Goal: Task Accomplishment & Management: Use online tool/utility

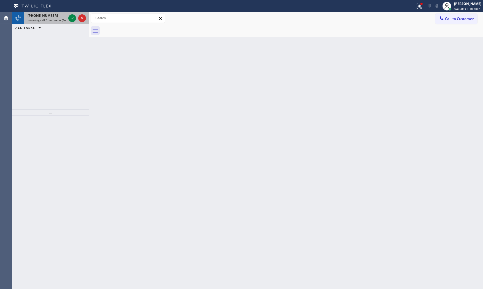
click at [67, 16] on div "+12675524851 Incoming call from queue [Test] All" at bounding box center [45, 18] width 43 height 12
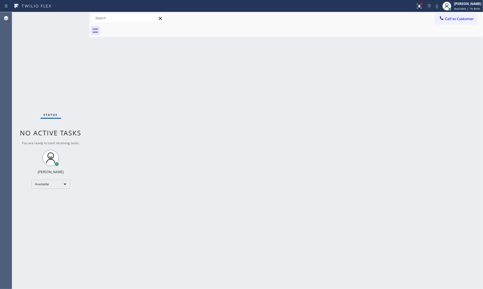
click at [70, 17] on div "Status No active tasks You are ready to start receiving tasks. [PERSON_NAME] Av…" at bounding box center [50, 150] width 77 height 276
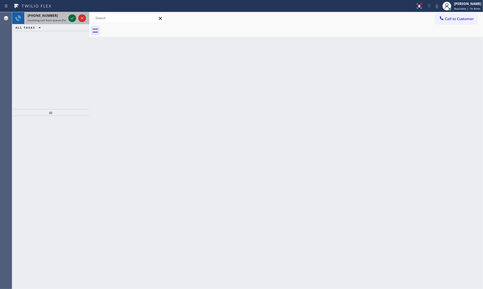
click at [69, 17] on icon at bounding box center [72, 18] width 7 height 7
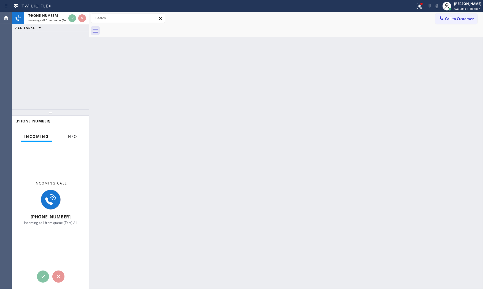
drag, startPoint x: 70, startPoint y: 139, endPoint x: 70, endPoint y: 135, distance: 3.4
click at [70, 138] on span "Info" at bounding box center [71, 136] width 11 height 5
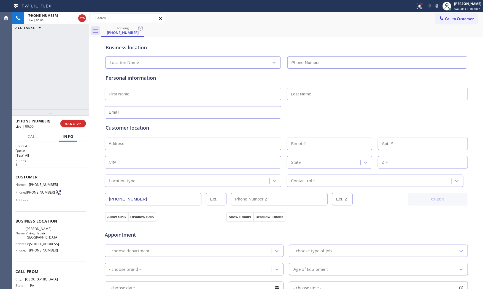
type input "(215) 929-7023"
click at [74, 125] on span "HANG UP" at bounding box center [73, 123] width 17 height 4
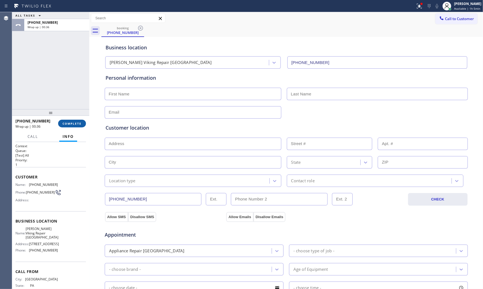
click at [74, 123] on span "COMPLETE" at bounding box center [72, 123] width 19 height 4
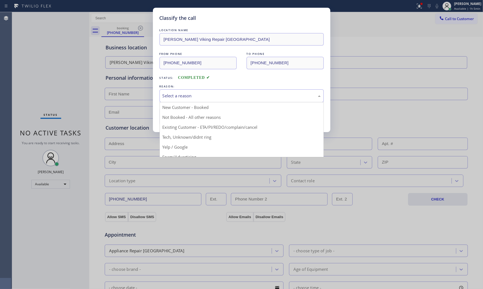
click at [267, 96] on div "Select a reason" at bounding box center [241, 96] width 158 height 6
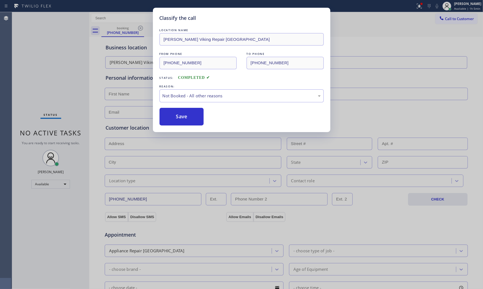
click at [227, 117] on div "Save" at bounding box center [241, 117] width 164 height 18
click at [184, 127] on div "Classify the call LOCATION NAME Reid Viking Repair Philadelphia FROM PHONE (267…" at bounding box center [241, 70] width 177 height 124
click at [184, 126] on div "Classify the call LOCATION NAME Reid Viking Repair Philadelphia FROM PHONE (267…" at bounding box center [241, 70] width 177 height 124
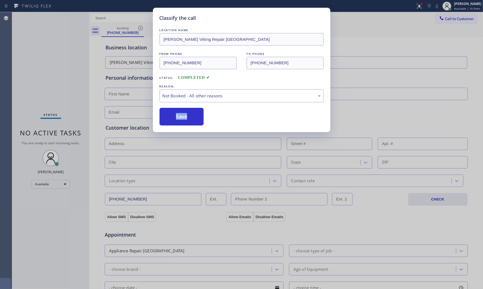
click at [184, 125] on div "Classify the call LOCATION NAME Reid Viking Repair Philadelphia FROM PHONE (267…" at bounding box center [241, 70] width 177 height 124
click at [184, 125] on button "Save" at bounding box center [181, 117] width 44 height 18
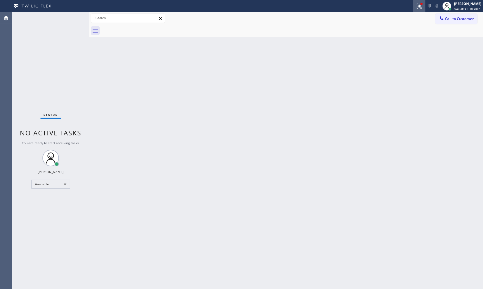
click at [417, 8] on icon at bounding box center [419, 6] width 7 height 7
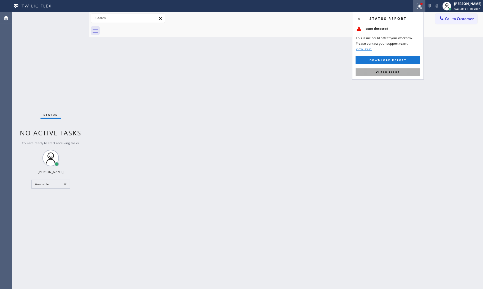
click at [395, 74] on button "Clear issue" at bounding box center [388, 72] width 64 height 8
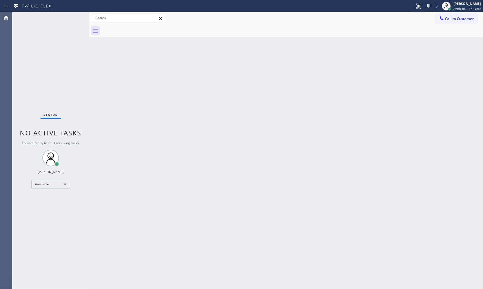
click at [74, 19] on div "Status No active tasks You are ready to start receiving tasks. [PERSON_NAME] Av…" at bounding box center [50, 150] width 77 height 276
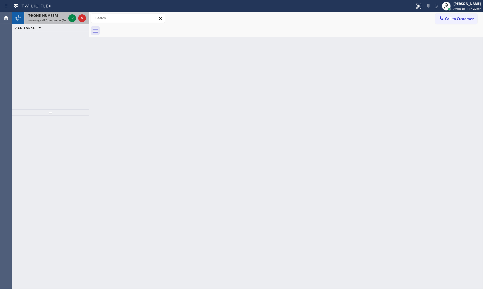
click at [59, 23] on div "+19294018812 Incoming call from queue [Test] All" at bounding box center [45, 18] width 43 height 12
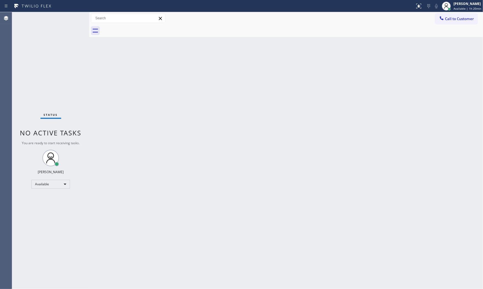
click at [59, 21] on div "Status No active tasks You are ready to start receiving tasks. [PERSON_NAME] Av…" at bounding box center [50, 150] width 77 height 276
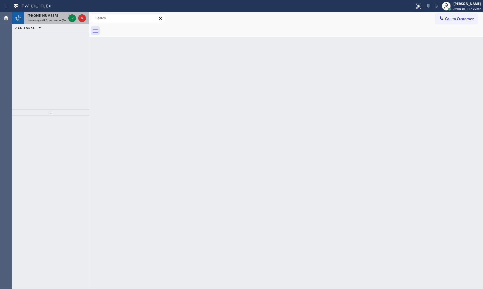
click at [51, 17] on div "+12027130392" at bounding box center [47, 15] width 39 height 5
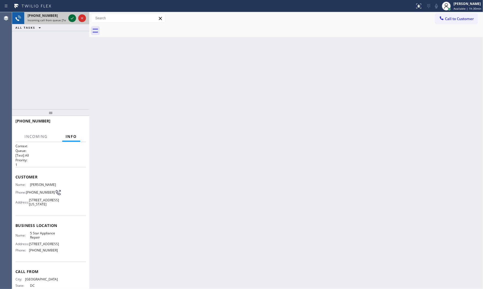
click at [72, 18] on icon at bounding box center [72, 18] width 3 height 2
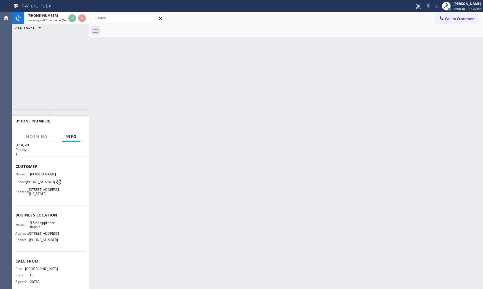
scroll to position [21, 0]
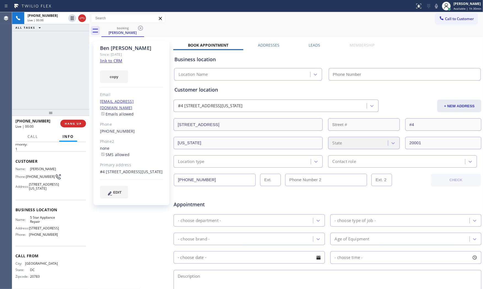
type input "[PHONE_NUMBER]"
click at [116, 59] on link "link to CRM" at bounding box center [111, 61] width 22 height 6
click at [435, 8] on icon at bounding box center [436, 6] width 7 height 7
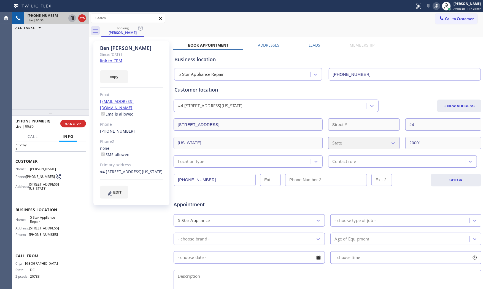
click at [69, 19] on icon at bounding box center [72, 18] width 7 height 7
click at [437, 5] on icon at bounding box center [436, 6] width 7 height 7
click at [72, 18] on icon at bounding box center [72, 18] width 7 height 7
click at [77, 124] on span "HANG UP" at bounding box center [73, 123] width 17 height 4
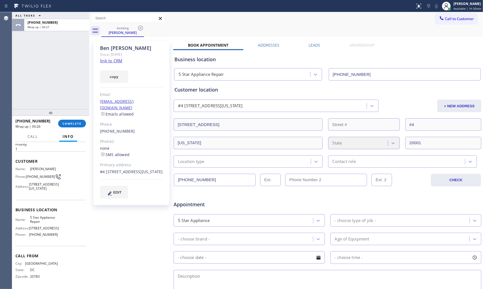
click at [73, 129] on div "+12027130392 Wrap up | 00:26 COMPLETE" at bounding box center [50, 123] width 70 height 14
click at [72, 127] on div "+12027130392 Wrap up | 00:26 COMPLETE" at bounding box center [50, 123] width 70 height 14
click at [72, 125] on span "COMPLETE" at bounding box center [72, 123] width 19 height 4
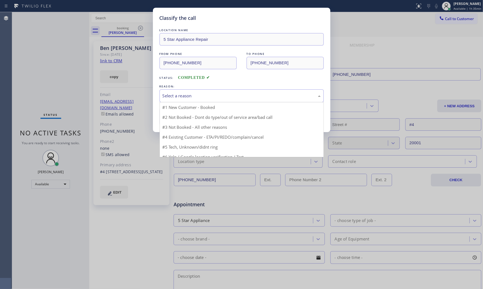
click at [210, 99] on div "Select a reason" at bounding box center [241, 95] width 164 height 13
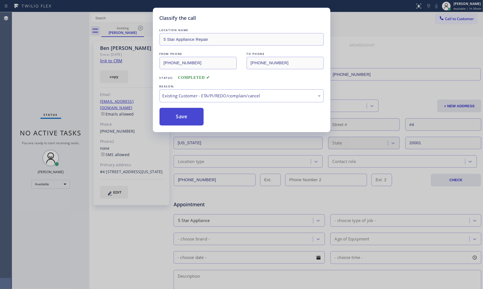
click at [185, 120] on button "Save" at bounding box center [181, 117] width 44 height 18
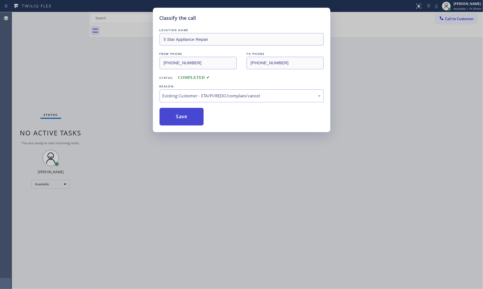
click at [185, 120] on button "Save" at bounding box center [181, 117] width 44 height 18
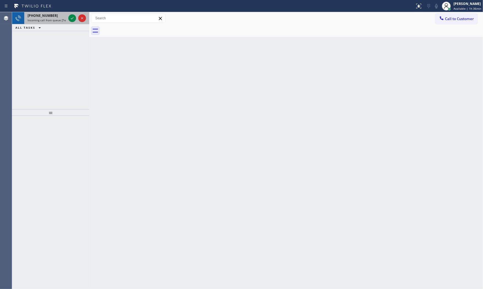
click at [50, 24] on div "+17182106351 Incoming call from queue [Test] All" at bounding box center [45, 18] width 43 height 12
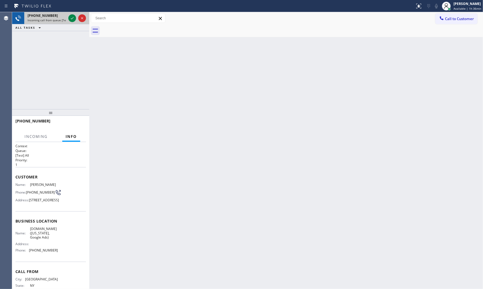
click at [51, 18] on span "Incoming call from queue [Test] All" at bounding box center [51, 20] width 46 height 4
click at [74, 19] on icon at bounding box center [72, 18] width 7 height 7
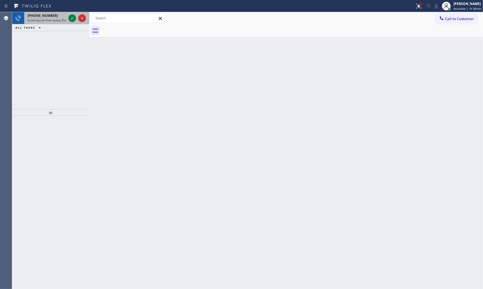
click at [60, 14] on div "+17182106351" at bounding box center [47, 15] width 39 height 5
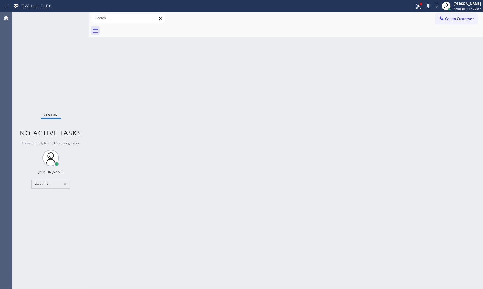
click at [69, 17] on div "Status No active tasks You are ready to start receiving tasks. [PERSON_NAME] Av…" at bounding box center [50, 150] width 77 height 276
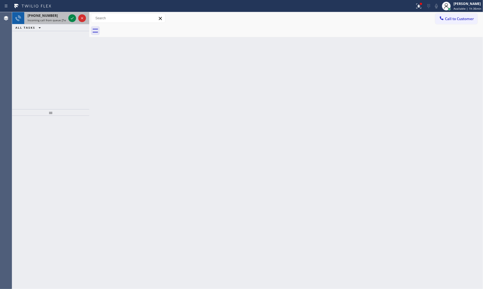
click at [53, 15] on div "+12675524789" at bounding box center [47, 15] width 39 height 5
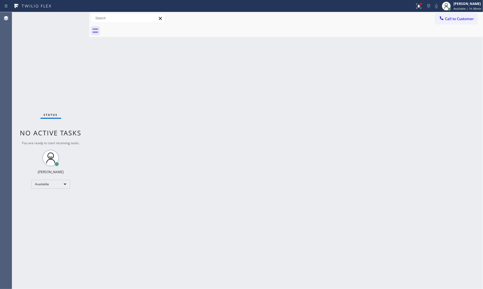
click at [73, 20] on div "Status No active tasks You are ready to start receiving tasks. [PERSON_NAME] Av…" at bounding box center [50, 150] width 77 height 276
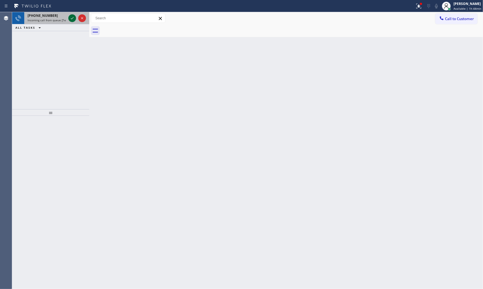
click at [73, 20] on icon at bounding box center [72, 18] width 7 height 7
click at [70, 20] on icon at bounding box center [72, 18] width 7 height 7
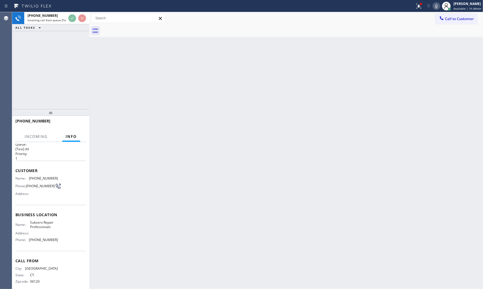
scroll to position [13, 0]
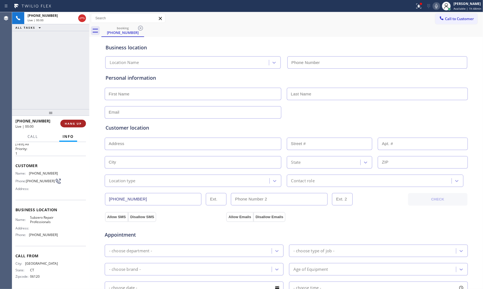
type input "(929) 203-9053"
click at [72, 116] on div "+18606704733 Live | 00:00 ALL TASKS ALL TASKS ACTIVE TASKS TASKS IN WRAP UP +18…" at bounding box center [50, 150] width 77 height 276
click at [72, 123] on span "HANG UP" at bounding box center [73, 123] width 17 height 4
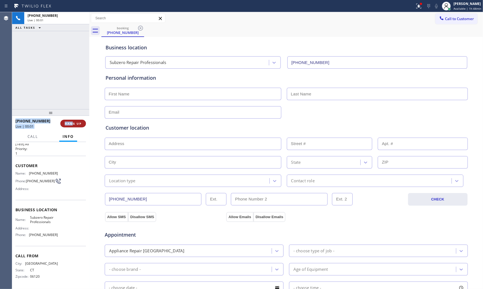
click at [72, 120] on button "HANG UP" at bounding box center [73, 124] width 26 height 8
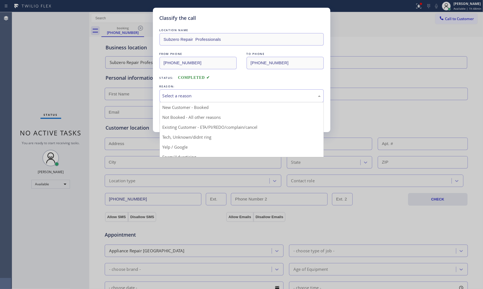
click at [167, 96] on div "Select a reason" at bounding box center [241, 96] width 158 height 6
click at [159, 116] on div "New Customer - Booked Not Booked - All other reasons Existing Customer - ETA/PI…" at bounding box center [241, 129] width 164 height 55
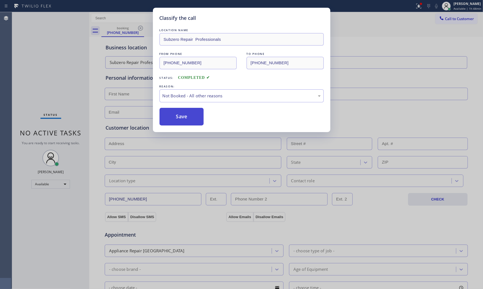
click at [168, 116] on button "Save" at bounding box center [181, 117] width 44 height 18
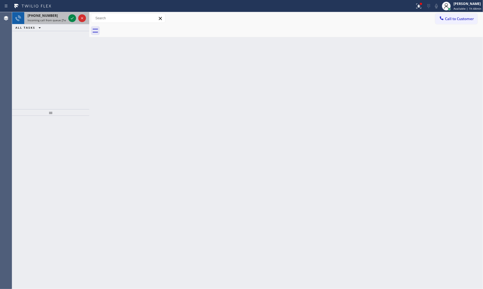
click at [54, 21] on span "Incoming call from queue [Test] All" at bounding box center [51, 20] width 46 height 4
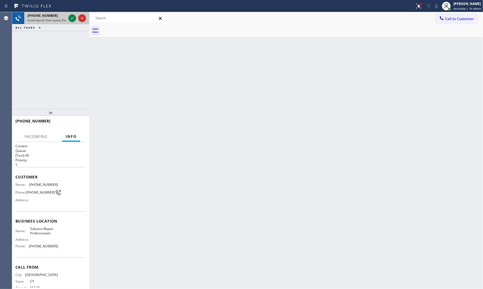
click at [54, 21] on span "Incoming call from queue [Test] All" at bounding box center [51, 20] width 46 height 4
click at [420, 6] on icon at bounding box center [418, 6] width 7 height 7
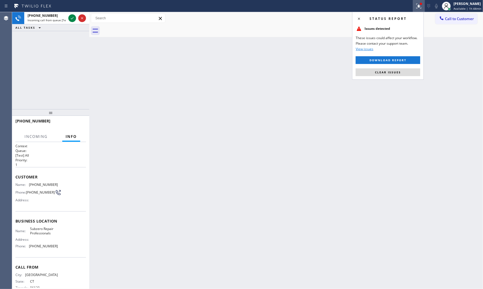
click at [387, 73] on span "Clear issues" at bounding box center [388, 72] width 26 height 4
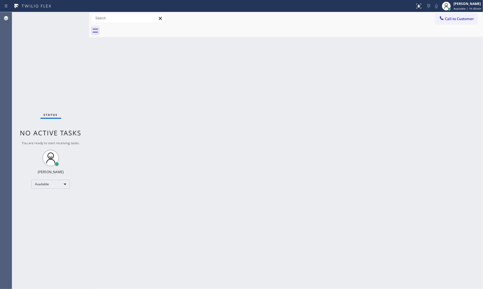
click at [59, 20] on div "Status No active tasks You are ready to start receiving tasks. [PERSON_NAME] Av…" at bounding box center [50, 150] width 77 height 276
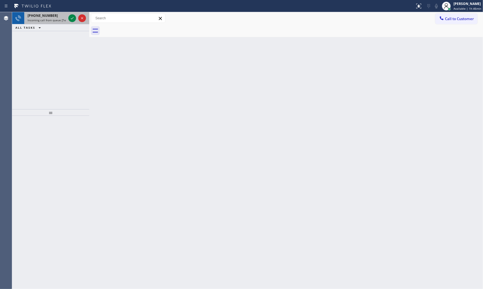
click at [54, 15] on div "+19787411200" at bounding box center [47, 15] width 39 height 5
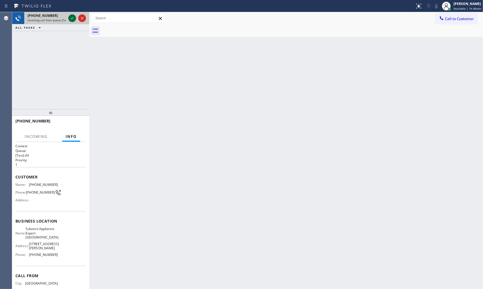
click at [68, 18] on div at bounding box center [72, 18] width 8 height 7
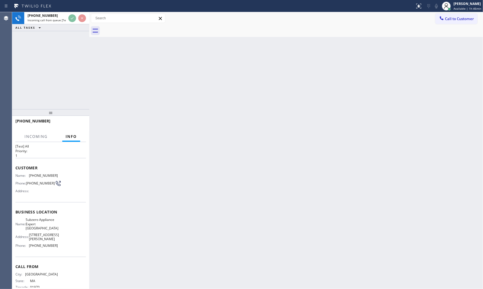
scroll to position [17, 0]
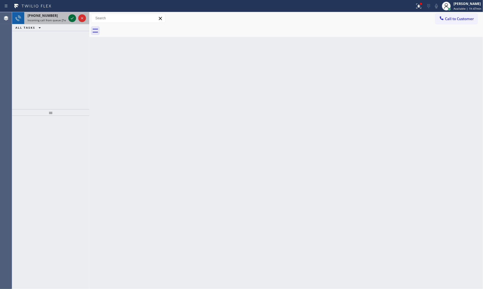
click at [73, 18] on icon at bounding box center [72, 18] width 3 height 2
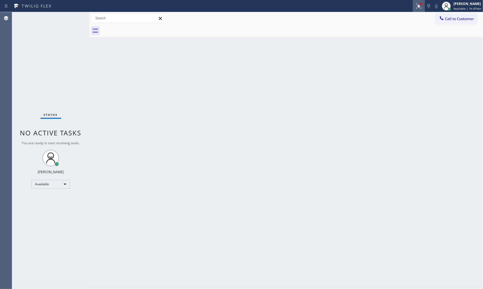
click at [413, 9] on div at bounding box center [419, 6] width 12 height 7
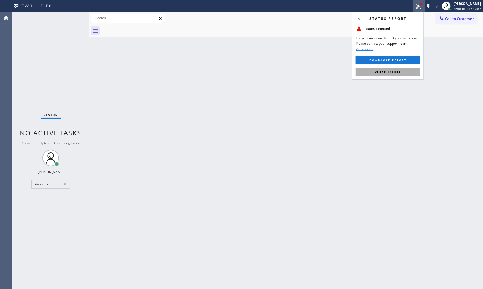
click at [406, 71] on button "Clear issues" at bounding box center [388, 72] width 64 height 8
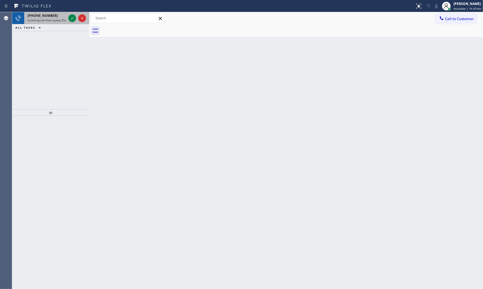
click at [47, 20] on span "Incoming call from queue [Test] All" at bounding box center [51, 20] width 46 height 4
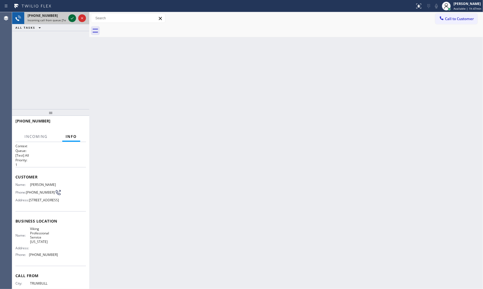
click at [70, 17] on icon at bounding box center [72, 18] width 7 height 7
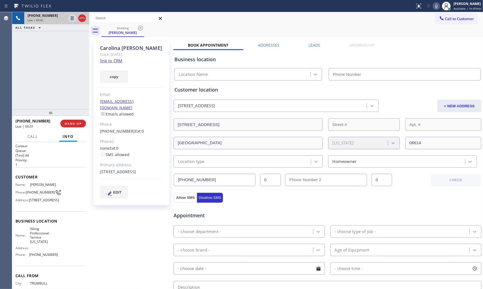
type input "(332) 334-8089"
click at [114, 61] on link "link to CRM" at bounding box center [111, 61] width 22 height 6
click at [436, 7] on icon at bounding box center [436, 6] width 7 height 7
click at [73, 17] on icon at bounding box center [72, 18] width 7 height 7
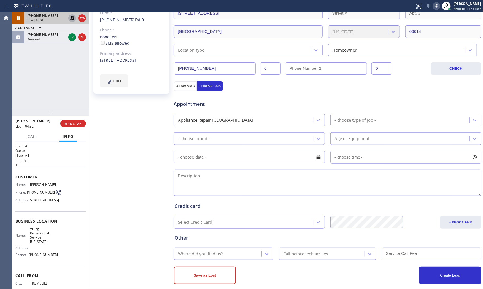
scroll to position [118, 0]
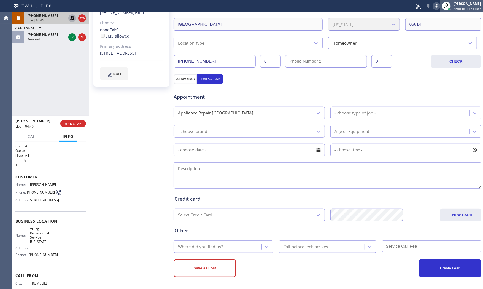
click at [440, 8] on div at bounding box center [446, 6] width 12 height 12
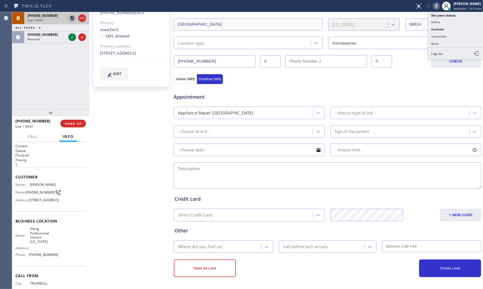
click at [437, 7] on icon at bounding box center [436, 6] width 7 height 7
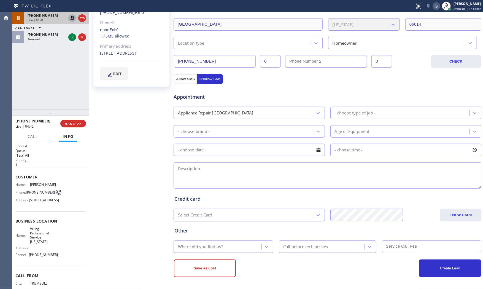
click at [72, 20] on icon at bounding box center [72, 18] width 7 height 7
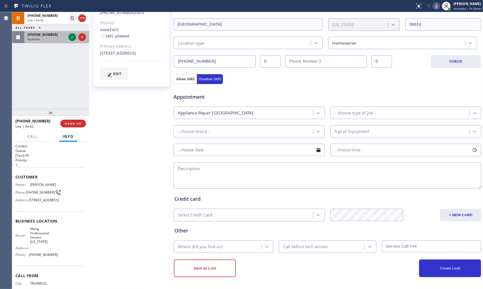
click at [59, 37] on div "Reserved" at bounding box center [47, 39] width 39 height 4
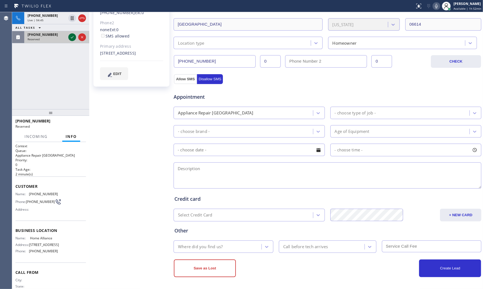
click at [71, 36] on icon at bounding box center [72, 37] width 7 height 7
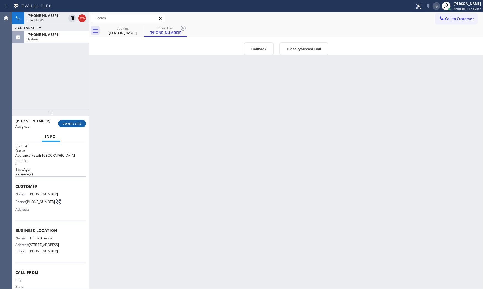
click at [71, 121] on button "COMPLETE" at bounding box center [72, 124] width 28 height 8
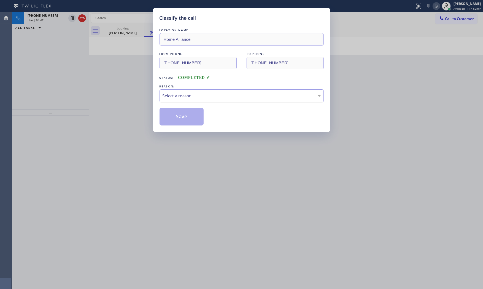
click at [180, 97] on div "Select a reason" at bounding box center [241, 96] width 158 height 6
click at [180, 121] on button "Save" at bounding box center [181, 117] width 44 height 18
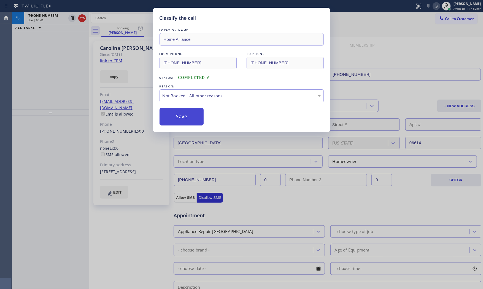
drag, startPoint x: 180, startPoint y: 121, endPoint x: 179, endPoint y: 111, distance: 9.7
click at [180, 120] on button "Save" at bounding box center [181, 117] width 44 height 18
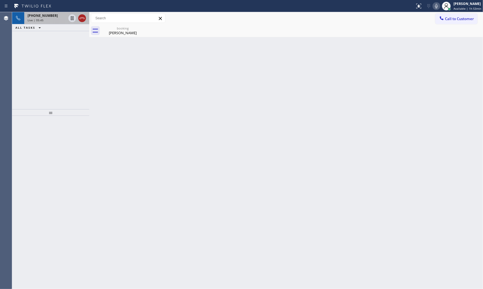
click at [80, 19] on icon at bounding box center [82, 18] width 5 height 2
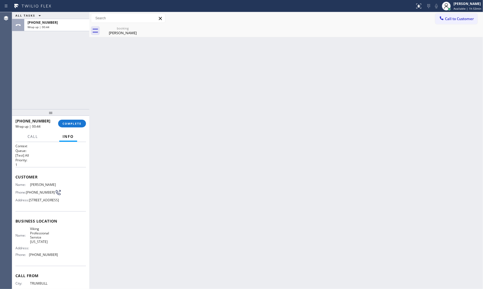
click at [43, 34] on div "ALL TASKS ALL TASKS ACTIVE TASKS TASKS IN WRAP UP +12038958409 Wrap up | 00:44" at bounding box center [50, 60] width 77 height 97
click at [44, 28] on span "Wrap up | 00:45" at bounding box center [39, 27] width 22 height 4
click at [69, 128] on div "+12038958409 Wrap up | 00:44 COMPLETE" at bounding box center [50, 123] width 70 height 14
click at [71, 125] on span "COMPLETE" at bounding box center [72, 123] width 19 height 4
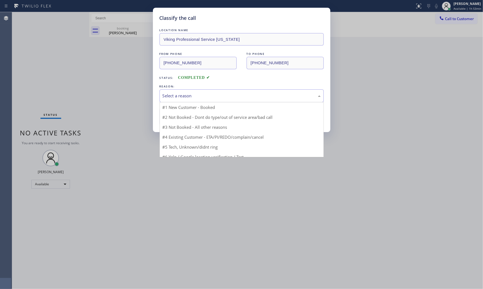
click at [197, 98] on div "Select a reason" at bounding box center [241, 96] width 158 height 6
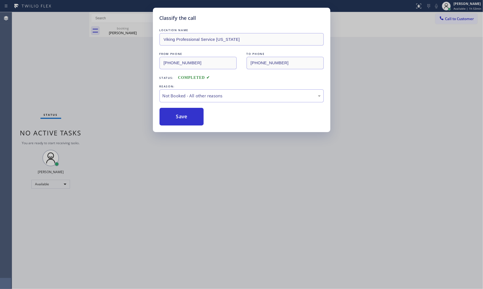
click at [180, 114] on button "Save" at bounding box center [181, 117] width 44 height 18
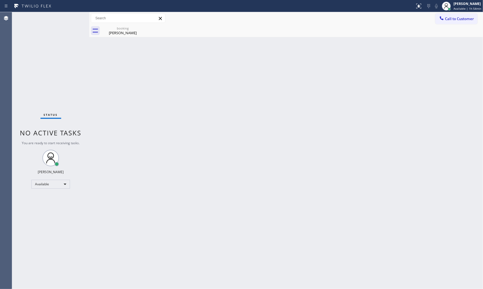
click at [67, 20] on div "Status No active tasks You are ready to start receiving tasks. [PERSON_NAME] Av…" at bounding box center [50, 150] width 77 height 276
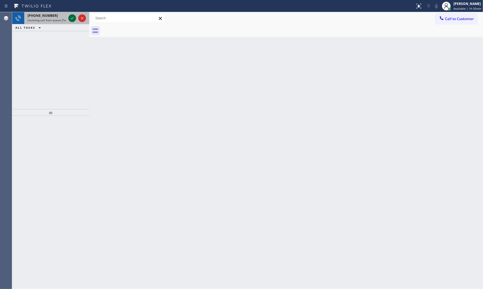
click at [72, 19] on icon at bounding box center [72, 18] width 7 height 7
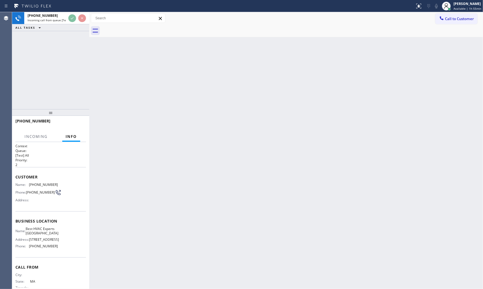
scroll to position [7, 0]
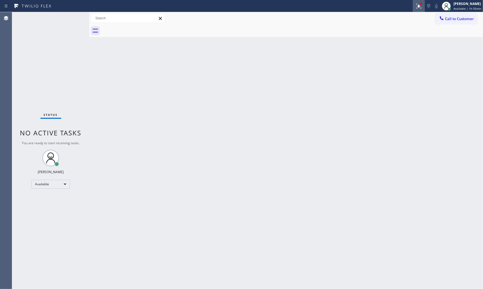
click at [414, 7] on div at bounding box center [419, 6] width 12 height 7
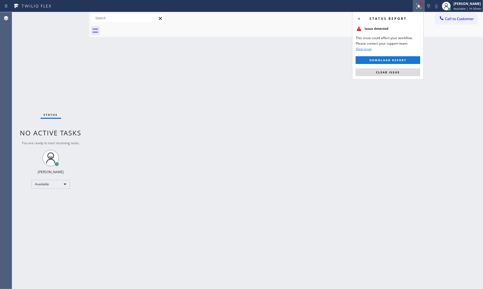
click at [397, 66] on div "Status report Issue detected This issue could affect your workflow. Please cont…" at bounding box center [388, 46] width 72 height 68
click at [397, 67] on div "Status report Issue detected This issue could affect your workflow. Please cont…" at bounding box center [388, 46] width 72 height 68
click at [397, 68] on div "Status report Issue detected This issue could affect your workflow. Please cont…" at bounding box center [388, 46] width 72 height 68
click at [398, 68] on button "Clear issue" at bounding box center [388, 72] width 64 height 8
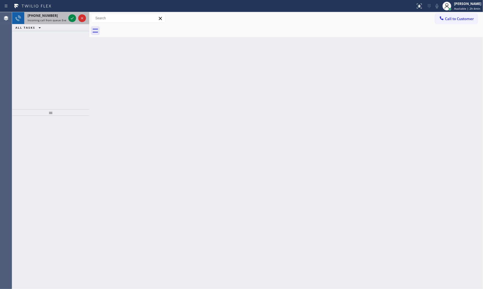
click at [40, 20] on span "Incoming call from queue Everybody" at bounding box center [52, 20] width 48 height 4
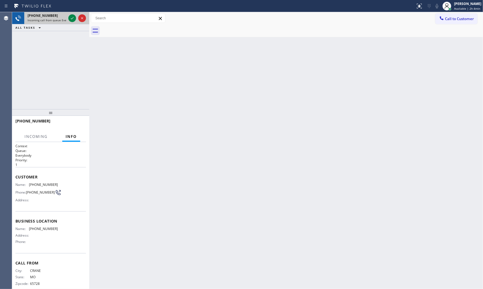
click at [61, 18] on span "Incoming call from queue Everybody" at bounding box center [52, 20] width 48 height 4
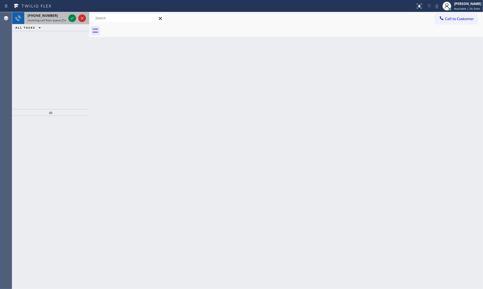
click at [54, 19] on span "Incoming call from queue [Test] All" at bounding box center [51, 20] width 46 height 4
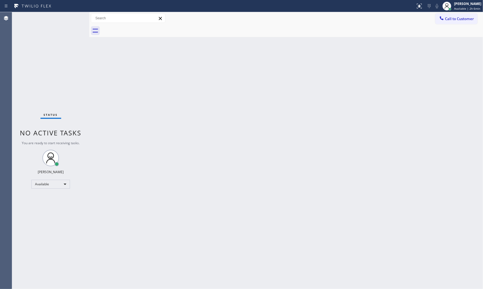
click at [72, 19] on div "Status No active tasks You are ready to start receiving tasks. [PERSON_NAME] Av…" at bounding box center [50, 150] width 77 height 276
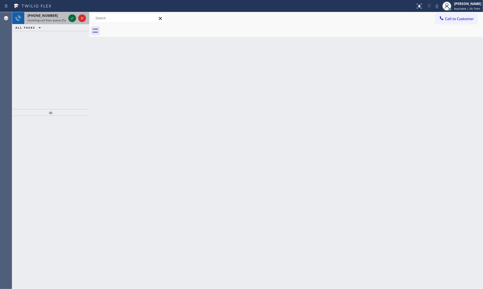
click at [72, 19] on icon at bounding box center [72, 18] width 3 height 2
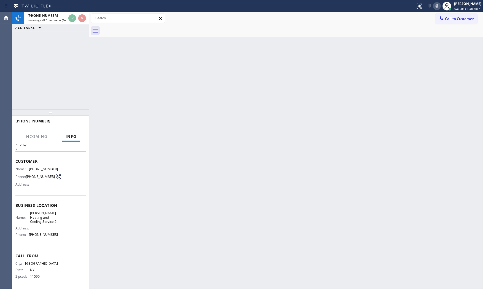
scroll to position [21, 0]
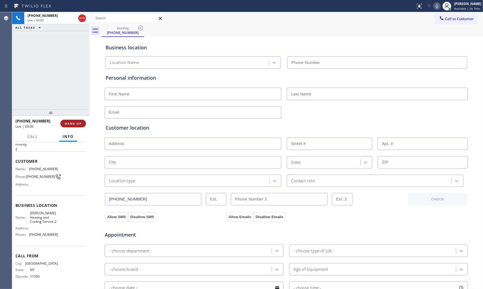
type input "(516) 217-4432"
click at [77, 126] on button "HANG UP" at bounding box center [73, 124] width 26 height 8
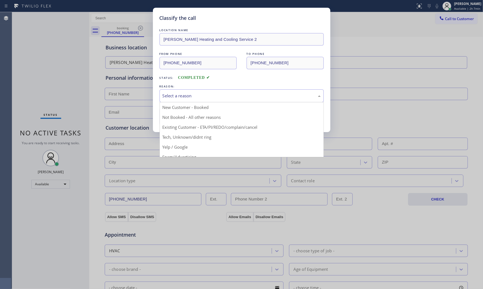
click at [216, 96] on div "Select a reason" at bounding box center [241, 96] width 158 height 6
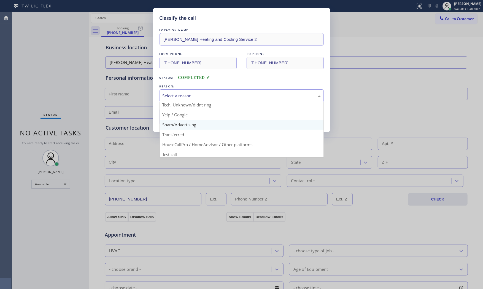
scroll to position [34, 0]
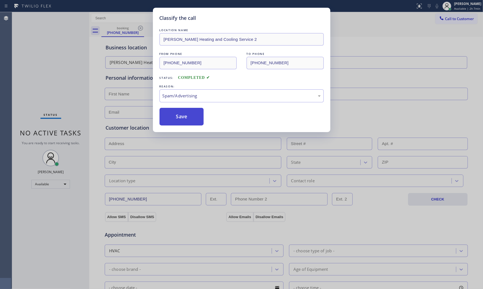
click at [189, 119] on button "Save" at bounding box center [181, 117] width 44 height 18
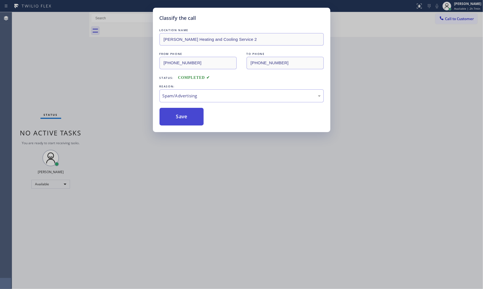
click at [189, 118] on button "Save" at bounding box center [181, 117] width 44 height 18
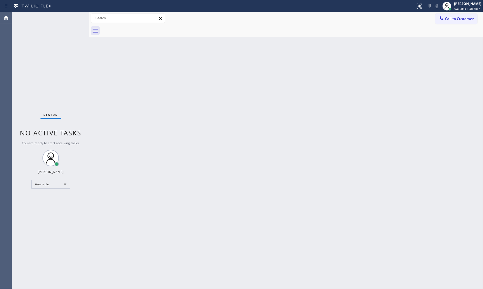
click at [73, 19] on div "Status No active tasks You are ready to start receiving tasks. [PERSON_NAME] Av…" at bounding box center [50, 150] width 77 height 276
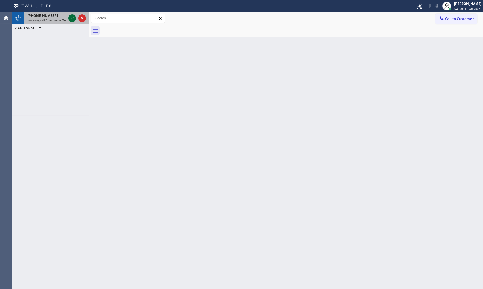
click at [73, 19] on icon at bounding box center [72, 18] width 7 height 7
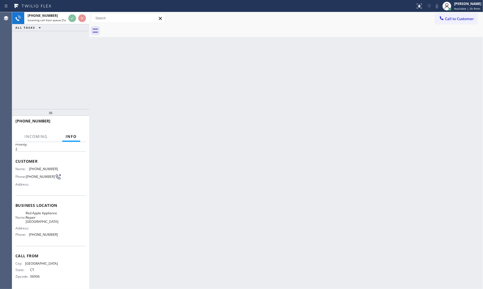
scroll to position [17, 0]
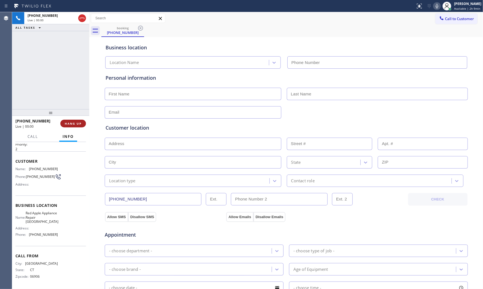
type input "(203) 693-9269"
click at [75, 123] on span "HANG UP" at bounding box center [73, 123] width 17 height 4
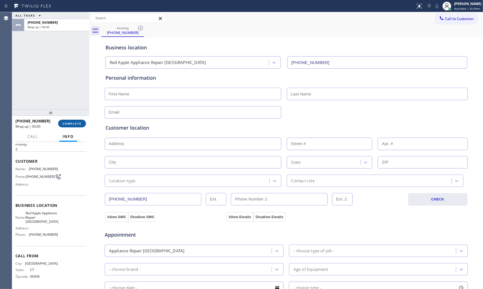
click at [75, 123] on span "COMPLETE" at bounding box center [72, 123] width 19 height 4
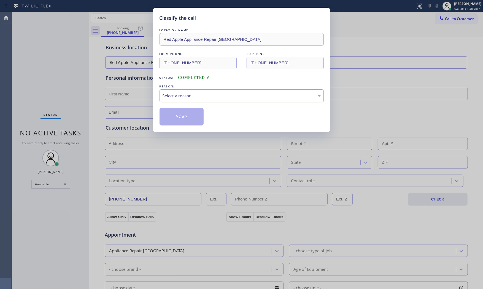
click at [182, 97] on div "Select a reason" at bounding box center [241, 96] width 158 height 6
click at [178, 116] on button "Save" at bounding box center [181, 117] width 44 height 18
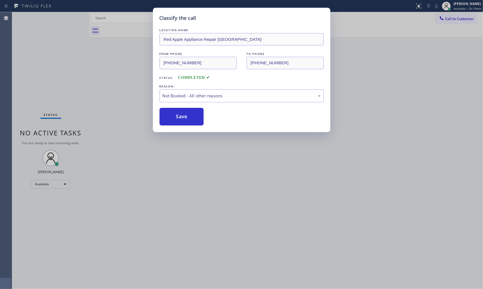
click at [178, 116] on button "Save" at bounding box center [181, 117] width 44 height 18
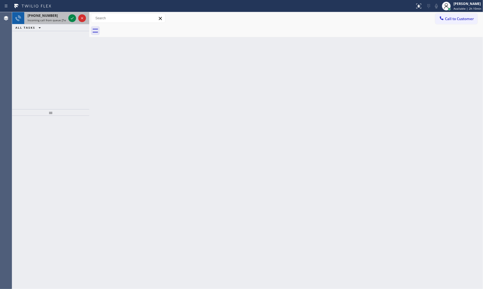
click at [63, 18] on span "Incoming call from queue [Test] All" at bounding box center [51, 20] width 46 height 4
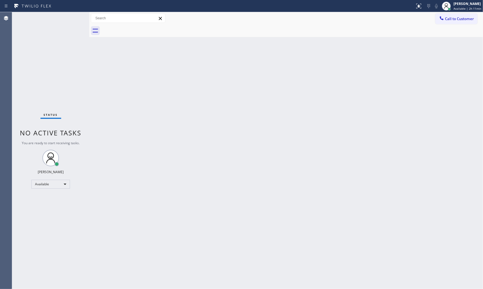
click at [62, 18] on div "Status No active tasks You are ready to start receiving tasks. [PERSON_NAME] Av…" at bounding box center [50, 150] width 77 height 276
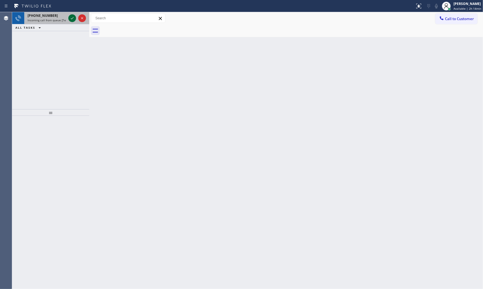
click at [72, 17] on icon at bounding box center [72, 18] width 7 height 7
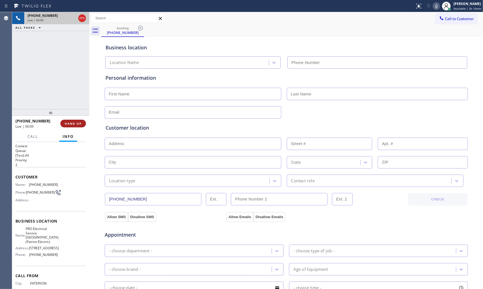
type input "(973) 798-1938"
click at [74, 123] on span "HANG UP" at bounding box center [73, 123] width 17 height 4
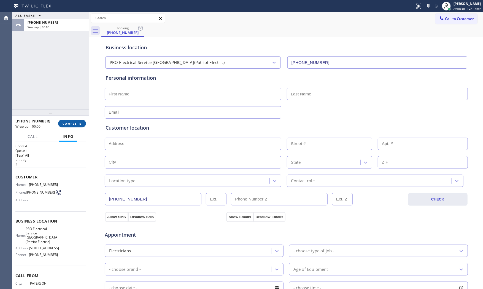
click at [74, 123] on span "COMPLETE" at bounding box center [72, 123] width 19 height 4
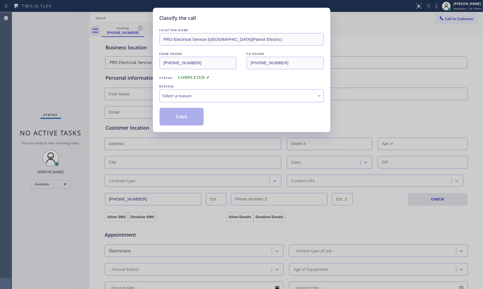
drag, startPoint x: 194, startPoint y: 97, endPoint x: 192, endPoint y: 101, distance: 4.1
click at [194, 97] on div "Select a reason" at bounding box center [241, 96] width 158 height 6
click at [178, 116] on button "Save" at bounding box center [181, 117] width 44 height 18
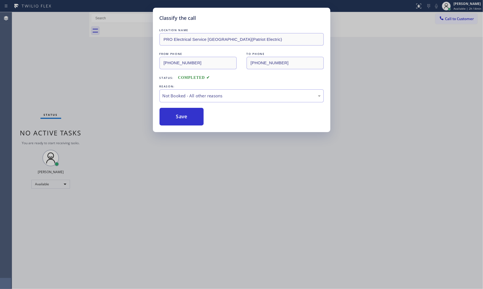
click at [178, 116] on button "Save" at bounding box center [181, 117] width 44 height 18
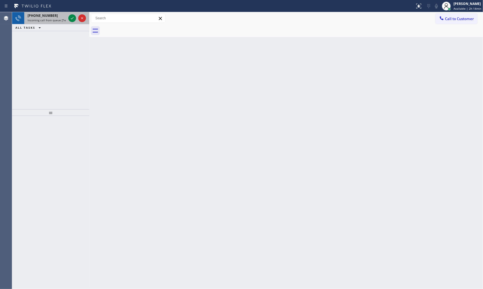
click at [58, 15] on div "+19737420009" at bounding box center [47, 15] width 39 height 5
click at [54, 16] on div "+15515013335" at bounding box center [47, 15] width 39 height 5
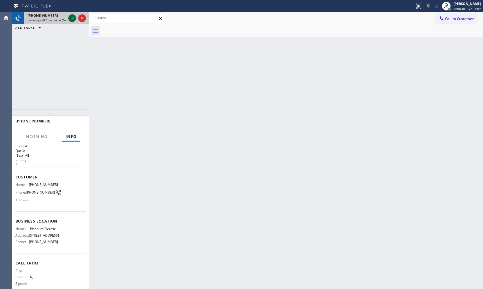
click at [70, 18] on icon at bounding box center [72, 18] width 7 height 7
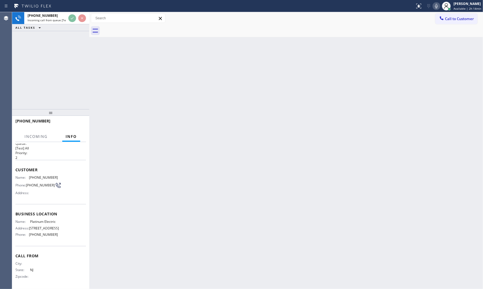
scroll to position [26, 0]
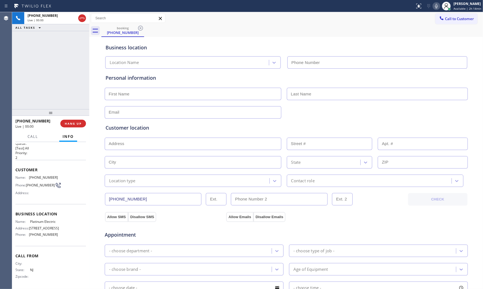
type input "(551) 213-7057"
click at [81, 119] on div "+15515013335 Live | 00:01 HANG UP" at bounding box center [50, 123] width 70 height 14
click at [75, 122] on span "HANG UP" at bounding box center [73, 123] width 17 height 4
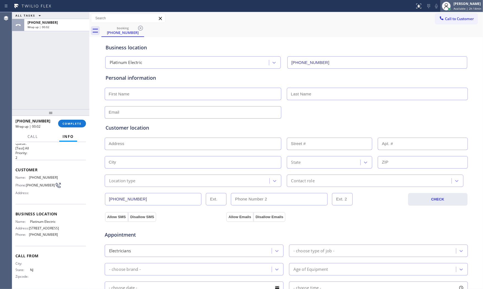
click at [457, 6] on div "Mark Paul Dacula Available | 2h 14min" at bounding box center [467, 6] width 31 height 10
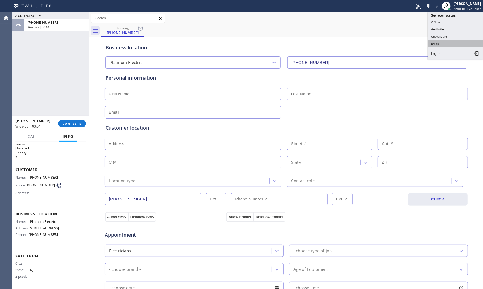
click at [441, 43] on button "Break" at bounding box center [455, 43] width 55 height 7
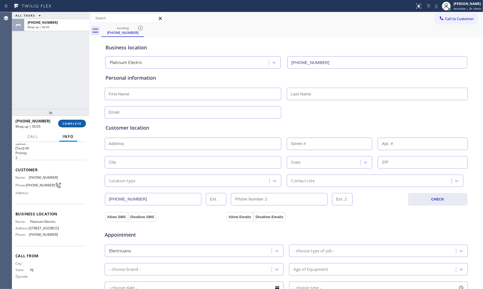
click at [64, 123] on span "COMPLETE" at bounding box center [72, 123] width 19 height 4
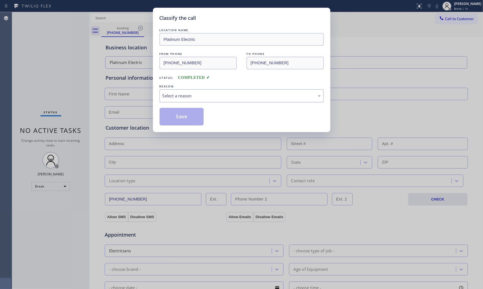
drag, startPoint x: 278, startPoint y: 97, endPoint x: 269, endPoint y: 101, distance: 10.3
click at [277, 98] on div "Select a reason" at bounding box center [241, 96] width 158 height 6
click at [189, 116] on button "Save" at bounding box center [181, 117] width 44 height 18
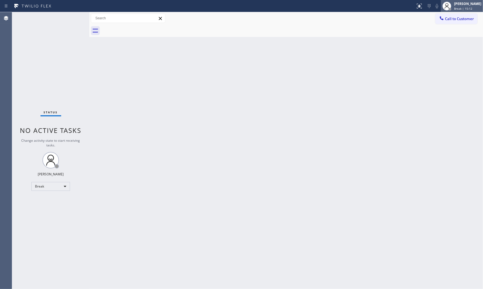
click at [458, 9] on span "Break | 15:12" at bounding box center [463, 9] width 18 height 4
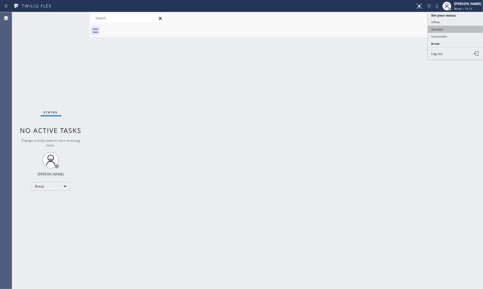
click at [449, 27] on button "Available" at bounding box center [455, 29] width 55 height 7
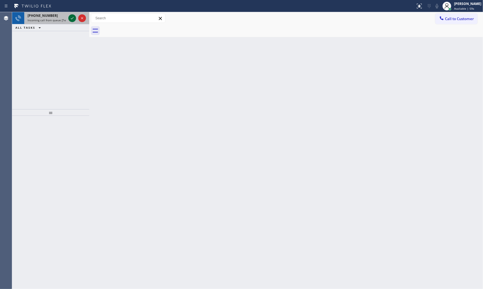
click at [72, 15] on icon at bounding box center [72, 18] width 7 height 7
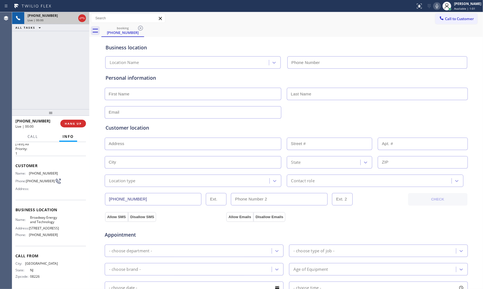
scroll to position [34, 0]
type input "(848) 292-9183"
click at [79, 127] on button "HANG UP" at bounding box center [73, 124] width 26 height 8
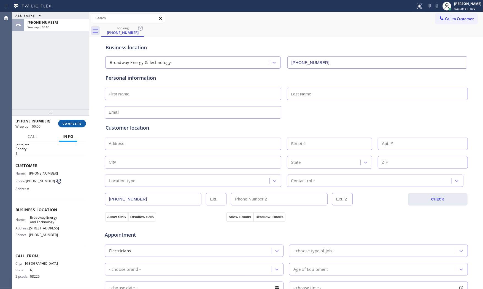
click at [79, 127] on button "COMPLETE" at bounding box center [72, 124] width 28 height 8
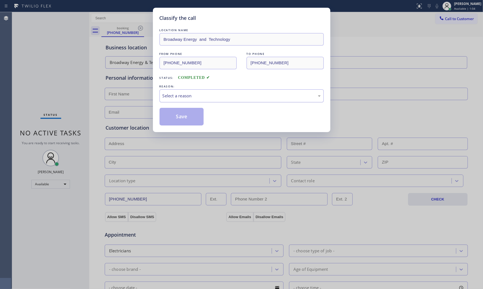
click at [207, 95] on div "Select a reason" at bounding box center [241, 96] width 158 height 6
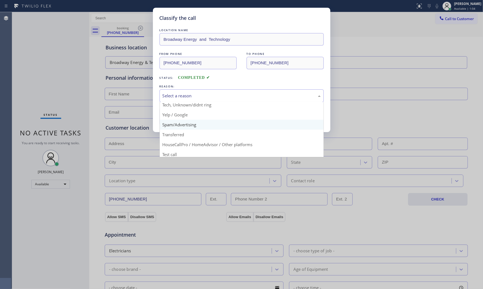
scroll to position [34, 0]
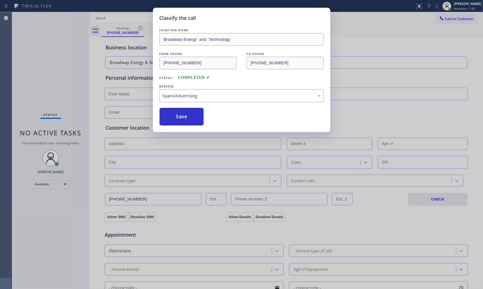
click at [199, 120] on button "Save" at bounding box center [181, 117] width 44 height 18
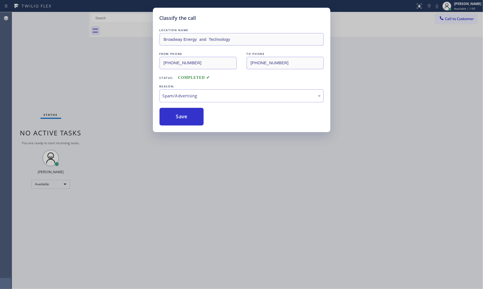
click at [199, 120] on button "Save" at bounding box center [181, 117] width 44 height 18
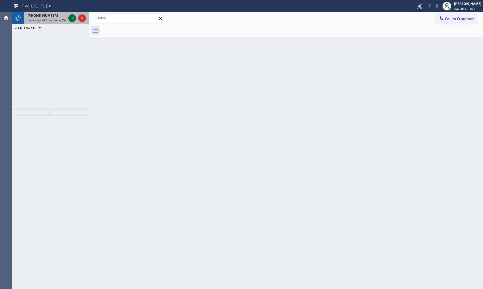
click at [72, 20] on icon at bounding box center [72, 18] width 7 height 7
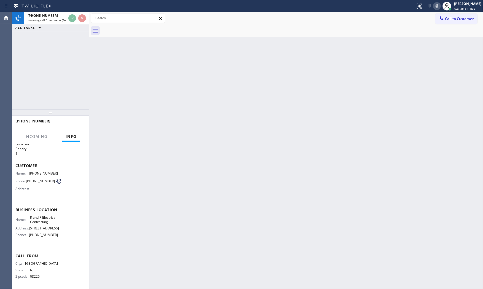
scroll to position [29, 0]
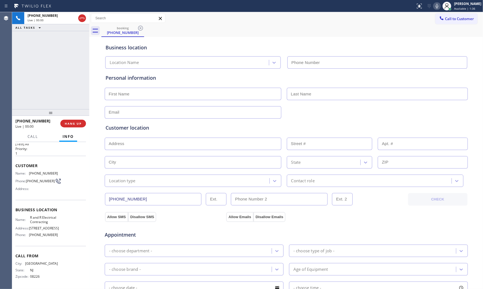
type input "(640) 227-4380"
click at [71, 127] on button "HANG UP" at bounding box center [73, 124] width 26 height 8
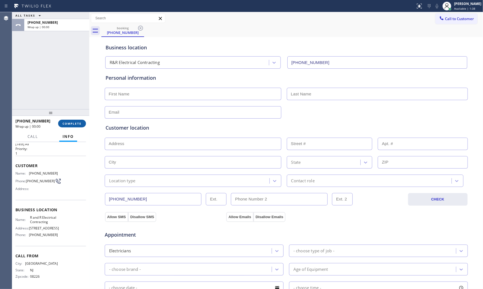
click at [72, 125] on button "COMPLETE" at bounding box center [72, 124] width 28 height 8
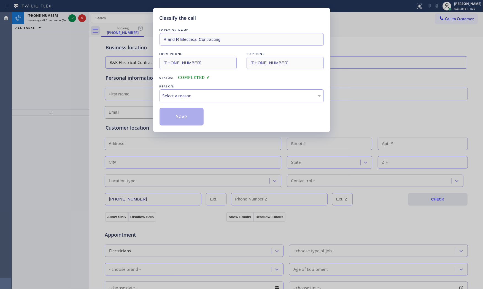
click at [219, 97] on div "Select a reason" at bounding box center [241, 96] width 158 height 6
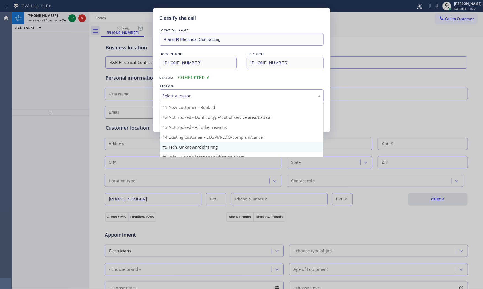
scroll to position [15, 0]
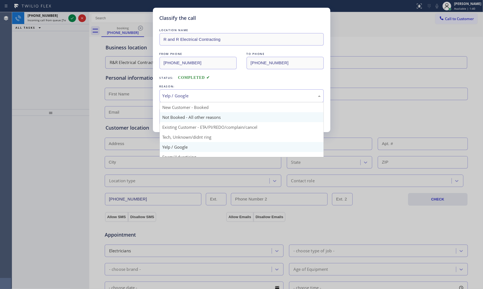
drag, startPoint x: 195, startPoint y: 94, endPoint x: 191, endPoint y: 116, distance: 22.2
click at [195, 95] on div "Yelp / Google" at bounding box center [241, 96] width 158 height 6
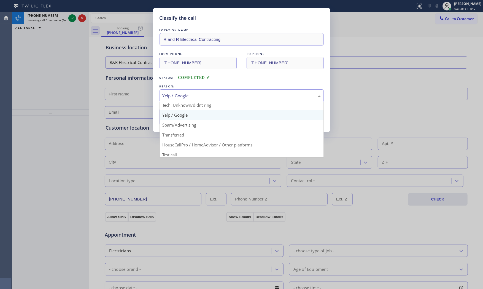
scroll to position [34, 0]
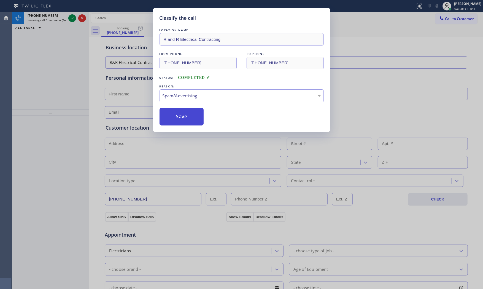
click at [190, 116] on button "Save" at bounding box center [181, 117] width 44 height 18
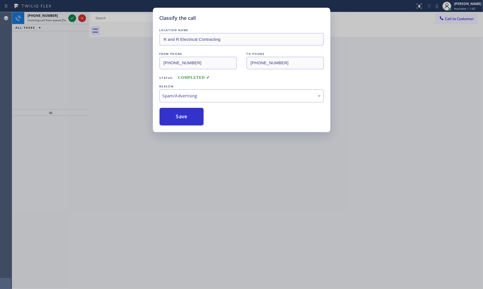
click at [54, 17] on div "Classify the call LOCATION NAME R and R Electrical Contracting FROM PHONE (609)…" at bounding box center [241, 144] width 483 height 289
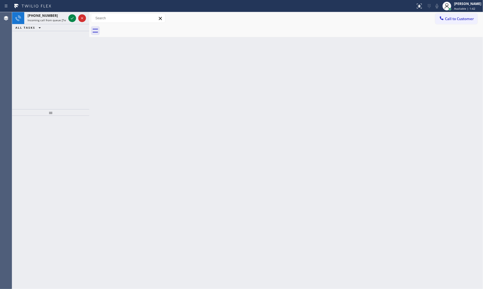
click at [54, 18] on div "+17327698048" at bounding box center [47, 15] width 39 height 5
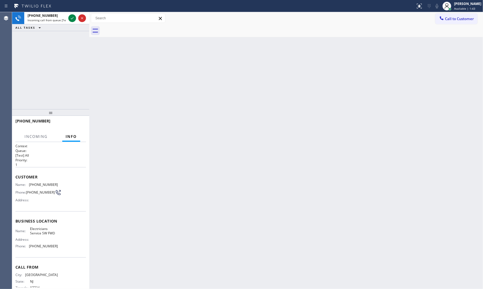
scroll to position [13, 0]
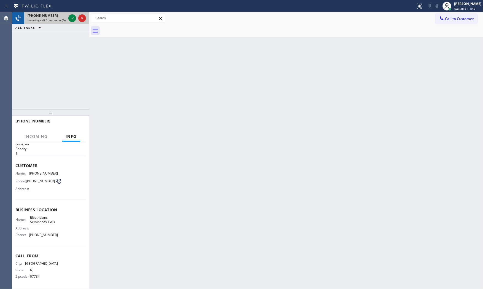
click at [54, 18] on span "Incoming call from queue [Test] All" at bounding box center [51, 20] width 46 height 4
click at [71, 18] on icon at bounding box center [72, 18] width 7 height 7
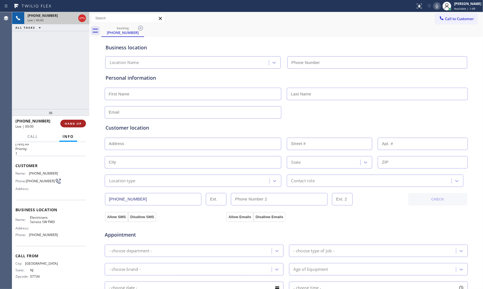
type input "[PHONE_NUMBER]"
click at [76, 123] on span "HANG UP" at bounding box center [73, 123] width 17 height 4
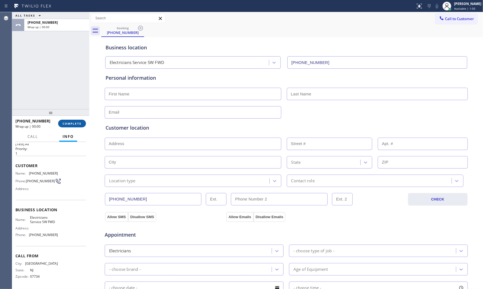
click at [76, 123] on span "COMPLETE" at bounding box center [72, 123] width 19 height 4
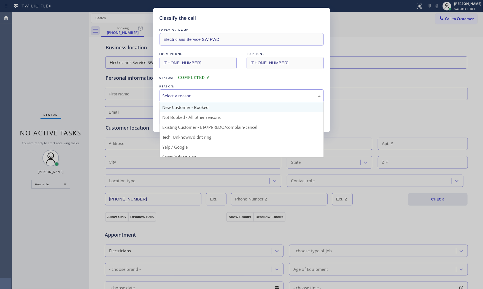
drag, startPoint x: 224, startPoint y: 100, endPoint x: 217, endPoint y: 106, distance: 10.0
click at [220, 102] on div "Select a reason New Customer - Booked Not Booked - All other reasons Existing C…" at bounding box center [241, 95] width 164 height 13
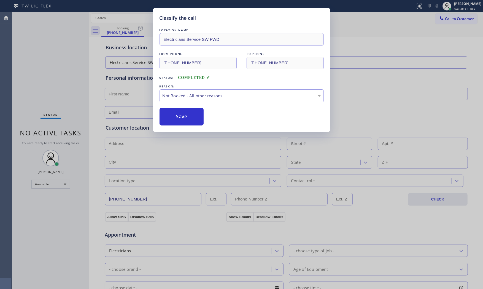
click at [196, 117] on button "Save" at bounding box center [181, 117] width 44 height 18
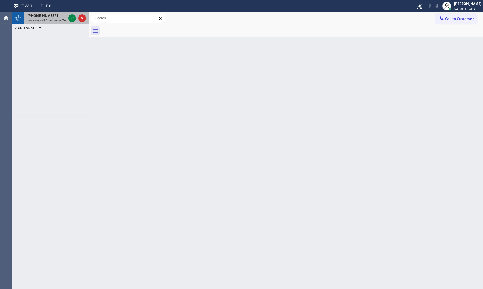
click at [54, 21] on span "Incoming call from queue [Test] All" at bounding box center [51, 20] width 46 height 4
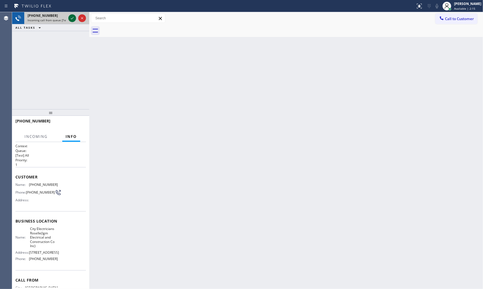
click at [73, 17] on icon at bounding box center [72, 18] width 7 height 7
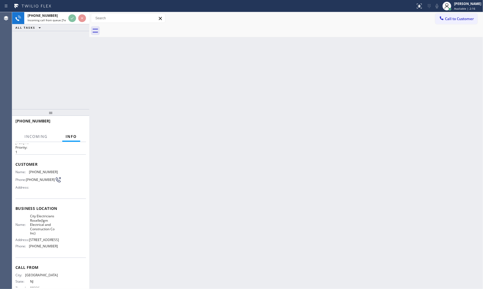
scroll to position [38, 0]
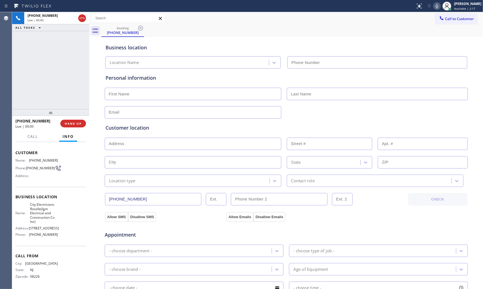
type input "(908) 364-9035"
click at [78, 122] on span "HANG UP" at bounding box center [73, 123] width 17 height 4
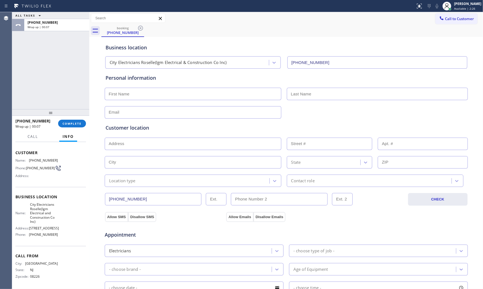
click at [74, 128] on div "+16099388262 Wrap up | 00:07 COMPLETE" at bounding box center [50, 123] width 70 height 14
click at [74, 122] on span "COMPLETE" at bounding box center [72, 123] width 19 height 4
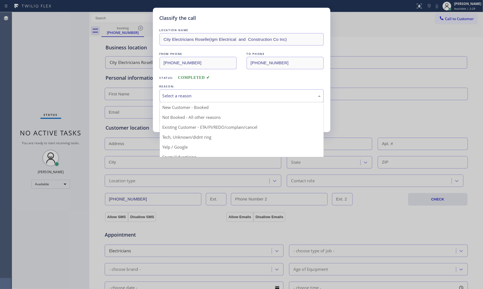
click at [179, 94] on div "Select a reason" at bounding box center [241, 96] width 158 height 6
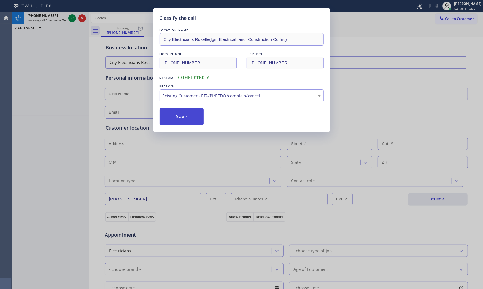
click at [177, 117] on button "Save" at bounding box center [181, 117] width 44 height 18
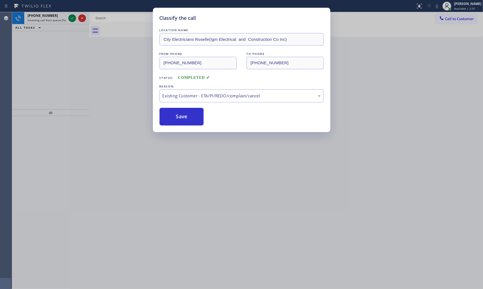
drag, startPoint x: 177, startPoint y: 117, endPoint x: 215, endPoint y: 114, distance: 38.1
click at [193, 142] on div "Classify the call LOCATION NAME City Electricians Roselle(Igm Electrical and Co…" at bounding box center [241, 144] width 483 height 289
drag, startPoint x: 222, startPoint y: 98, endPoint x: 219, endPoint y: 101, distance: 3.3
click at [221, 99] on div "Existing Customer - ETA/PI/REDO/complain/cancel" at bounding box center [241, 96] width 158 height 6
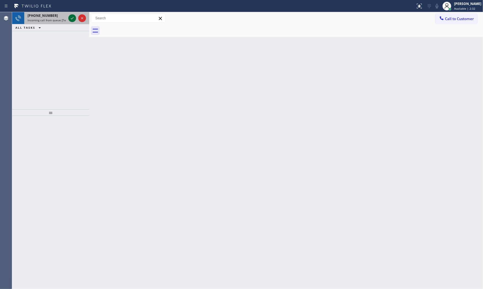
click at [71, 19] on icon at bounding box center [72, 18] width 7 height 7
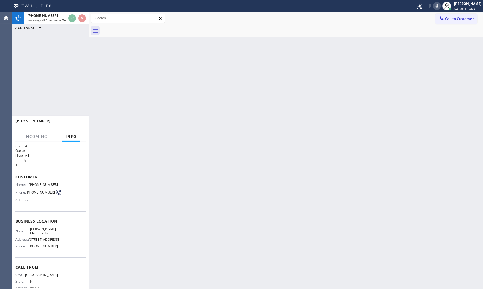
scroll to position [26, 0]
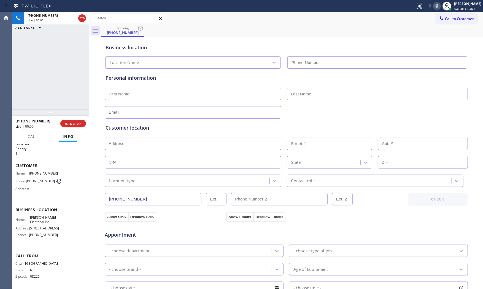
type input "(848) 294-1553"
click at [78, 126] on button "HANG UP" at bounding box center [73, 124] width 26 height 8
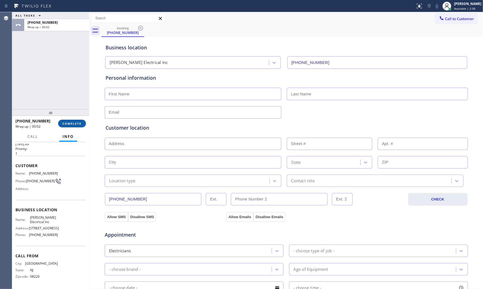
click at [67, 124] on span "COMPLETE" at bounding box center [72, 123] width 19 height 4
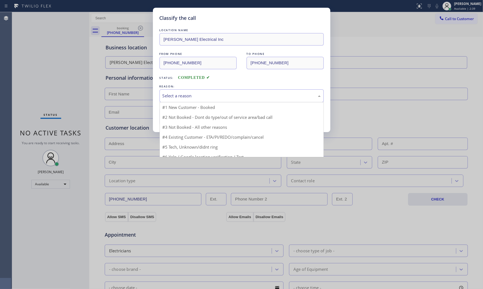
click at [188, 94] on div "Select a reason" at bounding box center [241, 96] width 158 height 6
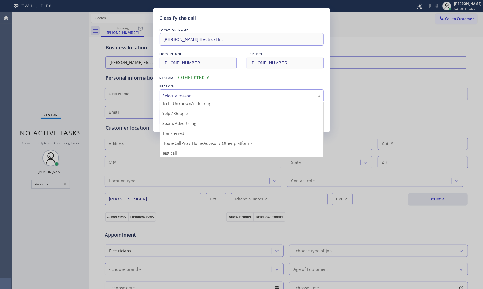
scroll to position [34, 0]
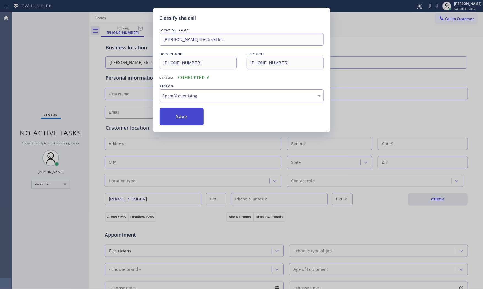
click at [183, 118] on button "Save" at bounding box center [181, 117] width 44 height 18
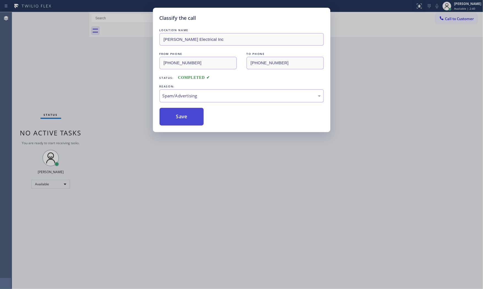
click at [183, 118] on button "Save" at bounding box center [181, 117] width 44 height 18
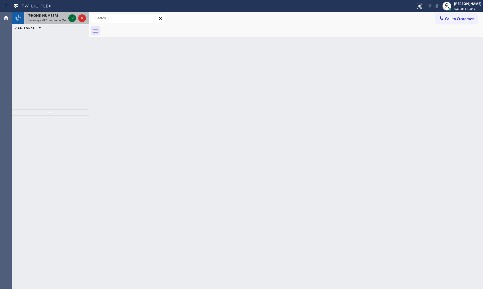
click at [71, 21] on icon at bounding box center [72, 18] width 7 height 7
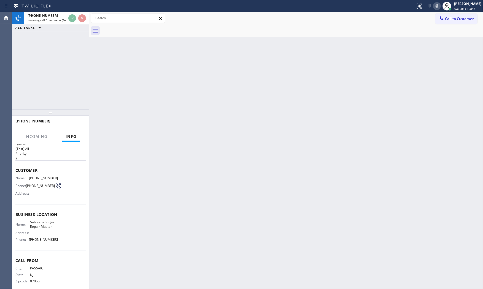
scroll to position [13, 0]
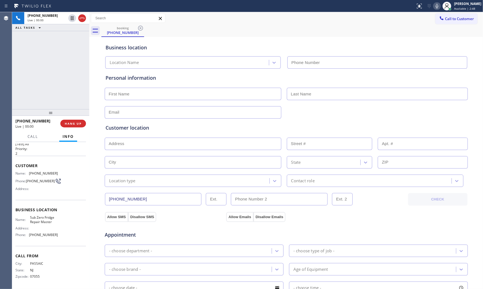
type input "(973) 791-5211"
click at [77, 124] on span "HANG UP" at bounding box center [73, 123] width 17 height 4
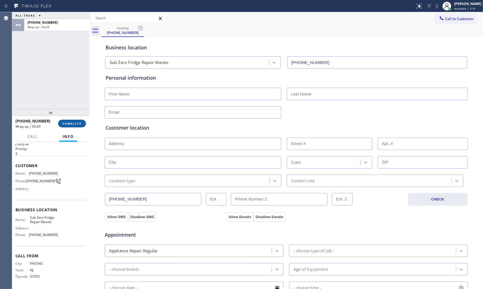
click at [77, 124] on span "COMPLETE" at bounding box center [72, 123] width 19 height 4
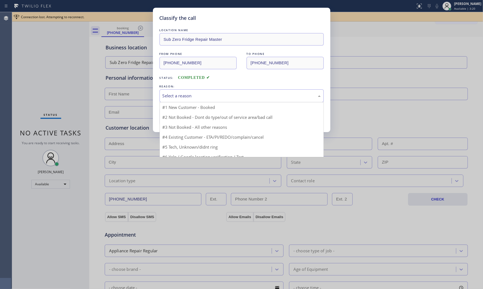
click at [180, 98] on div "Select a reason" at bounding box center [241, 96] width 158 height 6
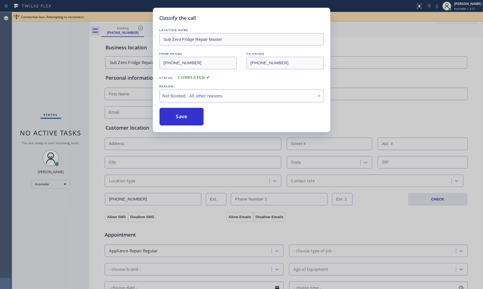
click at [186, 101] on div "Not Booked - All other reasons" at bounding box center [241, 95] width 164 height 13
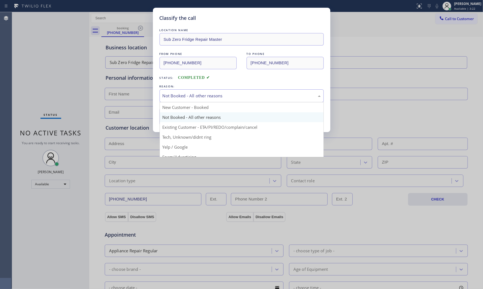
click at [183, 98] on div "Not Booked - All other reasons" at bounding box center [241, 96] width 158 height 6
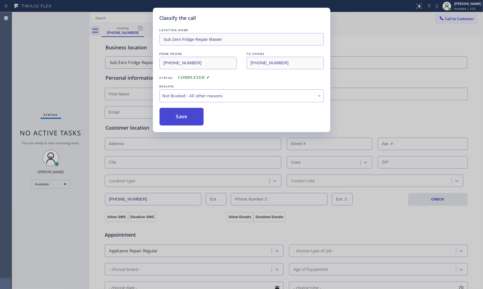
click at [180, 121] on button "Save" at bounding box center [181, 117] width 44 height 18
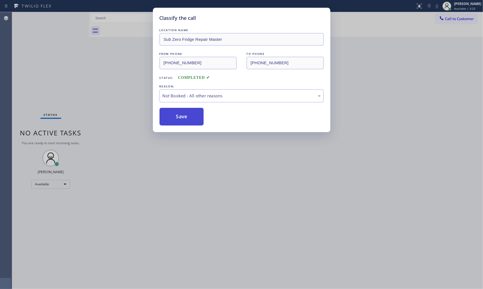
click at [180, 121] on button "Save" at bounding box center [181, 117] width 44 height 18
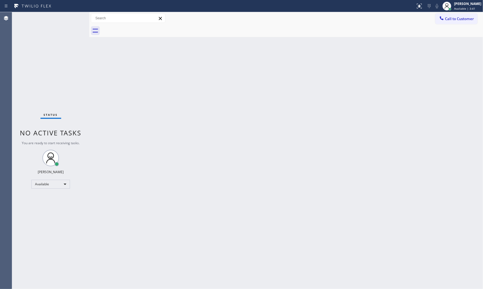
click at [53, 18] on div "Status No active tasks You are ready to start receiving tasks. [PERSON_NAME] Av…" at bounding box center [50, 150] width 77 height 276
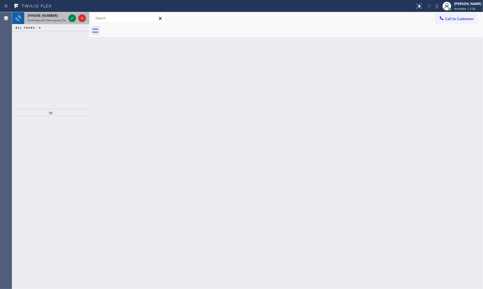
click at [74, 22] on div at bounding box center [77, 18] width 20 height 12
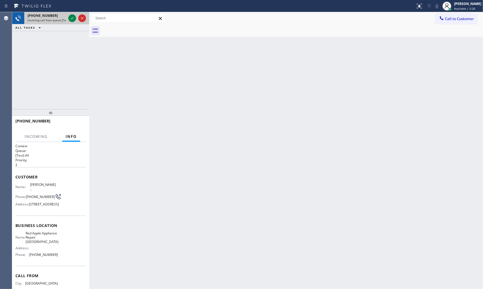
click at [58, 20] on span "Incoming call from queue [Test] All" at bounding box center [51, 20] width 46 height 4
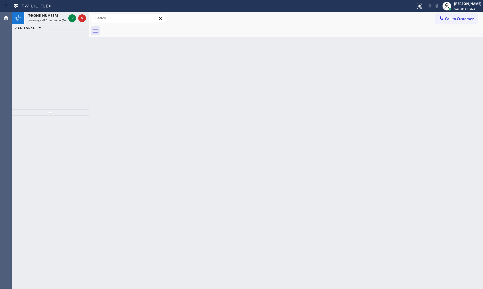
click at [61, 18] on span "Incoming call from queue [Test] All" at bounding box center [51, 20] width 46 height 4
click at [73, 19] on icon at bounding box center [72, 18] width 7 height 7
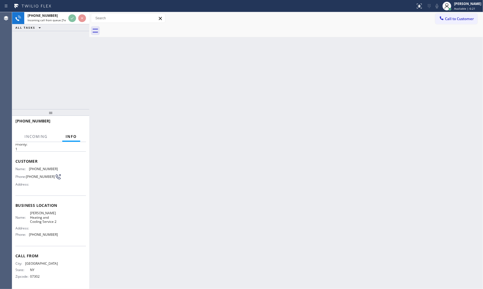
scroll to position [21, 0]
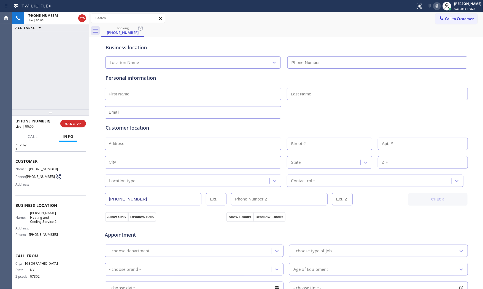
type input "(516) 217-4432"
click at [79, 123] on span "HANG UP" at bounding box center [73, 123] width 17 height 4
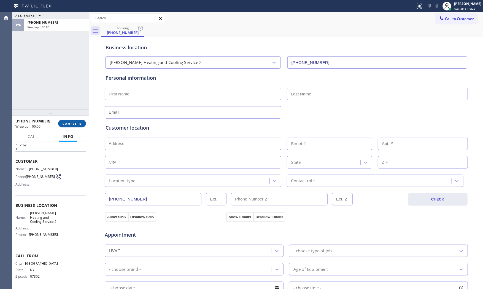
click at [79, 123] on span "COMPLETE" at bounding box center [72, 123] width 19 height 4
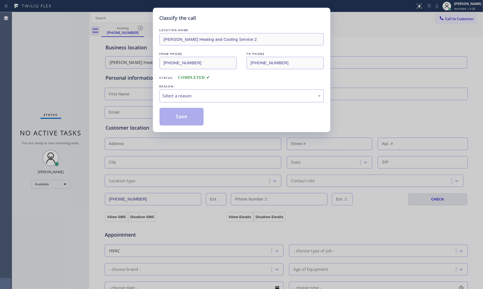
click at [206, 97] on div "Select a reason" at bounding box center [241, 96] width 158 height 6
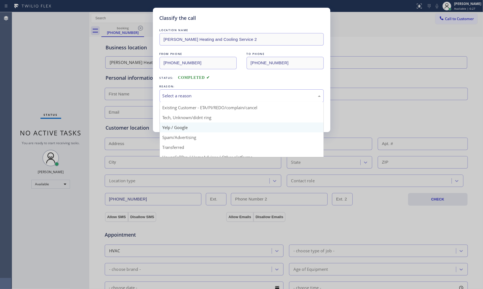
scroll to position [34, 0]
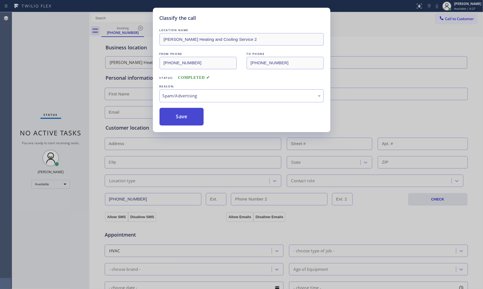
click at [192, 118] on button "Save" at bounding box center [181, 117] width 44 height 18
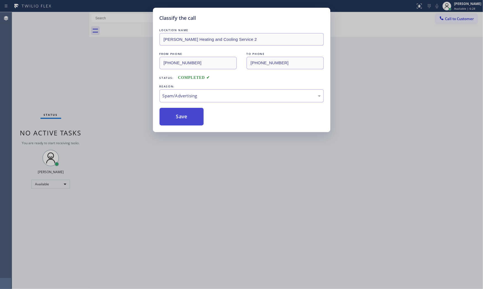
click at [192, 117] on button "Save" at bounding box center [181, 117] width 44 height 18
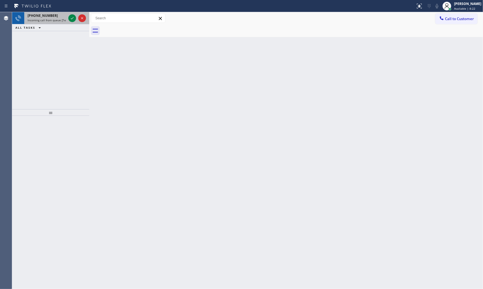
click at [41, 17] on span "+13863062662" at bounding box center [43, 15] width 30 height 5
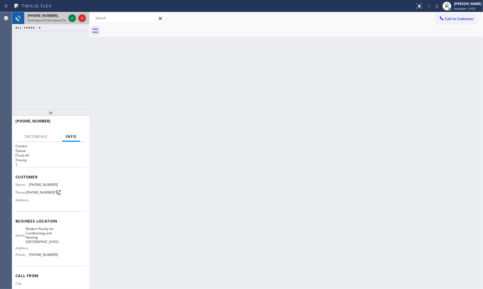
click at [67, 18] on div "+13863062662 Incoming call from queue [Test] All" at bounding box center [45, 18] width 43 height 12
click at [70, 18] on icon at bounding box center [72, 18] width 7 height 7
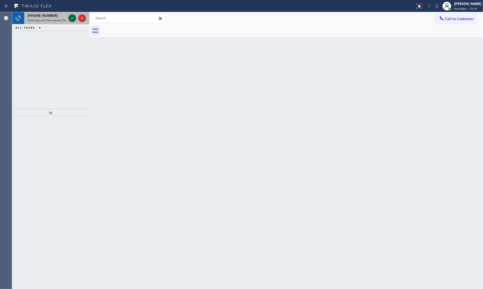
click at [69, 20] on icon at bounding box center [72, 18] width 7 height 7
drag, startPoint x: 55, startPoint y: 19, endPoint x: 61, endPoint y: 20, distance: 5.3
click at [56, 19] on span "Incoming call from queue [Test] All" at bounding box center [51, 20] width 46 height 4
click at [55, 15] on div "+16462729323" at bounding box center [47, 15] width 39 height 5
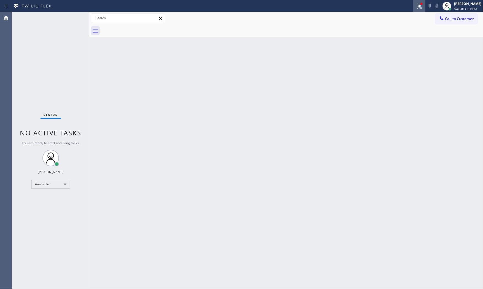
click at [413, 9] on div at bounding box center [419, 6] width 12 height 7
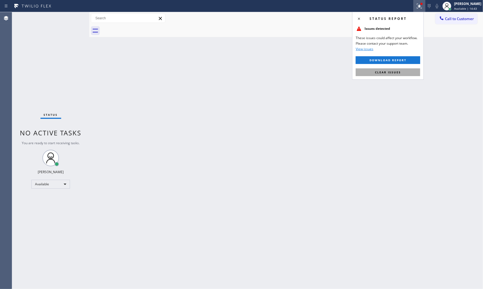
click at [394, 76] on button "Clear issues" at bounding box center [388, 72] width 64 height 8
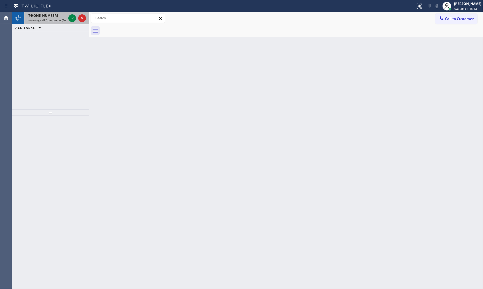
click at [64, 21] on span "Incoming call from queue [Test] All" at bounding box center [51, 20] width 46 height 4
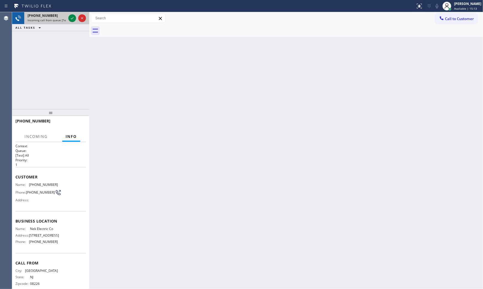
click at [64, 21] on span "Incoming call from queue [Test] All" at bounding box center [51, 20] width 46 height 4
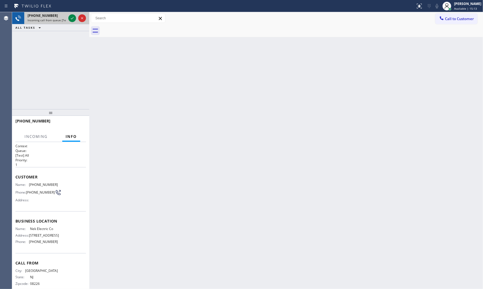
click at [64, 21] on span "Incoming call from queue [Test] All" at bounding box center [51, 20] width 46 height 4
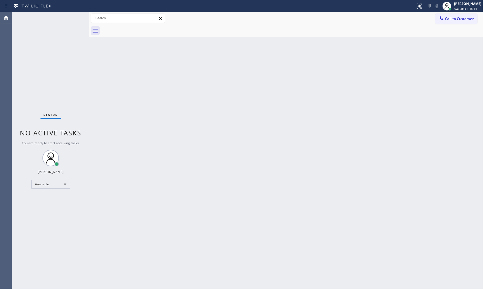
click at [64, 21] on div "Status No active tasks You are ready to start receiving tasks. [PERSON_NAME] Av…" at bounding box center [50, 150] width 77 height 276
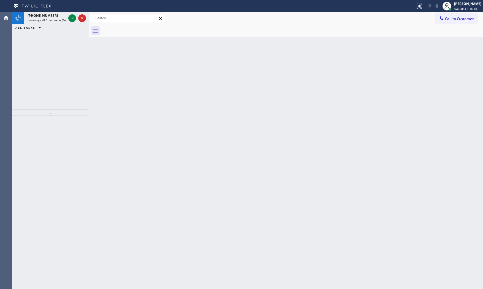
click at [64, 21] on span "Incoming call from queue [Test] All" at bounding box center [51, 20] width 46 height 4
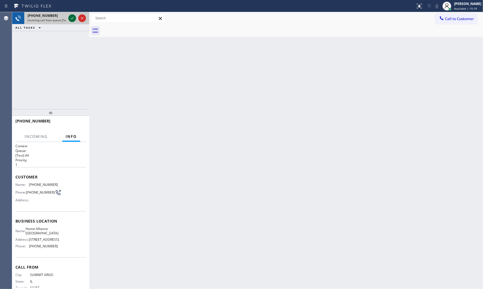
click at [72, 18] on icon at bounding box center [72, 18] width 7 height 7
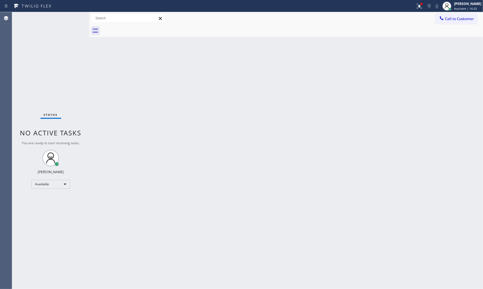
drag, startPoint x: 38, startPoint y: 14, endPoint x: 29, endPoint y: 1, distance: 16.0
click at [37, 13] on div "Status No active tasks You are ready to start receiving tasks. [PERSON_NAME] Av…" at bounding box center [50, 150] width 77 height 276
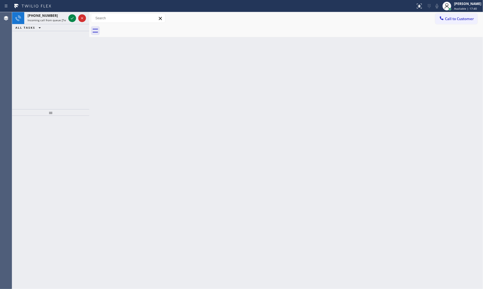
click at [68, 17] on div at bounding box center [77, 18] width 20 height 12
click at [64, 20] on span "Incoming call from queue [Test] All" at bounding box center [51, 20] width 46 height 4
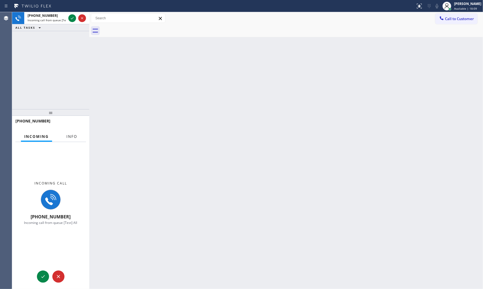
click at [67, 134] on span "Info" at bounding box center [71, 136] width 11 height 5
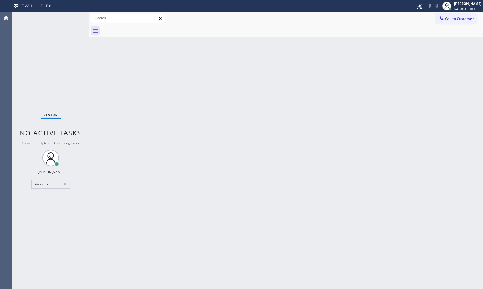
click at [73, 20] on div "Status No active tasks You are ready to start receiving tasks. [PERSON_NAME] Av…" at bounding box center [50, 150] width 77 height 276
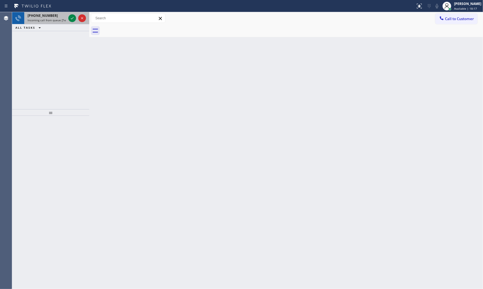
click at [62, 19] on span "Incoming call from queue [Test] All" at bounding box center [51, 20] width 46 height 4
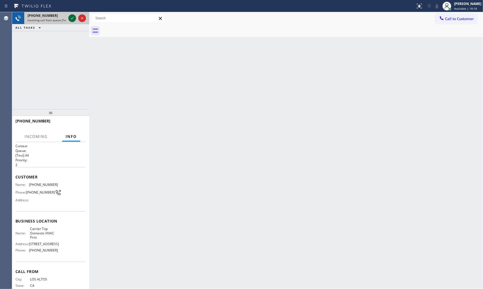
click at [68, 19] on div at bounding box center [77, 18] width 20 height 12
click at [70, 19] on icon at bounding box center [72, 18] width 7 height 7
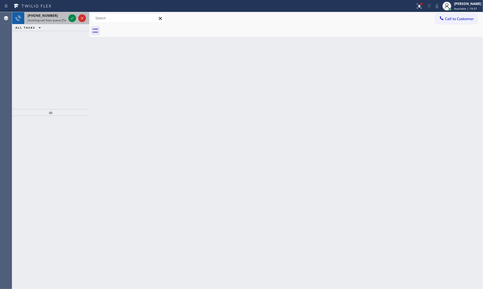
click at [62, 13] on div "[PHONE_NUMBER] Incoming call from queue [Test] All" at bounding box center [45, 18] width 43 height 12
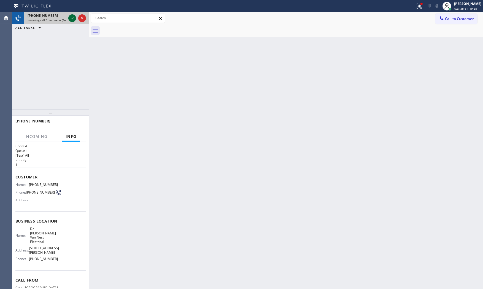
click at [72, 17] on icon at bounding box center [72, 18] width 7 height 7
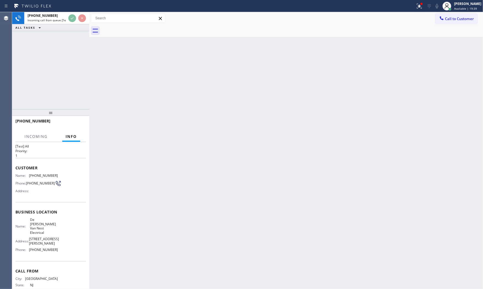
scroll to position [21, 0]
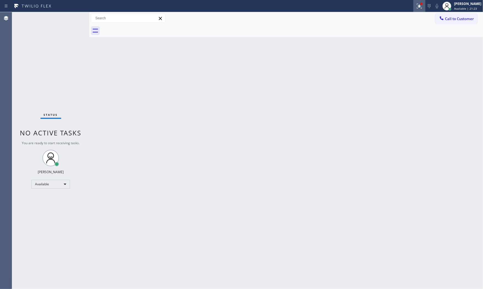
click at [420, 7] on icon at bounding box center [419, 6] width 7 height 7
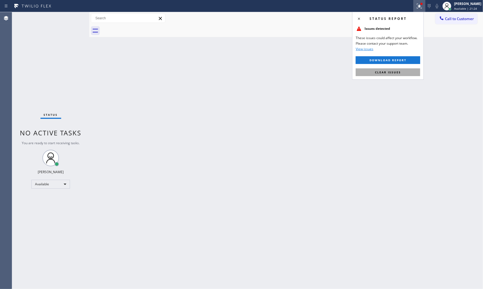
click at [395, 74] on button "Clear issues" at bounding box center [388, 72] width 64 height 8
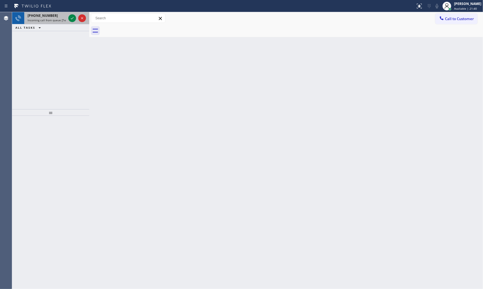
click at [45, 17] on span "[PHONE_NUMBER]" at bounding box center [43, 15] width 30 height 5
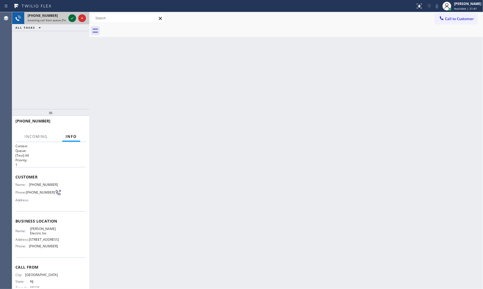
click at [72, 16] on icon at bounding box center [72, 18] width 7 height 7
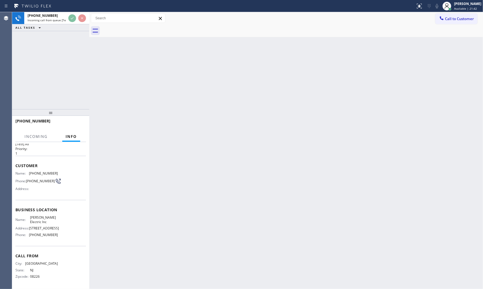
scroll to position [26, 0]
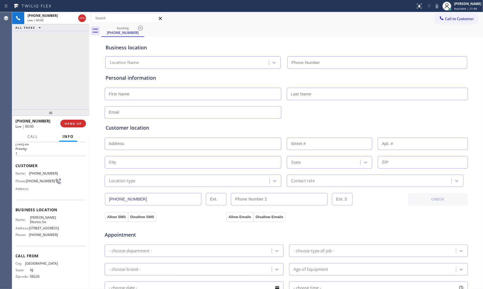
type input "[PHONE_NUMBER]"
click at [72, 124] on span "HANG UP" at bounding box center [73, 123] width 17 height 4
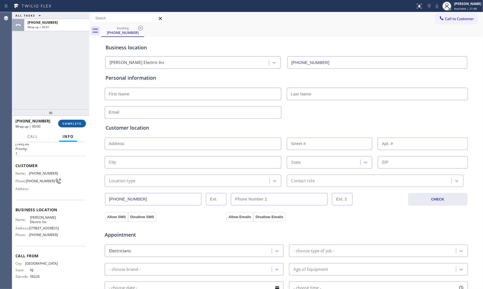
click at [72, 124] on span "COMPLETE" at bounding box center [72, 123] width 19 height 4
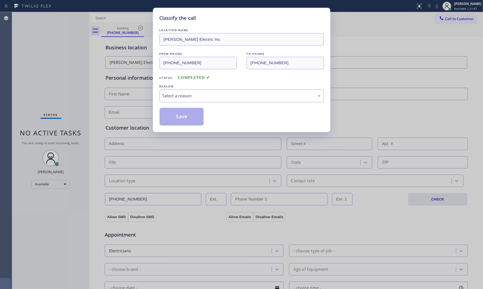
click at [198, 104] on div "LOCATION NAME [PERSON_NAME] Electric Inc FROM PHONE [PHONE_NUMBER] TO PHONE [PH…" at bounding box center [241, 76] width 164 height 98
click at [199, 98] on div "Select a reason" at bounding box center [241, 96] width 158 height 6
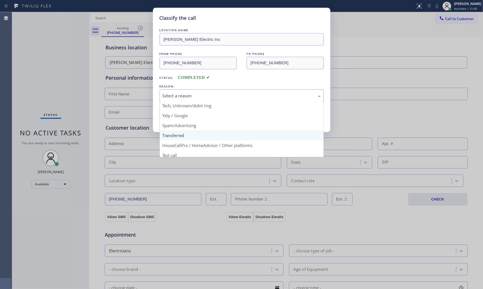
scroll to position [34, 0]
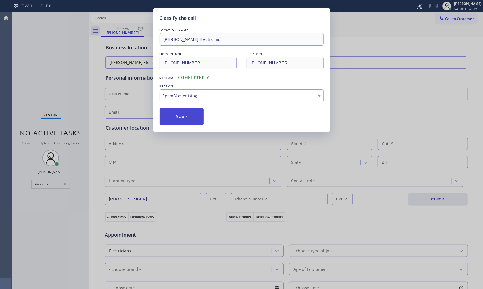
click at [195, 116] on button "Save" at bounding box center [181, 117] width 44 height 18
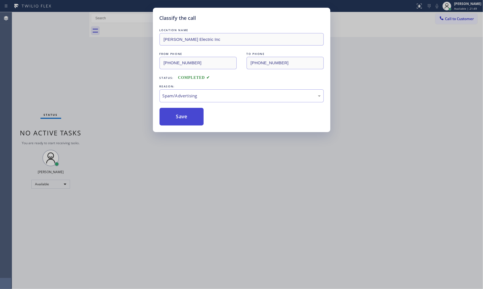
click at [195, 116] on button "Save" at bounding box center [181, 117] width 44 height 18
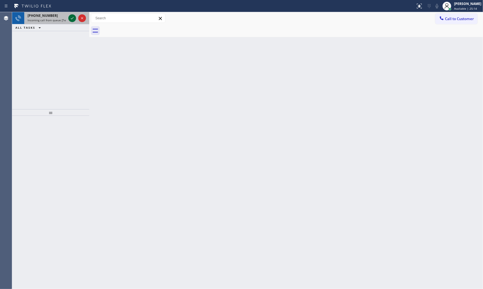
click at [68, 18] on div at bounding box center [77, 18] width 20 height 12
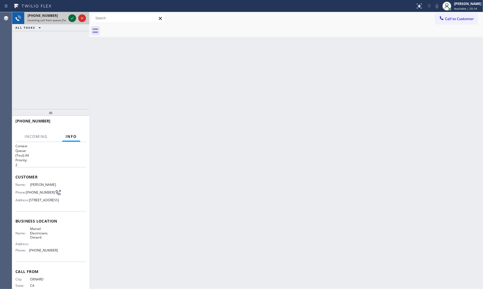
click at [70, 18] on icon at bounding box center [72, 18] width 7 height 7
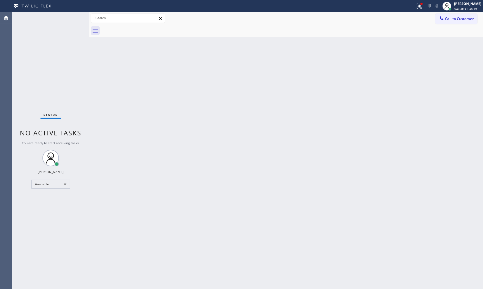
click at [68, 19] on div "Status No active tasks You are ready to start receiving tasks. [PERSON_NAME] Av…" at bounding box center [50, 150] width 77 height 276
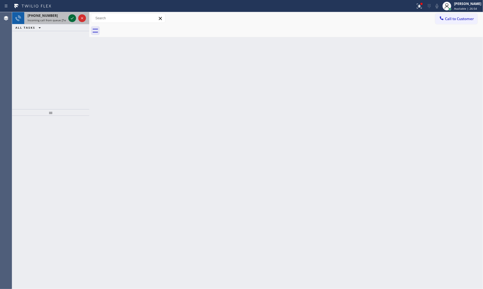
click at [68, 19] on div at bounding box center [72, 18] width 8 height 7
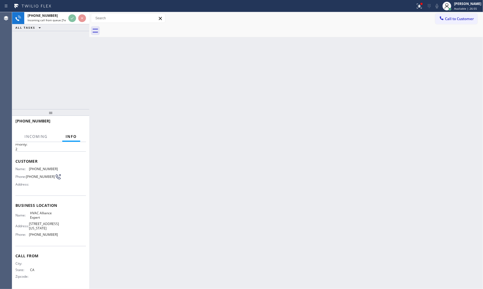
scroll to position [17, 0]
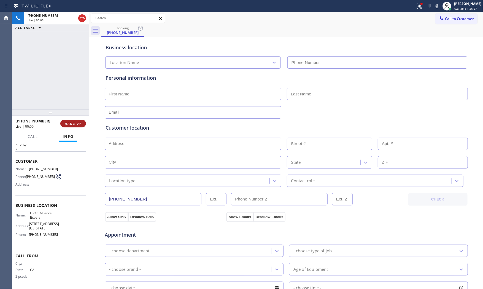
type input "[PHONE_NUMBER]"
click at [84, 123] on button "HANG UP" at bounding box center [73, 124] width 26 height 8
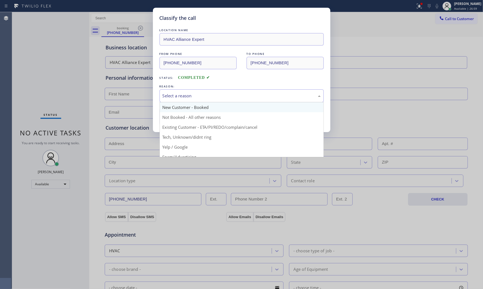
drag, startPoint x: 185, startPoint y: 100, endPoint x: 181, endPoint y: 107, distance: 8.3
click at [185, 99] on div "Select a reason" at bounding box center [241, 95] width 164 height 13
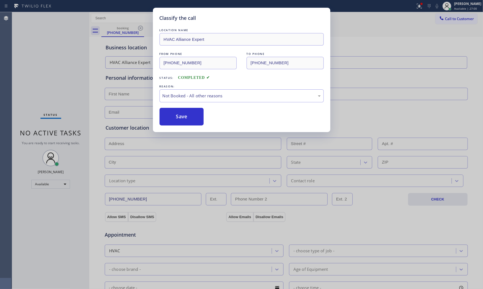
click at [177, 116] on button "Save" at bounding box center [181, 117] width 44 height 18
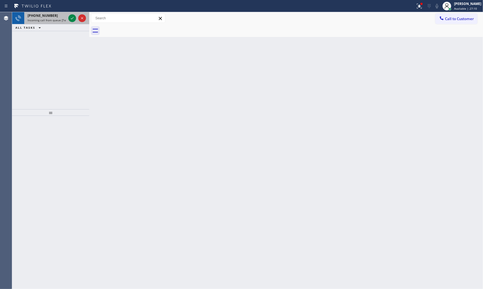
click at [48, 18] on span "Incoming call from queue [Test] All" at bounding box center [51, 20] width 46 height 4
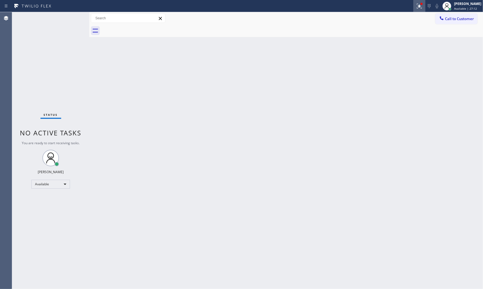
click at [416, 5] on icon at bounding box center [419, 6] width 7 height 7
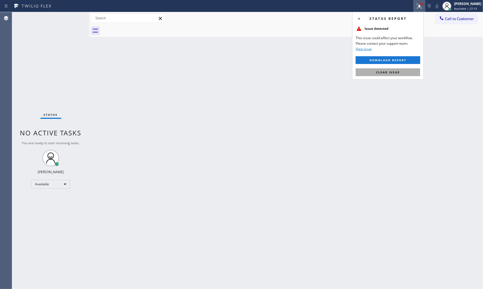
click at [395, 73] on span "Clear issue" at bounding box center [388, 72] width 24 height 4
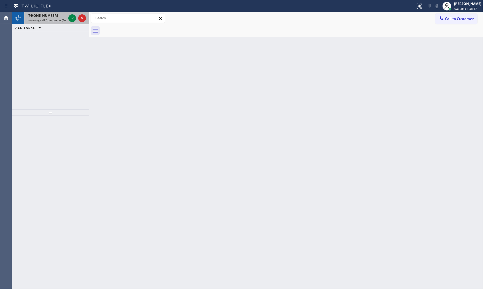
click at [51, 18] on div "[PHONE_NUMBER]" at bounding box center [47, 15] width 39 height 5
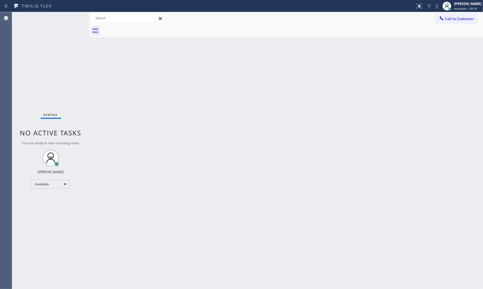
click at [64, 16] on div "Status No active tasks You are ready to start receiving tasks. [PERSON_NAME] Av…" at bounding box center [50, 150] width 77 height 276
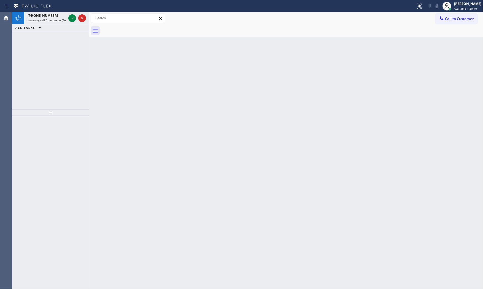
click at [64, 17] on div "[PHONE_NUMBER]" at bounding box center [47, 15] width 39 height 5
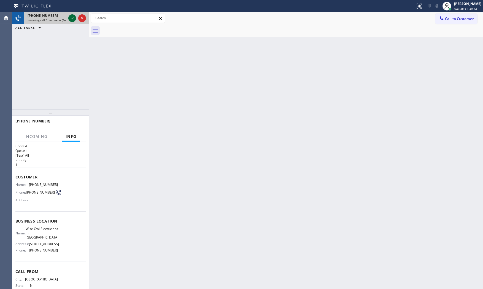
click at [69, 17] on icon at bounding box center [72, 18] width 7 height 7
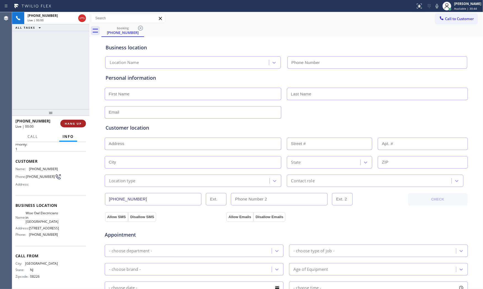
type input "[PHONE_NUMBER]"
click at [64, 122] on button "HANG UP" at bounding box center [73, 124] width 26 height 8
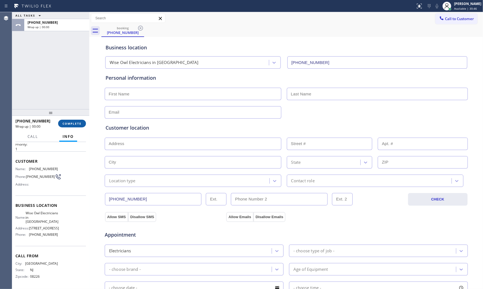
click at [65, 121] on span "COMPLETE" at bounding box center [72, 123] width 19 height 4
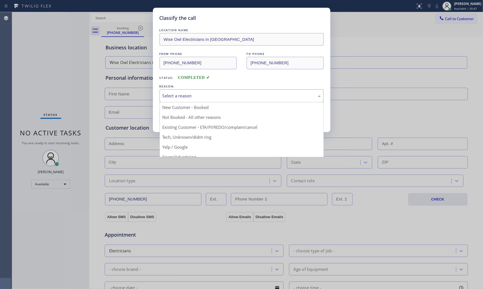
click at [218, 98] on div "Select a reason" at bounding box center [241, 96] width 158 height 6
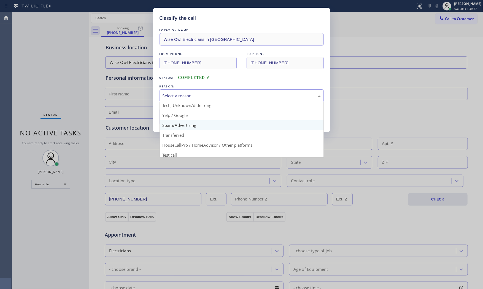
scroll to position [34, 0]
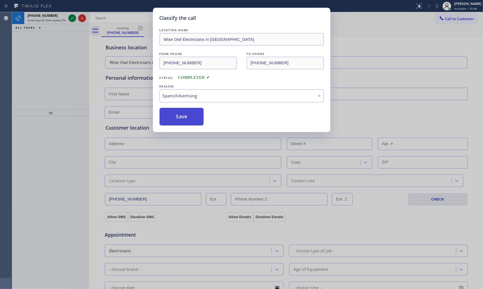
click at [186, 119] on button "Save" at bounding box center [181, 117] width 44 height 18
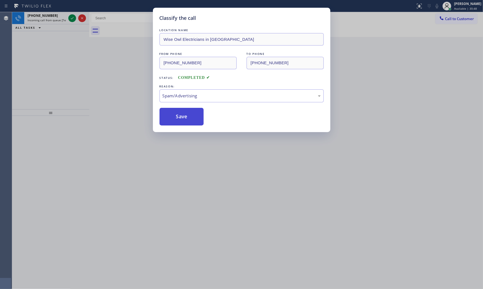
click at [186, 119] on button "Save" at bounding box center [181, 117] width 44 height 18
click at [42, 17] on span "[PHONE_NUMBER]" at bounding box center [43, 15] width 30 height 5
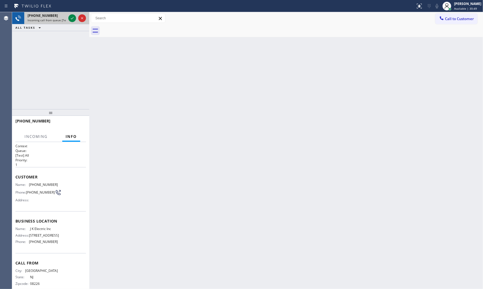
click at [42, 17] on span "[PHONE_NUMBER]" at bounding box center [43, 15] width 30 height 5
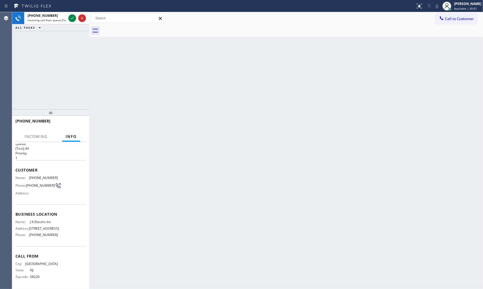
scroll to position [17, 0]
click at [72, 15] on icon at bounding box center [72, 18] width 7 height 7
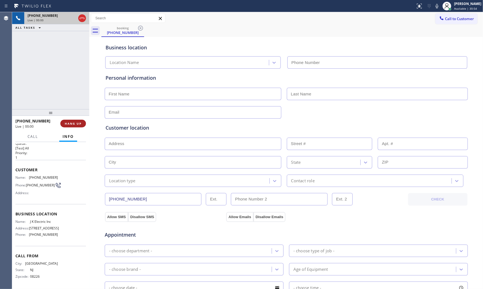
type input "[PHONE_NUMBER]"
click at [75, 122] on span "HANG UP" at bounding box center [73, 123] width 17 height 4
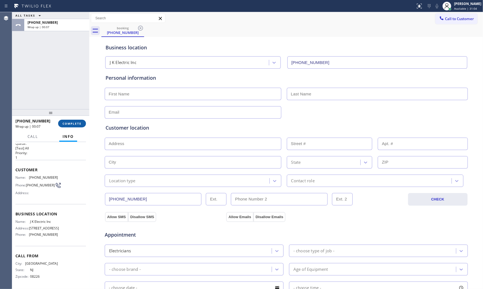
click at [75, 122] on span "COMPLETE" at bounding box center [72, 123] width 19 height 4
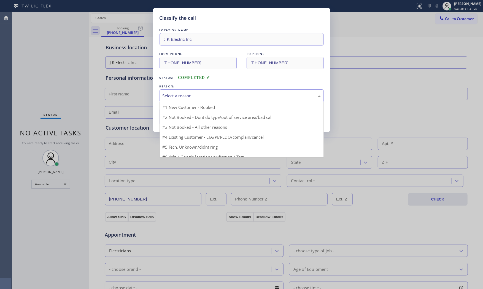
click at [194, 101] on div "Select a reason" at bounding box center [241, 95] width 164 height 13
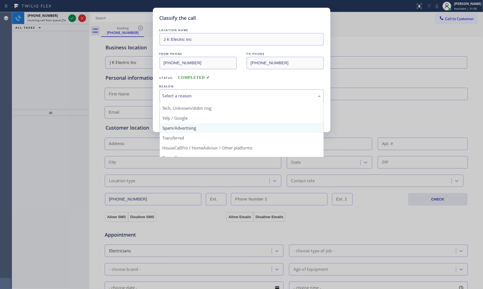
scroll to position [34, 0]
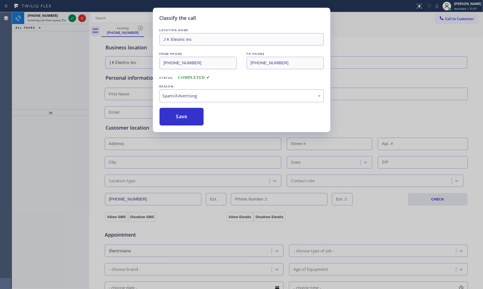
click at [181, 120] on button "Save" at bounding box center [181, 117] width 44 height 18
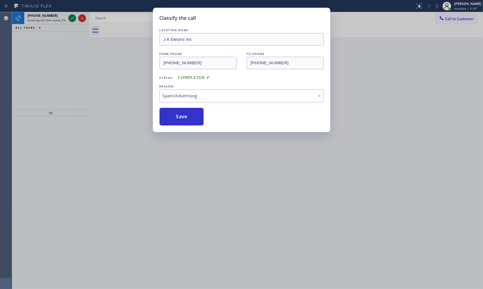
click at [181, 120] on button "Save" at bounding box center [181, 117] width 44 height 18
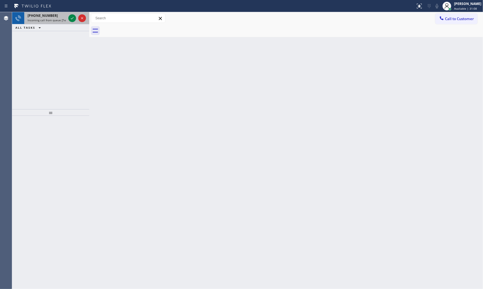
click at [51, 18] on span "Incoming call from queue [Test] All" at bounding box center [51, 20] width 46 height 4
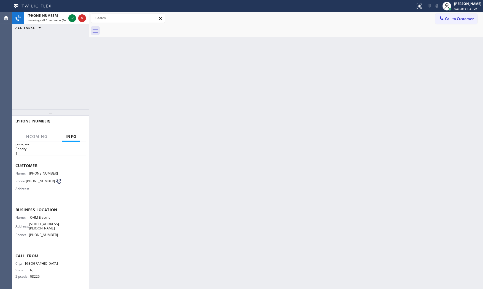
scroll to position [21, 0]
drag, startPoint x: 72, startPoint y: 15, endPoint x: 72, endPoint y: 18, distance: 3.3
click at [72, 17] on div at bounding box center [77, 18] width 20 height 12
click at [72, 18] on icon at bounding box center [72, 18] width 7 height 7
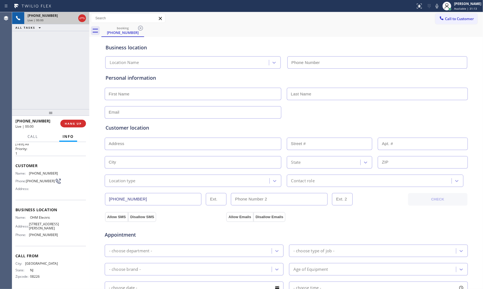
type input "[PHONE_NUMBER]"
click at [78, 123] on span "HANG UP" at bounding box center [73, 123] width 17 height 4
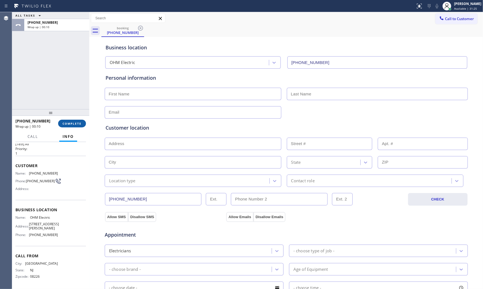
click at [78, 123] on span "COMPLETE" at bounding box center [72, 123] width 19 height 4
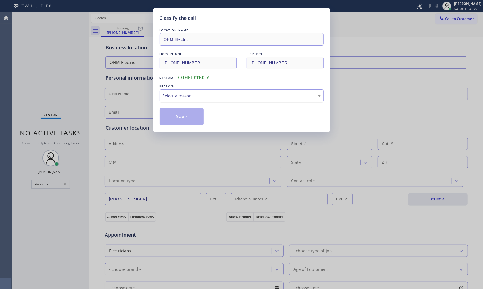
click at [180, 95] on div "Select a reason" at bounding box center [241, 96] width 158 height 6
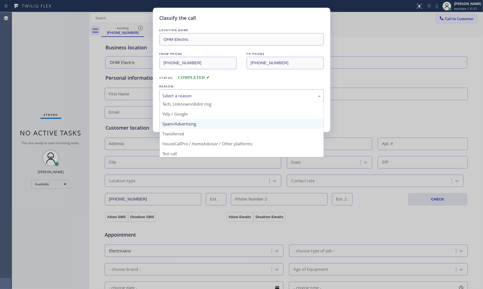
scroll to position [34, 0]
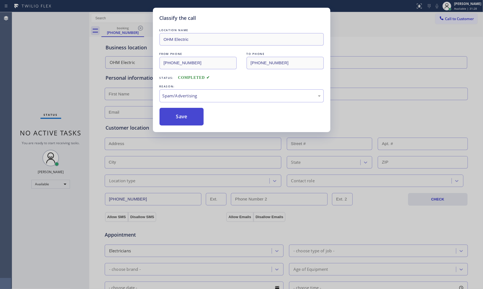
click at [182, 121] on button "Save" at bounding box center [181, 117] width 44 height 18
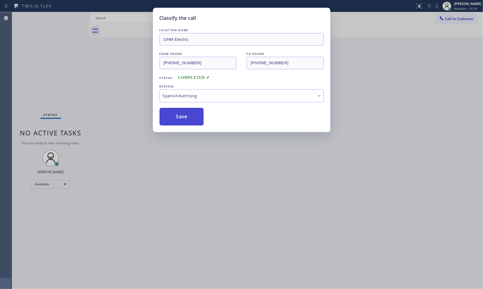
click at [182, 121] on button "Save" at bounding box center [181, 117] width 44 height 18
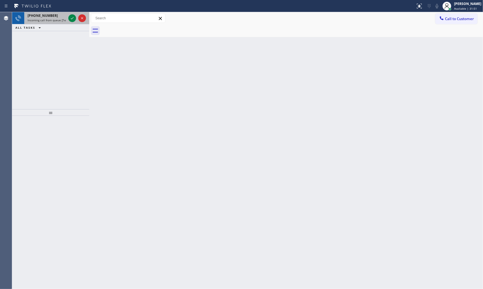
click at [51, 20] on span "Incoming call from queue [Test] All" at bounding box center [51, 20] width 46 height 4
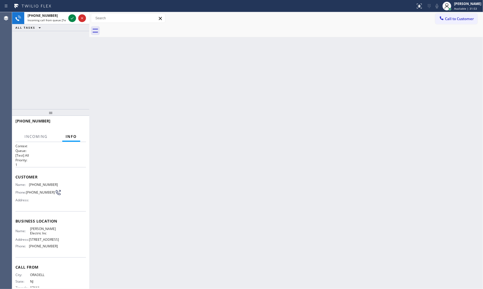
drag, startPoint x: 67, startPoint y: 18, endPoint x: 43, endPoint y: 152, distance: 135.4
click at [43, 149] on div "[PHONE_NUMBER] Incoming call from queue [Test] All ALL TASKS ALL TASKS ACTIVE T…" at bounding box center [50, 150] width 77 height 276
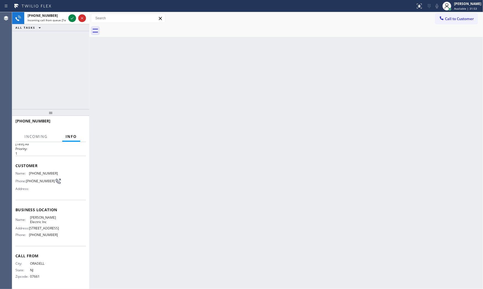
scroll to position [21, 0]
click at [74, 17] on icon at bounding box center [72, 18] width 7 height 7
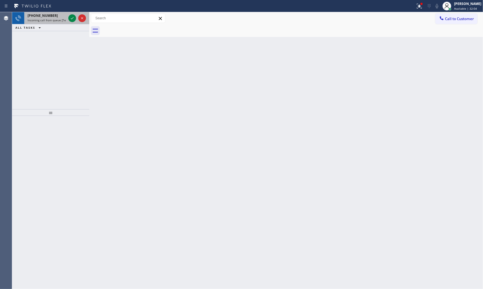
click at [45, 18] on span "Incoming call from queue [Test] All" at bounding box center [51, 20] width 46 height 4
click at [50, 18] on span "[PHONE_NUMBER]" at bounding box center [43, 15] width 30 height 5
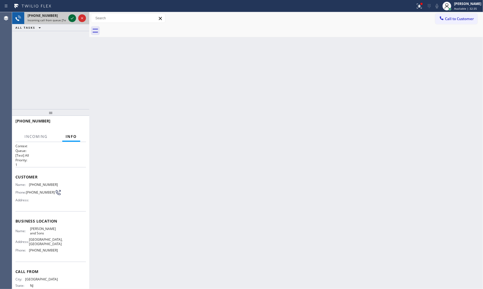
click at [69, 16] on icon at bounding box center [72, 18] width 7 height 7
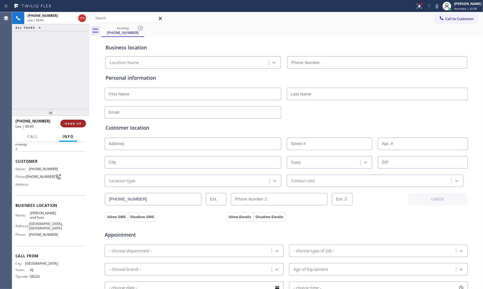
type input "[PHONE_NUMBER]"
click at [74, 123] on span "HANG UP" at bounding box center [73, 123] width 17 height 4
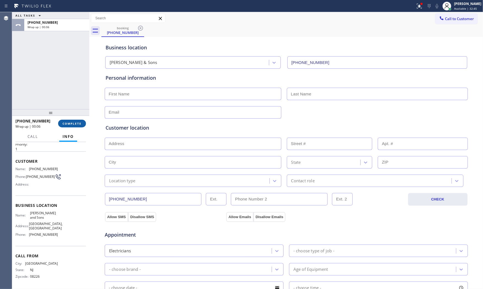
click at [74, 123] on span "COMPLETE" at bounding box center [72, 123] width 19 height 4
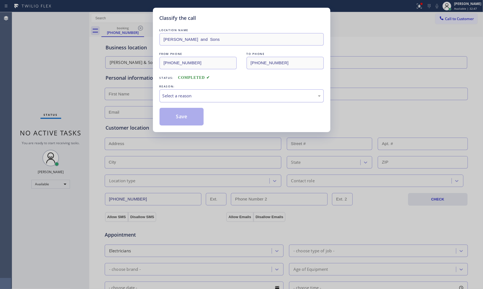
click at [185, 98] on div "Select a reason" at bounding box center [241, 96] width 158 height 6
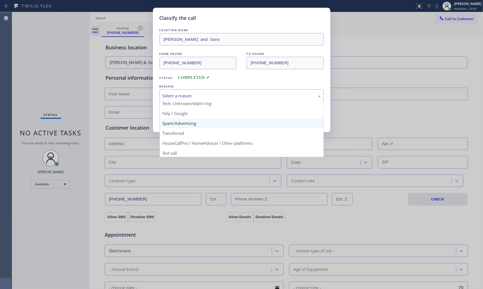
scroll to position [34, 0]
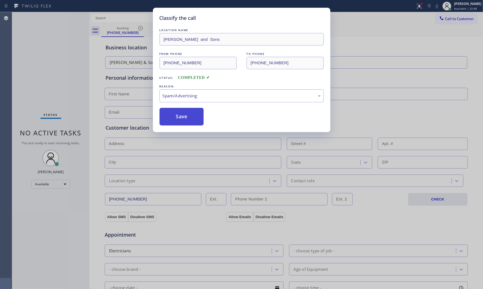
click at [179, 115] on button "Save" at bounding box center [181, 117] width 44 height 18
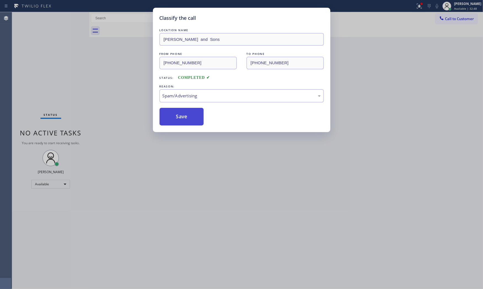
click at [179, 115] on button "Save" at bounding box center [181, 117] width 44 height 18
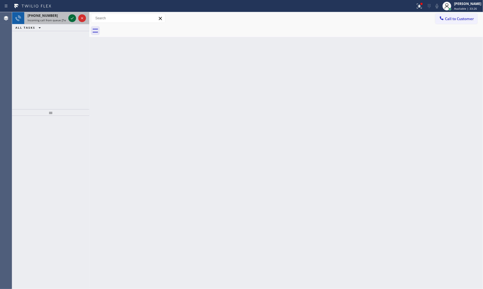
click at [73, 16] on icon at bounding box center [72, 18] width 7 height 7
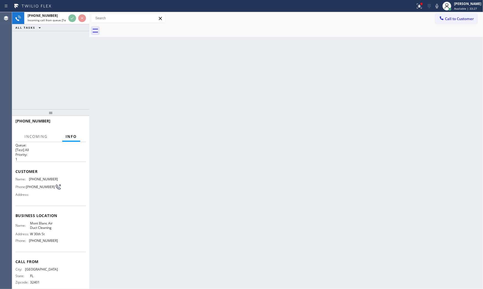
scroll to position [13, 0]
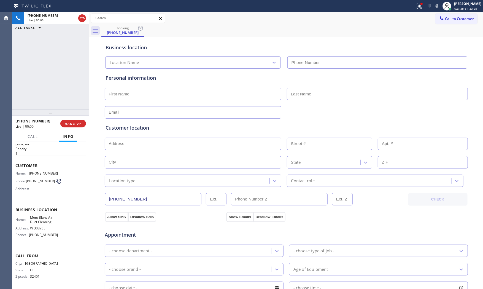
type input "[PHONE_NUMBER]"
click at [68, 123] on span "HANG UP" at bounding box center [73, 123] width 17 height 4
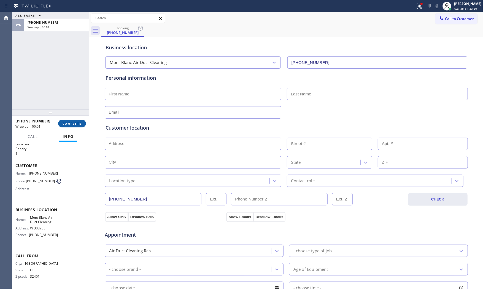
click at [68, 123] on span "COMPLETE" at bounding box center [72, 123] width 19 height 4
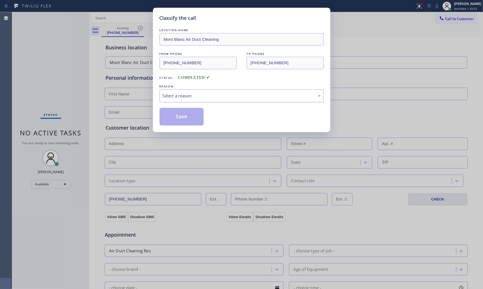
click at [170, 97] on div "Select a reason" at bounding box center [241, 96] width 158 height 6
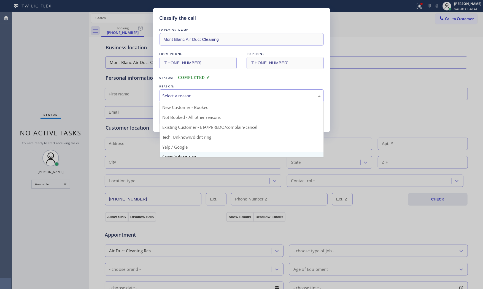
scroll to position [31, 0]
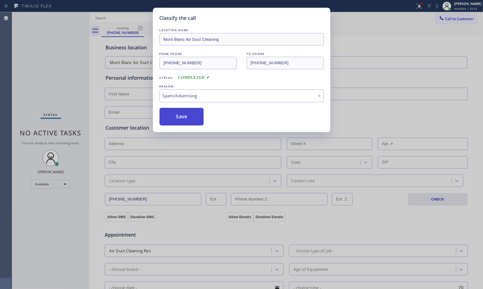
click at [177, 121] on button "Save" at bounding box center [181, 117] width 44 height 18
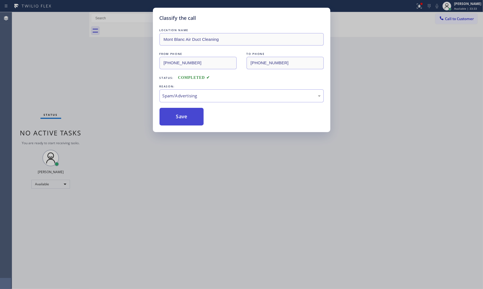
click at [177, 121] on button "Save" at bounding box center [181, 117] width 44 height 18
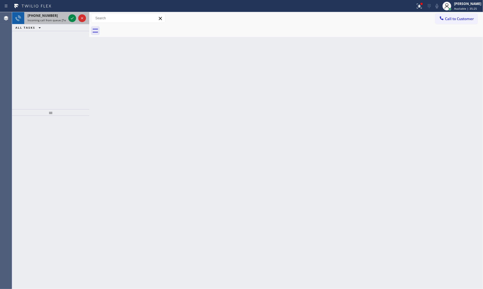
click at [62, 21] on span "Incoming call from queue [Test] All" at bounding box center [51, 20] width 46 height 4
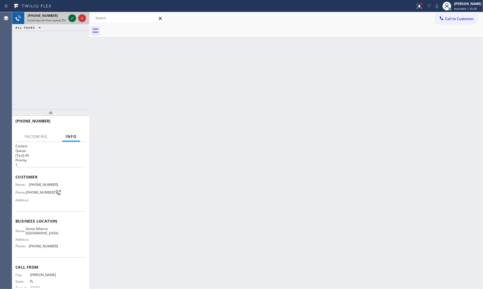
click at [70, 20] on icon at bounding box center [72, 18] width 7 height 7
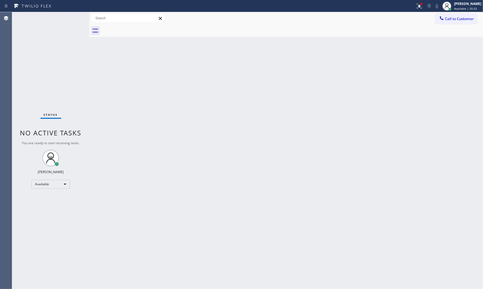
click at [69, 18] on div "Status No active tasks You are ready to start receiving tasks. [PERSON_NAME] Av…" at bounding box center [50, 150] width 77 height 276
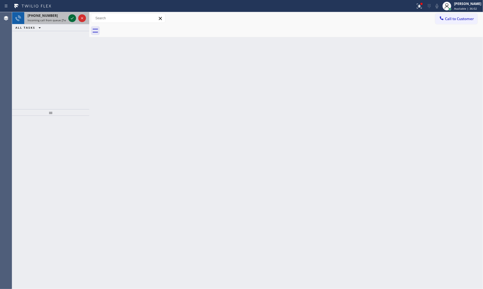
click at [69, 18] on icon at bounding box center [72, 18] width 7 height 7
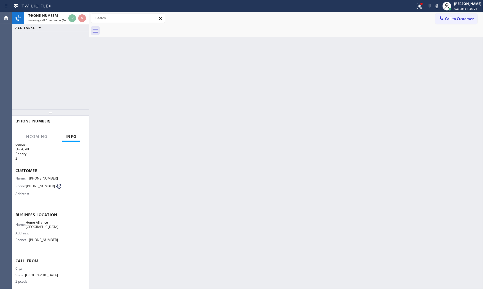
scroll to position [13, 0]
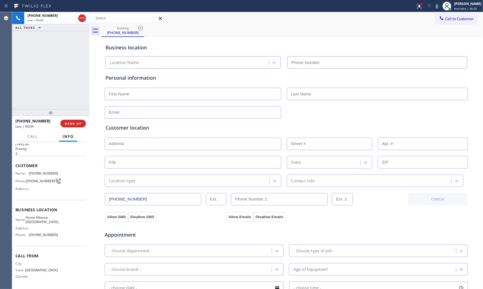
type input "[PHONE_NUMBER]"
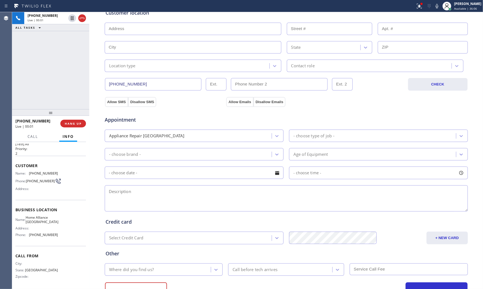
scroll to position [15, 0]
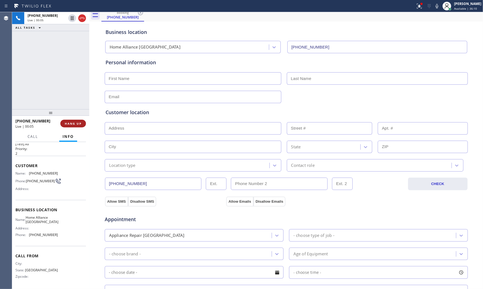
click at [67, 126] on button "HANG UP" at bounding box center [73, 124] width 26 height 8
click at [67, 126] on button "COMPLETE" at bounding box center [72, 124] width 28 height 8
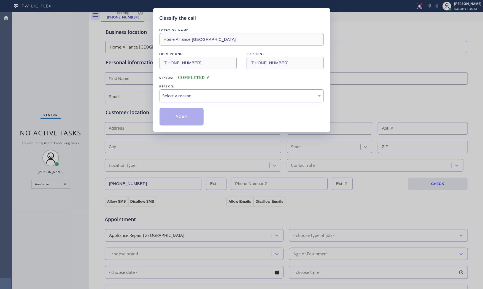
click at [175, 99] on div "Select a reason" at bounding box center [241, 96] width 158 height 6
click at [182, 116] on button "Save" at bounding box center [181, 117] width 44 height 18
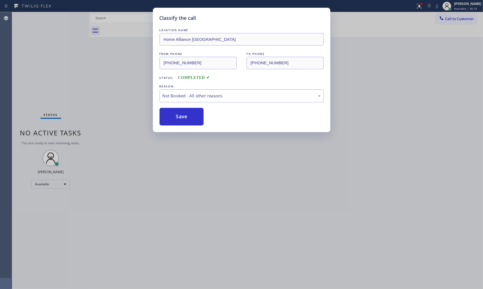
click at [182, 116] on button "Save" at bounding box center [181, 117] width 44 height 18
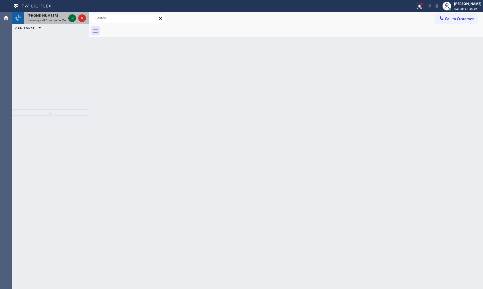
click at [73, 19] on icon at bounding box center [72, 18] width 7 height 7
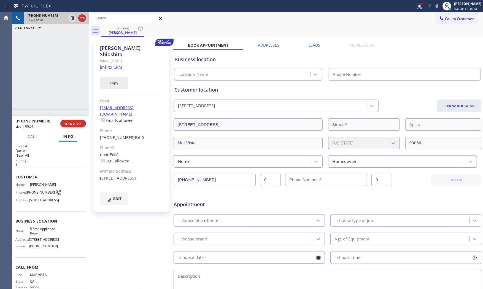
type input "[PHONE_NUMBER]"
click at [112, 64] on link "link to CRM" at bounding box center [111, 67] width 22 height 6
drag, startPoint x: 83, startPoint y: 124, endPoint x: 330, endPoint y: 57, distance: 255.4
click at [148, 123] on div "[PHONE_NUMBER] Live | 00:22 ALL TASKS ALL TASKS ACTIVE TASKS TASKS IN WRAP UP […" at bounding box center [247, 150] width 471 height 276
click at [417, 5] on icon at bounding box center [418, 5] width 3 height 2
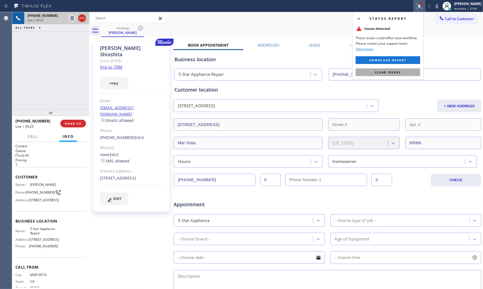
click at [381, 70] on button "Clear issues" at bounding box center [388, 72] width 64 height 8
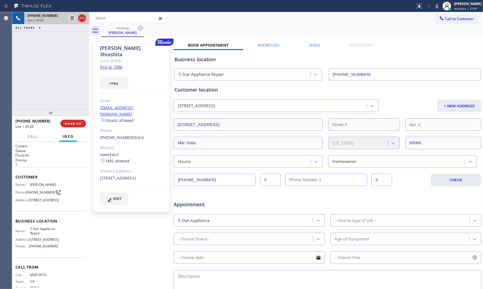
drag, startPoint x: 117, startPoint y: 59, endPoint x: 121, endPoint y: 56, distance: 5.5
click at [117, 64] on link "link to CRM" at bounding box center [111, 67] width 22 height 6
click at [436, 7] on icon at bounding box center [436, 6] width 7 height 7
click at [70, 20] on icon at bounding box center [72, 18] width 7 height 7
click at [438, 6] on icon at bounding box center [436, 6] width 7 height 7
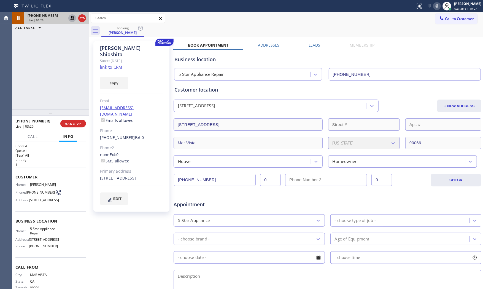
click at [72, 17] on icon at bounding box center [72, 18] width 4 height 4
click at [38, 90] on div "[PHONE_NUMBER] Live | 06:11 ALL TASKS ALL TASKS ACTIVE TASKS TASKS IN WRAP UP […" at bounding box center [50, 60] width 77 height 97
click at [76, 123] on span "HANG UP" at bounding box center [73, 123] width 17 height 4
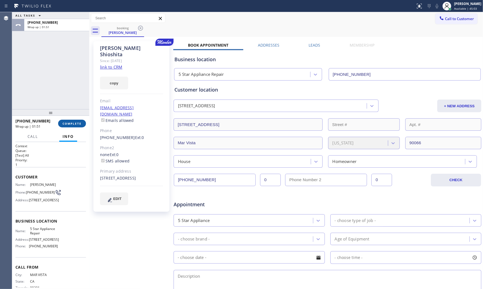
click at [67, 126] on button "COMPLETE" at bounding box center [72, 124] width 28 height 8
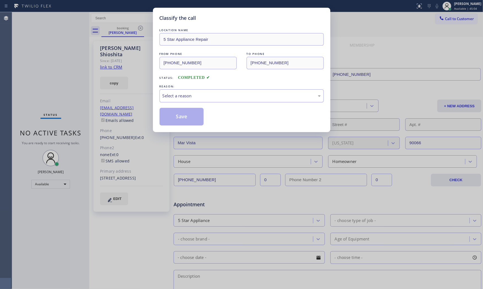
click at [200, 96] on div "Select a reason" at bounding box center [241, 96] width 158 height 6
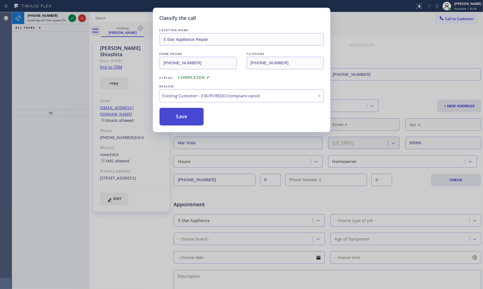
click at [191, 113] on button "Save" at bounding box center [181, 117] width 44 height 18
click at [190, 113] on button "Save" at bounding box center [181, 117] width 44 height 18
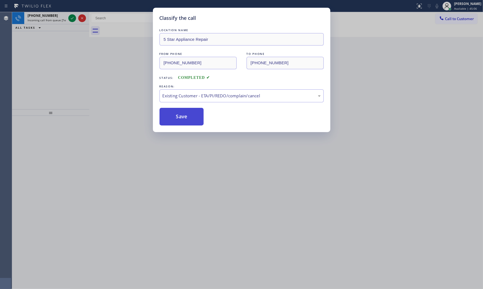
click at [190, 113] on button "Save" at bounding box center [181, 117] width 44 height 18
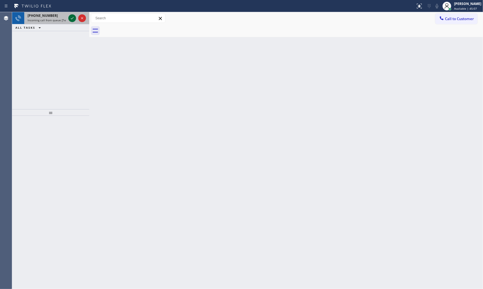
click at [71, 18] on icon at bounding box center [72, 18] width 7 height 7
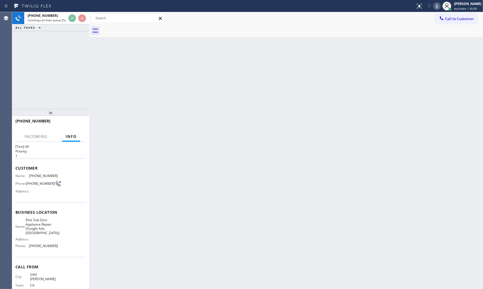
scroll to position [21, 0]
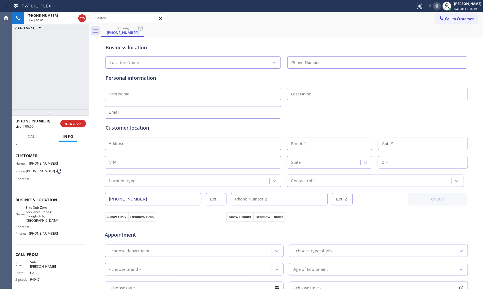
type input "[PHONE_NUMBER]"
click at [435, 7] on icon at bounding box center [436, 6] width 3 height 4
click at [433, 4] on icon at bounding box center [436, 6] width 7 height 7
click at [80, 125] on button "HANG UP" at bounding box center [73, 124] width 26 height 8
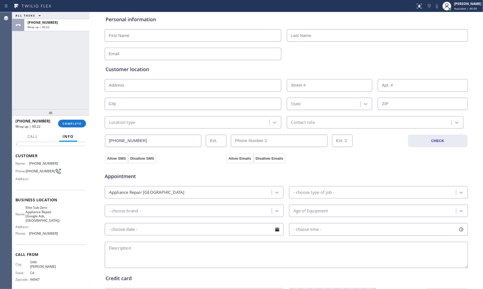
scroll to position [138, 0]
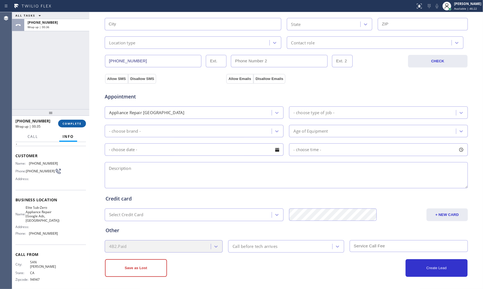
click at [70, 123] on span "COMPLETE" at bounding box center [72, 123] width 19 height 4
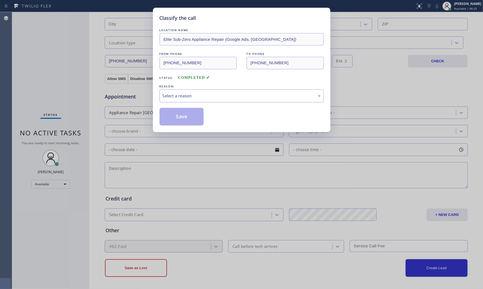
drag, startPoint x: 213, startPoint y: 98, endPoint x: 208, endPoint y: 101, distance: 6.2
click at [212, 98] on div "Select a reason" at bounding box center [241, 96] width 158 height 6
click at [178, 116] on button "Save" at bounding box center [181, 117] width 44 height 18
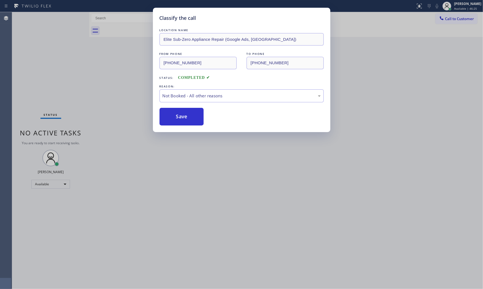
click at [178, 116] on button "Save" at bounding box center [181, 117] width 44 height 18
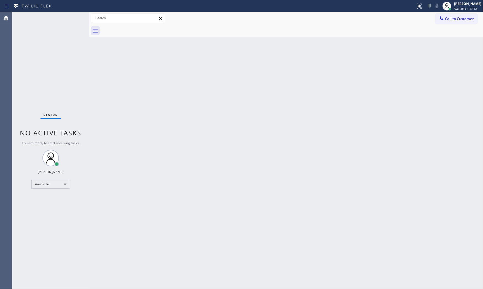
click at [71, 19] on div "Status No active tasks You are ready to start receiving tasks. [PERSON_NAME] Av…" at bounding box center [50, 150] width 77 height 276
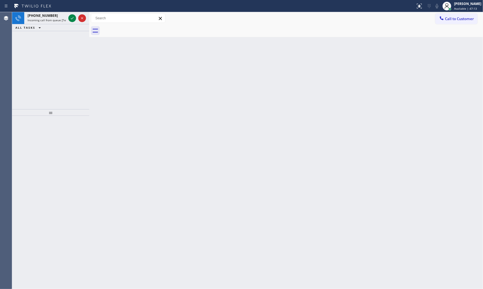
click at [72, 20] on icon at bounding box center [72, 18] width 7 height 7
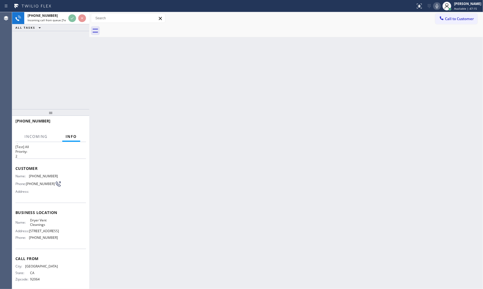
scroll to position [17, 0]
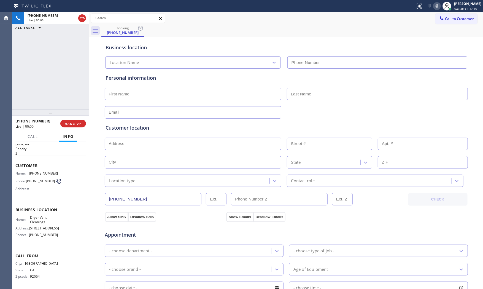
type input "[PHONE_NUMBER]"
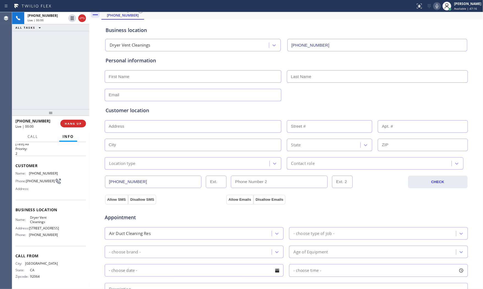
scroll to position [138, 0]
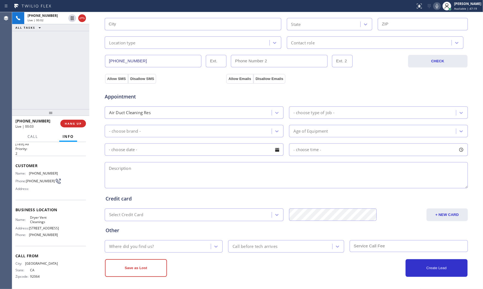
click at [433, 9] on icon at bounding box center [436, 6] width 7 height 7
click at [433, 7] on icon at bounding box center [436, 6] width 7 height 7
click at [71, 123] on span "HANG UP" at bounding box center [73, 123] width 17 height 4
click at [69, 119] on div "[PHONE_NUMBER] Wrap up | 00:09 COMPLETE" at bounding box center [50, 123] width 70 height 14
click at [70, 120] on button "COMPLETE" at bounding box center [72, 124] width 28 height 8
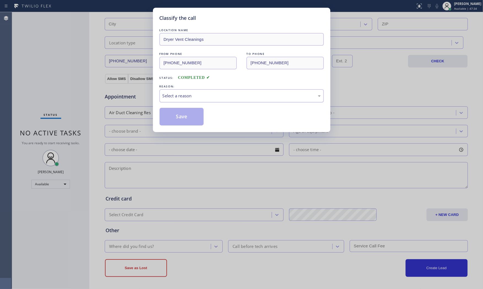
click at [213, 97] on div "Select a reason" at bounding box center [241, 96] width 158 height 6
click at [196, 116] on button "Save" at bounding box center [181, 117] width 44 height 18
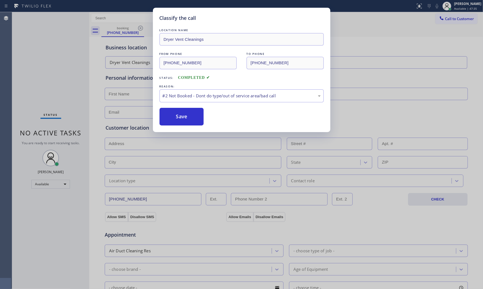
click at [196, 116] on button "Save" at bounding box center [181, 117] width 44 height 18
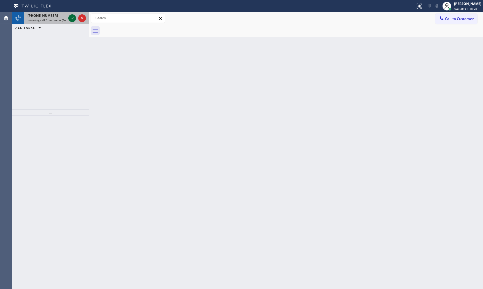
click at [70, 19] on icon at bounding box center [72, 18] width 7 height 7
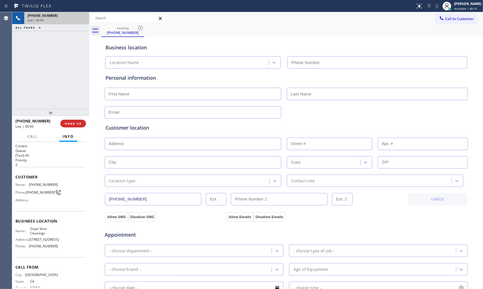
click at [75, 126] on button "HANG UP" at bounding box center [73, 124] width 26 height 8
type input "[PHONE_NUMBER]"
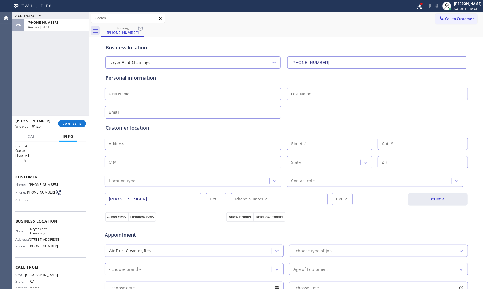
click at [58, 128] on div "[PHONE_NUMBER] Wrap up | 01:20" at bounding box center [36, 123] width 43 height 14
click at [71, 125] on span "COMPLETE" at bounding box center [72, 123] width 19 height 4
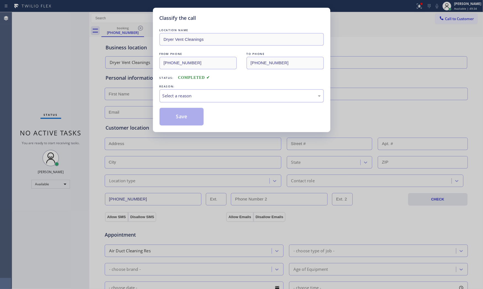
click at [196, 99] on div "Select a reason" at bounding box center [241, 95] width 164 height 13
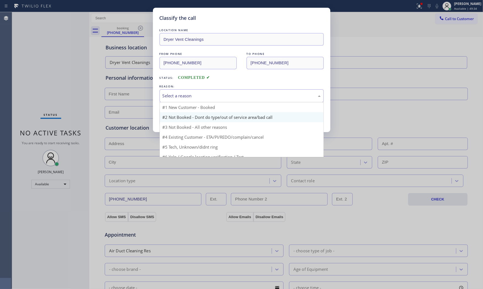
click at [184, 114] on button "Save" at bounding box center [181, 117] width 44 height 18
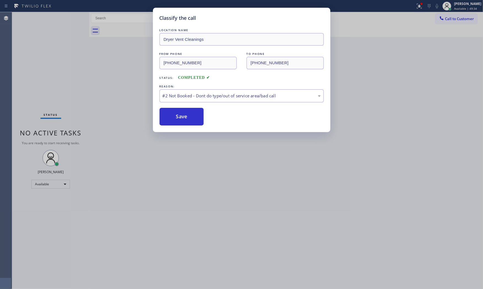
click at [184, 114] on button "Save" at bounding box center [181, 117] width 44 height 18
click at [185, 114] on button "Save" at bounding box center [181, 117] width 44 height 18
click at [186, 114] on button "Save" at bounding box center [181, 117] width 44 height 18
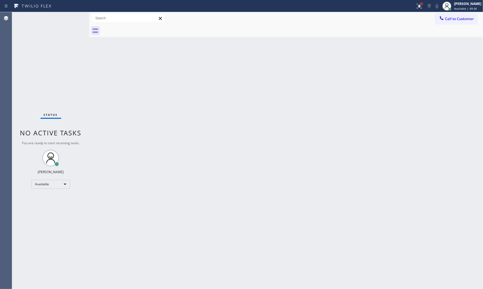
click at [420, 5] on div at bounding box center [421, 3] width 3 height 3
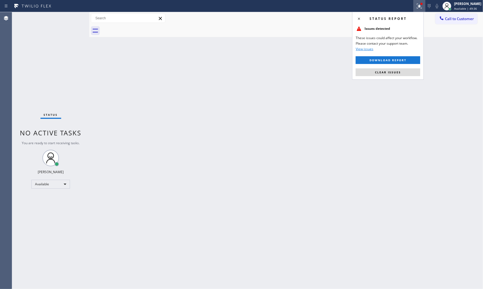
click at [387, 73] on span "Clear issues" at bounding box center [388, 72] width 26 height 4
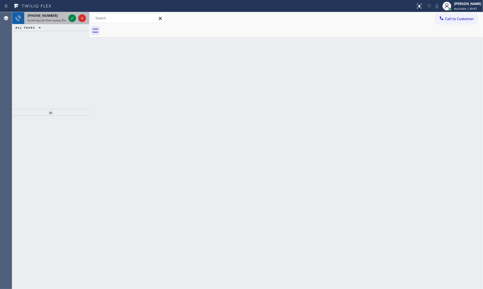
click at [50, 20] on span "Incoming call from queue [Test] All" at bounding box center [51, 20] width 46 height 4
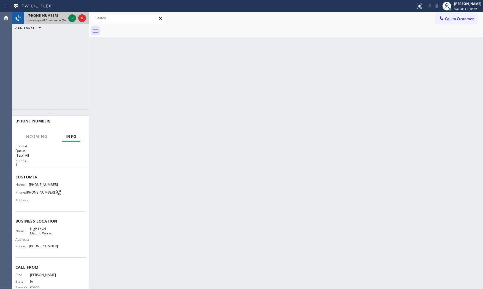
click at [70, 14] on div at bounding box center [77, 18] width 20 height 12
click at [70, 21] on icon at bounding box center [72, 18] width 7 height 7
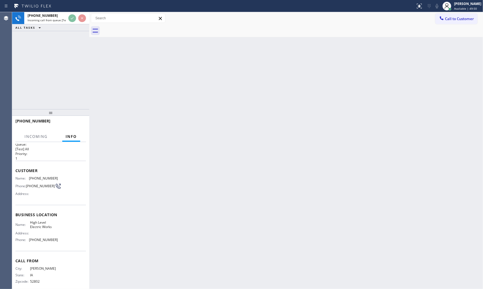
scroll to position [13, 0]
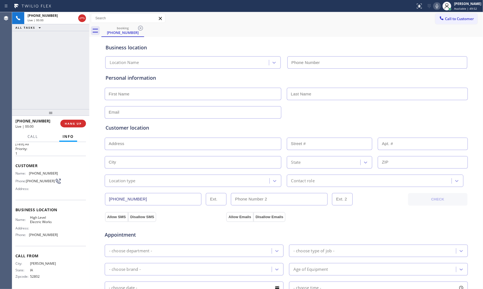
type input "[PHONE_NUMBER]"
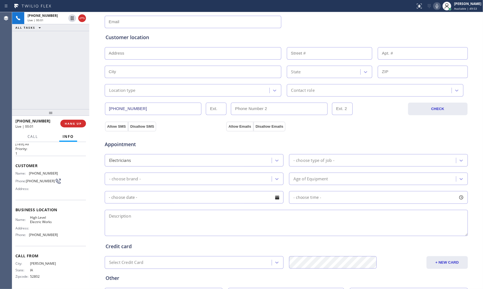
scroll to position [138, 0]
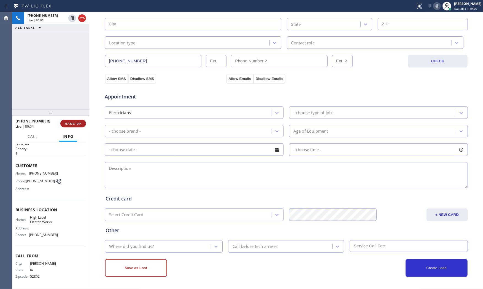
click at [73, 125] on span "HANG UP" at bounding box center [73, 123] width 17 height 4
click at [73, 125] on span "COMPLETE" at bounding box center [72, 123] width 19 height 4
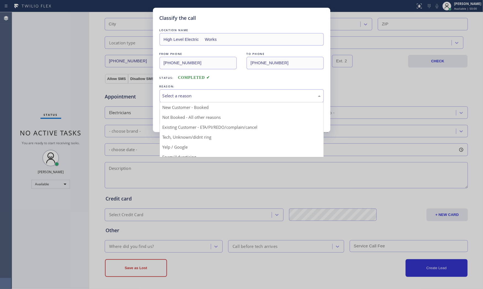
click at [189, 96] on div "Select a reason" at bounding box center [241, 96] width 158 height 6
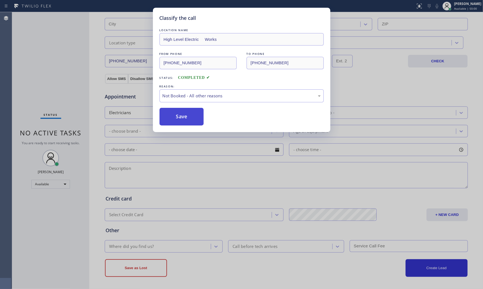
click at [172, 115] on button "Save" at bounding box center [181, 117] width 44 height 18
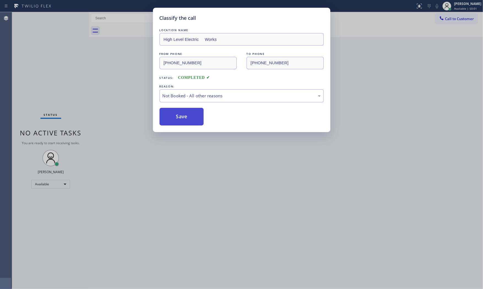
click at [172, 115] on button "Save" at bounding box center [181, 117] width 44 height 18
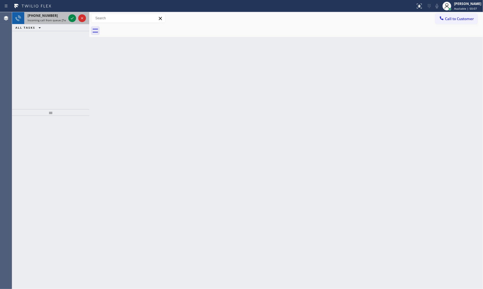
click at [45, 18] on span "Incoming call from queue [Test] All" at bounding box center [51, 20] width 46 height 4
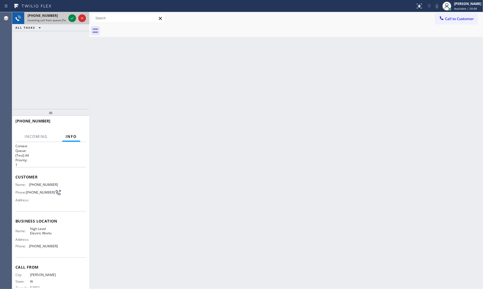
click at [61, 20] on span "Incoming call from queue [Test] All" at bounding box center [51, 20] width 46 height 4
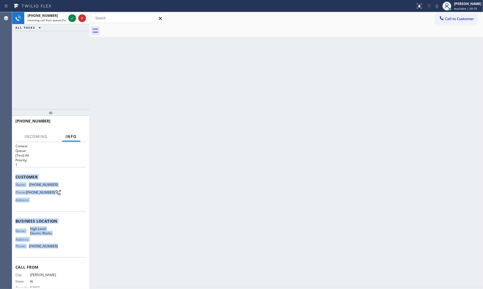
drag, startPoint x: 15, startPoint y: 175, endPoint x: 67, endPoint y: 251, distance: 91.7
click at [67, 251] on div "Context Queue: [Test] All Priority: 1 Customer Name: [PHONE_NUMBER] Phone: [PHO…" at bounding box center [50, 220] width 70 height 155
copy div "Customer Name: [PHONE_NUMBER] Phone: [PHONE_NUMBER] Address: Business location …"
click at [48, 21] on span "Incoming call from queue [Test] All" at bounding box center [51, 20] width 46 height 4
click at [64, 20] on span "Incoming call from queue [Test] All" at bounding box center [51, 20] width 46 height 4
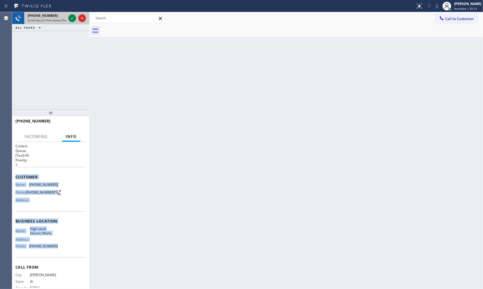
click at [64, 20] on span "Incoming call from queue [Test] All" at bounding box center [51, 20] width 46 height 4
click at [71, 17] on icon at bounding box center [72, 18] width 7 height 7
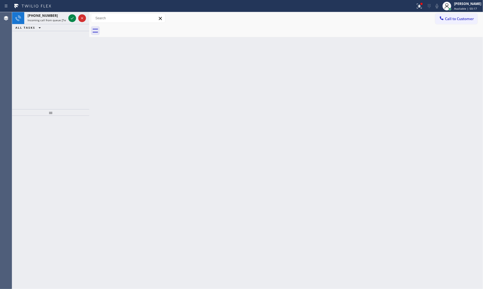
click at [51, 24] on div "ALL TASKS ALL TASKS ACTIVE TASKS TASKS IN WRAP UP" at bounding box center [50, 27] width 77 height 7
click at [56, 21] on span "Incoming call from queue [Test] All" at bounding box center [51, 20] width 46 height 4
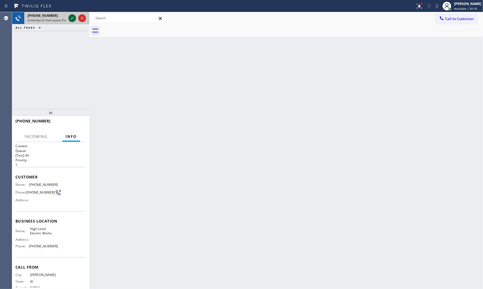
click at [70, 19] on icon at bounding box center [72, 18] width 7 height 7
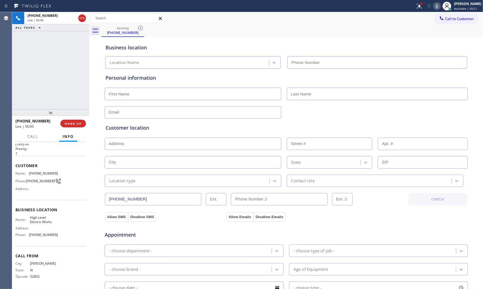
type input "[PHONE_NUMBER]"
click at [416, 7] on icon at bounding box center [419, 6] width 7 height 7
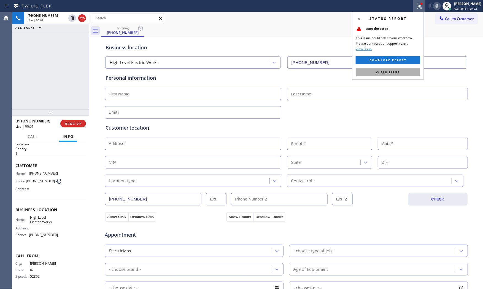
click at [391, 69] on button "Clear issue" at bounding box center [388, 72] width 64 height 8
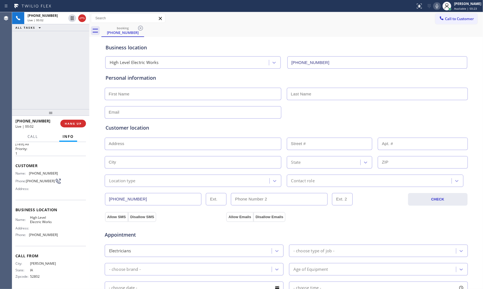
click at [436, 8] on icon at bounding box center [436, 6] width 7 height 7
click at [435, 6] on icon at bounding box center [436, 6] width 3 height 4
click at [437, 9] on icon at bounding box center [436, 6] width 7 height 7
click at [436, 5] on rect at bounding box center [437, 6] width 4 height 4
click at [433, 7] on icon at bounding box center [436, 6] width 7 height 7
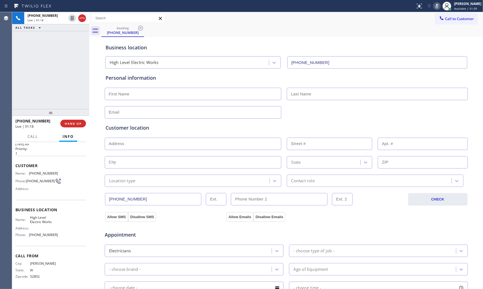
click at [433, 7] on icon at bounding box center [436, 6] width 7 height 7
click at [436, 4] on icon at bounding box center [436, 6] width 7 height 7
click at [433, 6] on icon at bounding box center [436, 6] width 7 height 7
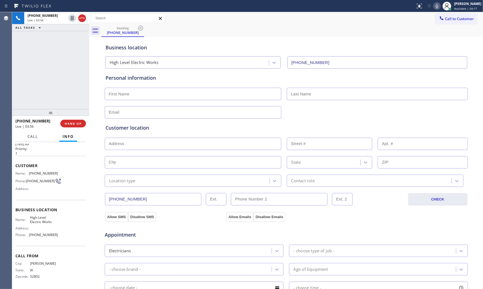
click at [28, 136] on button "Call" at bounding box center [32, 136] width 17 height 11
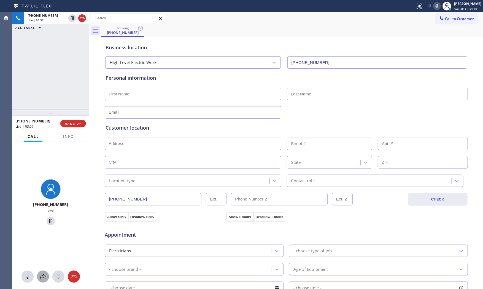
click at [42, 271] on button at bounding box center [43, 276] width 12 height 12
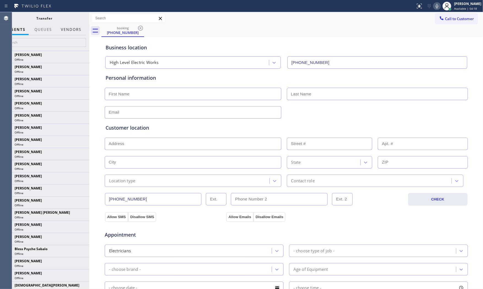
click at [75, 29] on button "Vendors" at bounding box center [71, 29] width 27 height 11
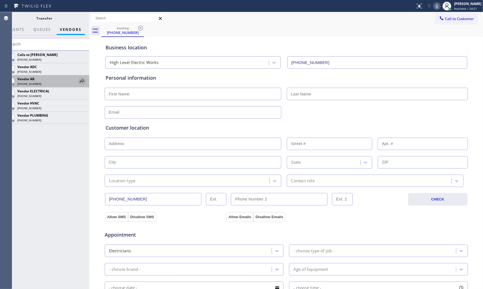
click at [80, 81] on icon at bounding box center [82, 81] width 7 height 7
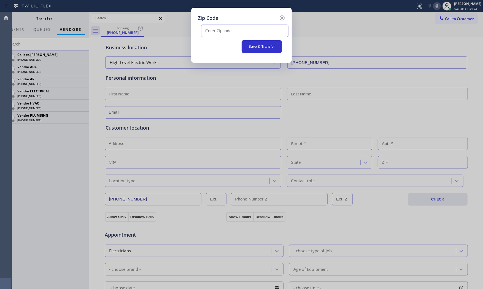
click at [224, 24] on div at bounding box center [241, 29] width 87 height 15
click at [238, 30] on input "text" at bounding box center [244, 31] width 87 height 12
paste input "52653"
click at [205, 32] on input "52653" at bounding box center [244, 31] width 87 height 12
type input "52653"
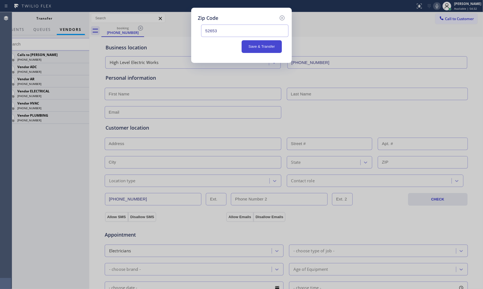
click at [272, 45] on button "Save & Transfer" at bounding box center [261, 46] width 40 height 13
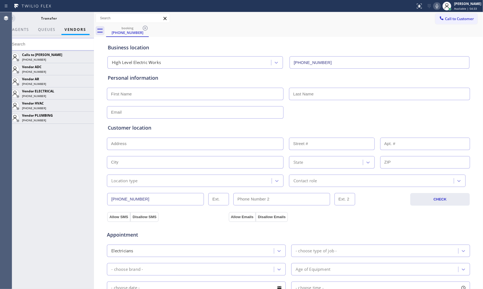
drag, startPoint x: 90, startPoint y: 48, endPoint x: 78, endPoint y: 45, distance: 12.0
click at [94, 50] on div at bounding box center [94, 150] width 0 height 276
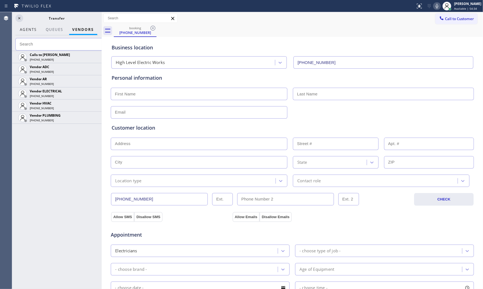
click at [33, 32] on button "AGENTS" at bounding box center [28, 29] width 23 height 11
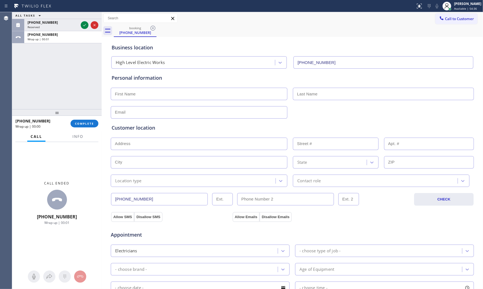
click at [102, 87] on div at bounding box center [102, 150] width 0 height 276
drag, startPoint x: 100, startPoint y: 87, endPoint x: 92, endPoint y: 94, distance: 10.7
click at [100, 87] on div at bounding box center [100, 150] width 0 height 276
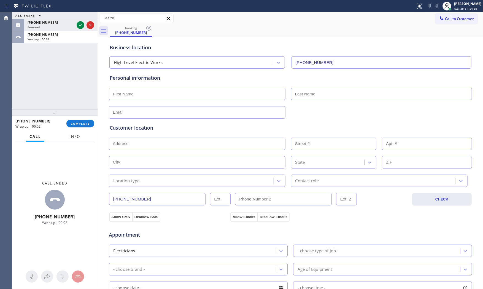
click at [71, 137] on span "Info" at bounding box center [74, 136] width 11 height 5
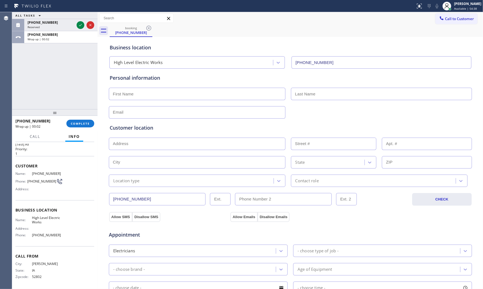
click at [151, 92] on input "text" at bounding box center [197, 94] width 177 height 12
type input "Mr"
type input "[PERSON_NAME]"
type input "[EMAIL_ADDRESS][DOMAIN_NAME]"
paste input "Wapello, IA 52653"
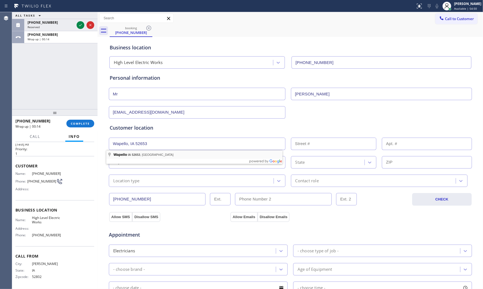
type input "Wapello, IA 52653, [GEOGRAPHIC_DATA]"
type input "Wapello"
type input "52653"
click at [127, 178] on div "Location type" at bounding box center [126, 180] width 26 height 6
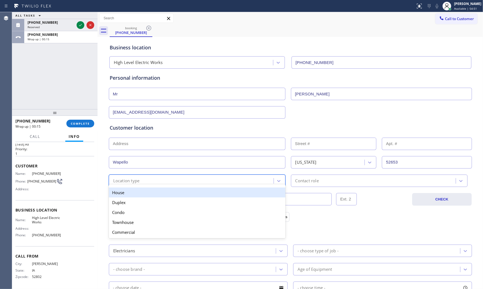
click at [127, 190] on div "House" at bounding box center [197, 192] width 177 height 10
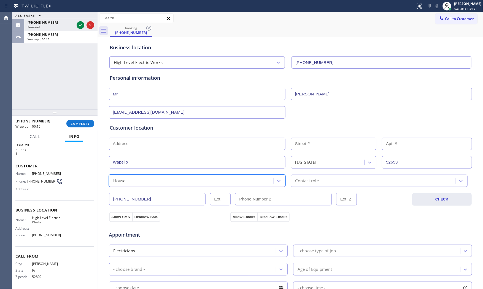
click at [305, 177] on div "Contact role" at bounding box center [373, 181] width 163 height 10
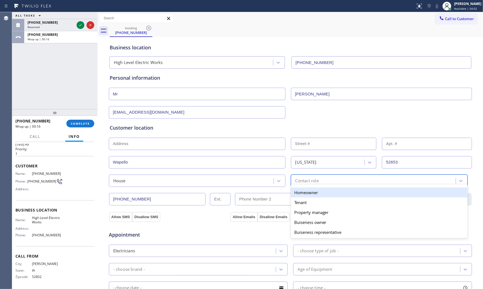
click at [304, 196] on div "Homeowner" at bounding box center [379, 192] width 177 height 10
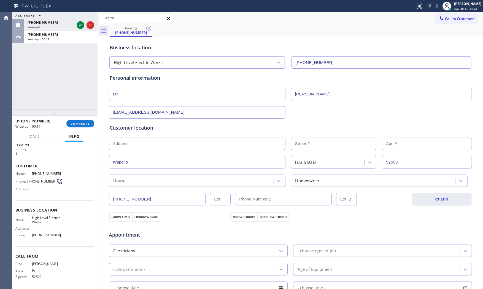
click at [117, 219] on div "Appointment Electricians - choose type of job - - choose brand - Age of Equipme…" at bounding box center [289, 273] width 363 height 108
click at [116, 218] on button "Allow SMS" at bounding box center [120, 217] width 23 height 10
click at [116, 217] on button "Allow SMS" at bounding box center [120, 217] width 23 height 10
click at [237, 219] on button "Allow Emails" at bounding box center [243, 217] width 27 height 10
click at [314, 252] on div "- choose type of job -" at bounding box center [317, 250] width 41 height 6
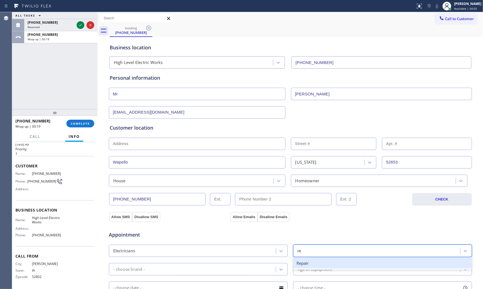
type input "reg"
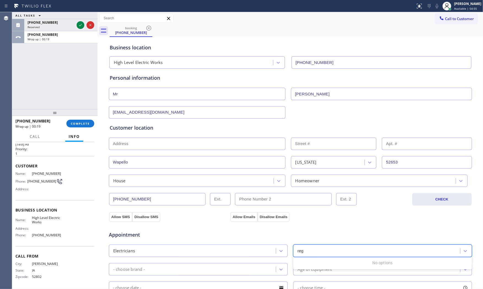
drag, startPoint x: 315, startPoint y: 257, endPoint x: 315, endPoint y: 260, distance: 3.0
click at [315, 260] on div "No options" at bounding box center [382, 262] width 179 height 11
click at [319, 251] on div "reg" at bounding box center [377, 251] width 165 height 10
click at [320, 250] on div "- choose type of job -" at bounding box center [317, 250] width 41 height 6
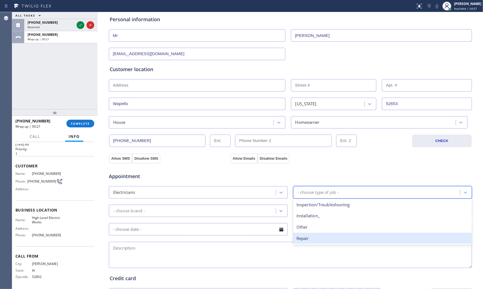
scroll to position [61, 0]
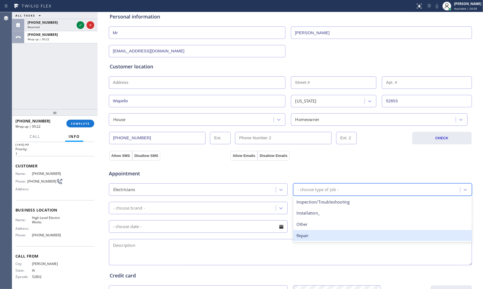
click at [315, 236] on div "Repair" at bounding box center [382, 235] width 179 height 11
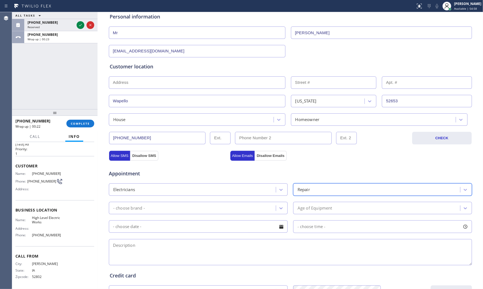
click at [199, 206] on div "- choose brand -" at bounding box center [192, 208] width 165 height 10
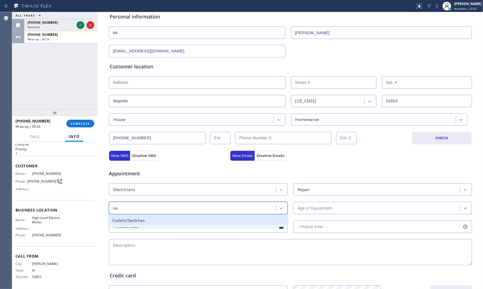
type input "out"
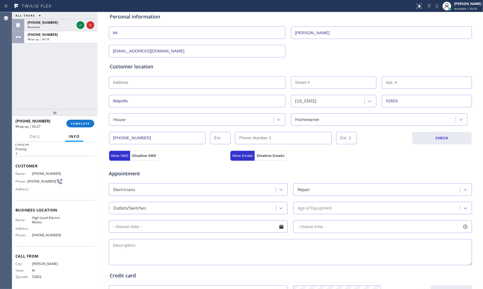
click at [316, 214] on div "Appointment Electricians Repair Outlets/Switches Age of Equipment - choose time…" at bounding box center [290, 214] width 361 height 103
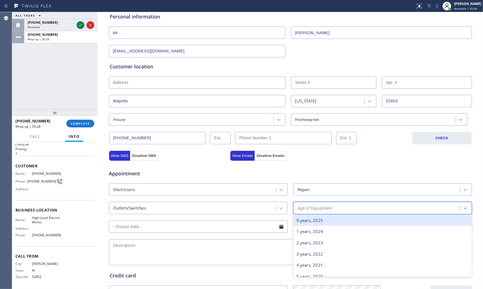
click at [317, 205] on div "Age of Equipment" at bounding box center [314, 208] width 35 height 6
click at [315, 218] on div "0 years, 2025" at bounding box center [382, 220] width 179 height 11
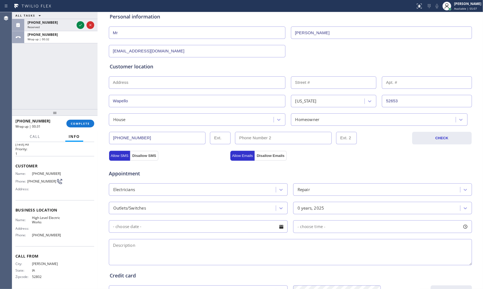
click at [170, 252] on textarea at bounding box center [290, 252] width 363 height 26
paste textarea "took couple outlet out one that gfci and other is regular outlet and to put bac…"
click at [338, 243] on textarea "took couple outlet out one that gfci and other is regular outlet and to put bac…" at bounding box center [290, 252] width 363 height 26
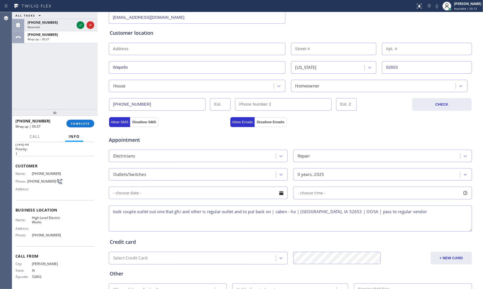
scroll to position [138, 0]
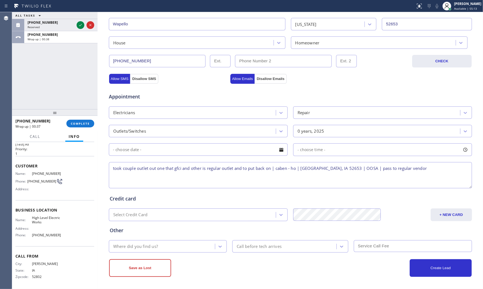
type textarea "took couple outlet out one that gfci and other is regular outlet and to put bac…"
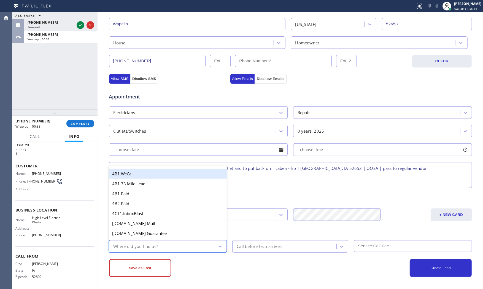
click at [162, 248] on div "Where did you find us?" at bounding box center [162, 246] width 105 height 10
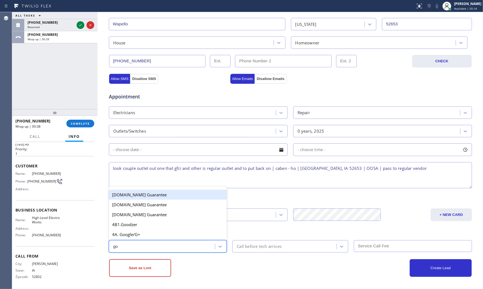
type input "goo"
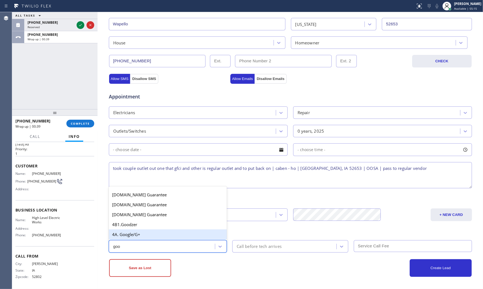
click at [159, 237] on div "4A. Google/G+" at bounding box center [168, 234] width 118 height 10
click at [191, 262] on div "Save as Lost" at bounding box center [199, 268] width 181 height 18
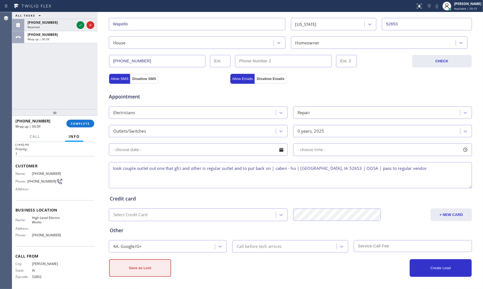
click at [156, 268] on button "Save as Lost" at bounding box center [140, 268] width 62 height 18
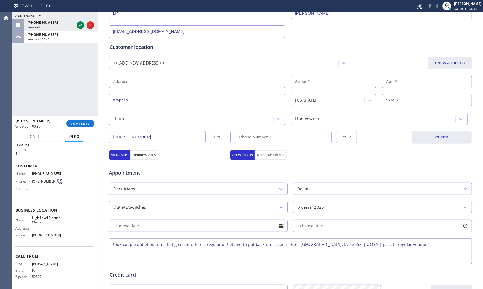
scroll to position [0, 0]
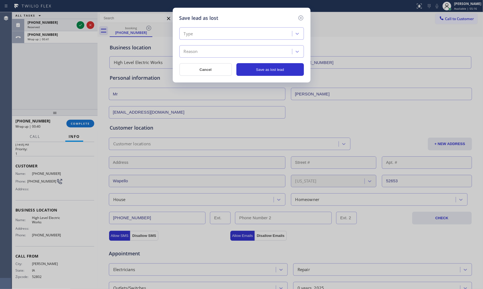
drag, startPoint x: 189, startPoint y: 31, endPoint x: 198, endPoint y: 37, distance: 10.2
click at [192, 32] on div "Type" at bounding box center [236, 34] width 111 height 10
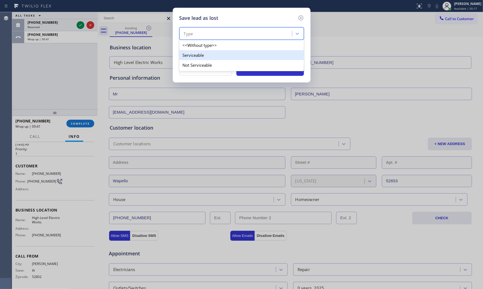
click at [203, 60] on div "<<Without type>> Serviceable Not Serviceable" at bounding box center [241, 55] width 124 height 32
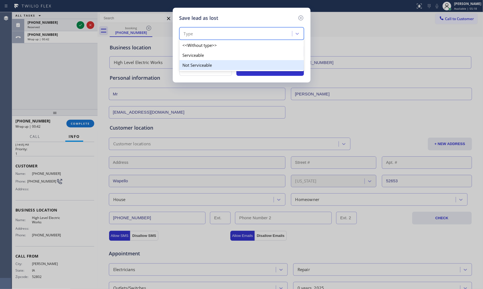
click at [203, 60] on div "Not Serviceable" at bounding box center [241, 65] width 124 height 10
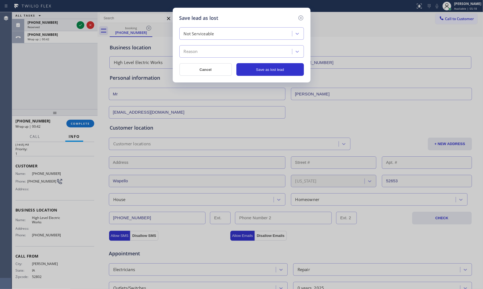
click at [203, 55] on div "Reason" at bounding box center [236, 52] width 111 height 10
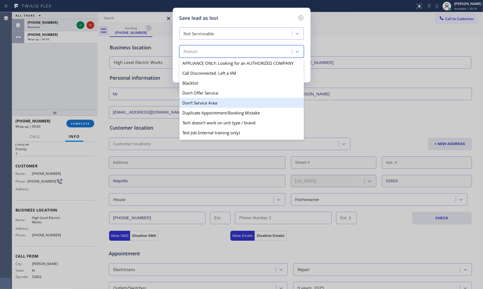
drag, startPoint x: 202, startPoint y: 99, endPoint x: 209, endPoint y: 94, distance: 8.6
click at [203, 99] on div "Don't Service Area" at bounding box center [241, 103] width 124 height 10
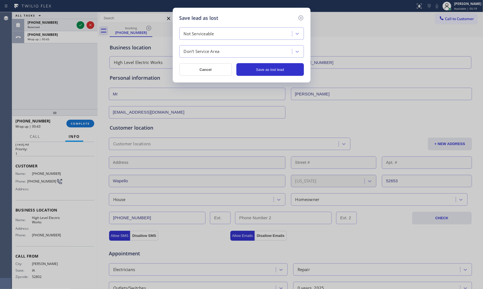
click at [266, 62] on div "Not Serviceable Don't Service Area Cancel Save as lost lead" at bounding box center [241, 51] width 124 height 48
click at [259, 71] on button "Save as lost lead" at bounding box center [269, 69] width 67 height 13
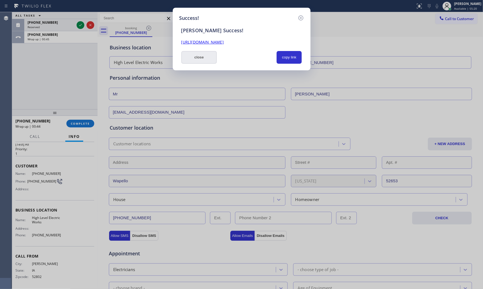
click at [200, 60] on button "close" at bounding box center [199, 57] width 36 height 13
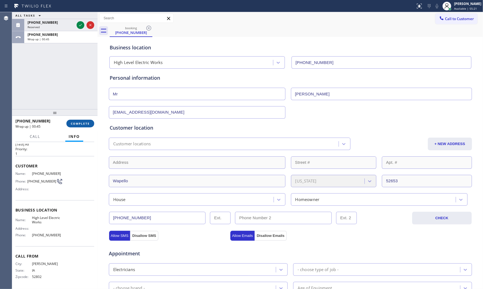
click at [85, 124] on span "COMPLETE" at bounding box center [80, 123] width 19 height 4
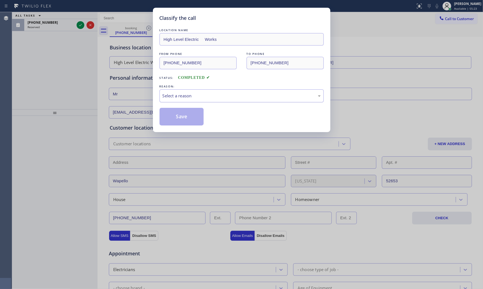
click at [207, 97] on div "Select a reason" at bounding box center [241, 96] width 158 height 6
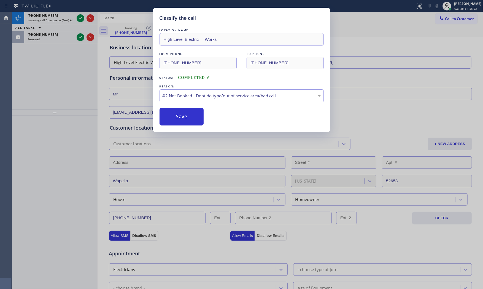
click at [192, 115] on button "Save" at bounding box center [181, 117] width 44 height 18
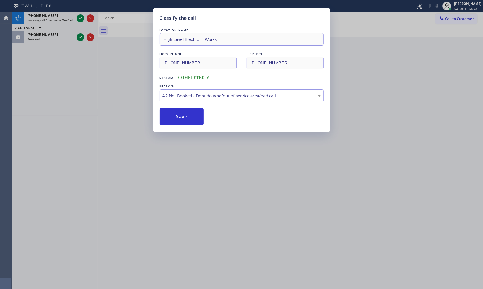
click at [192, 115] on button "Save" at bounding box center [181, 117] width 44 height 18
click at [81, 20] on icon at bounding box center [80, 18] width 7 height 7
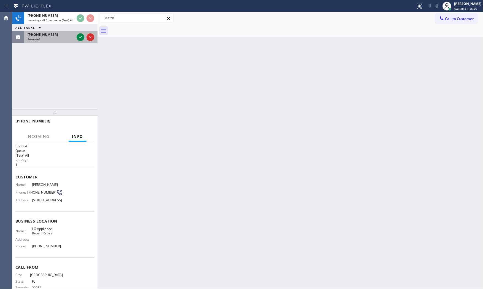
click at [63, 39] on div "Reserved" at bounding box center [51, 39] width 47 height 4
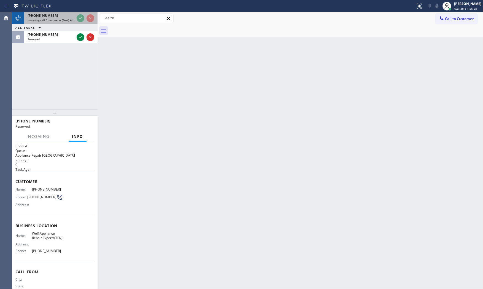
click at [72, 21] on span "Incoming call from queue [Test] All" at bounding box center [51, 20] width 46 height 4
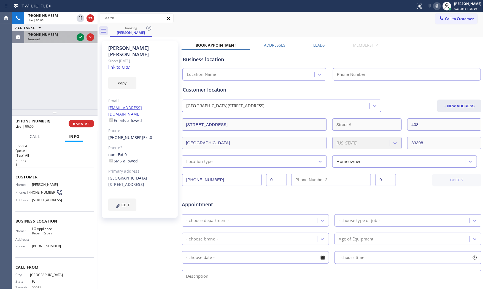
type input "[PHONE_NUMBER]"
click at [83, 37] on icon at bounding box center [80, 37] width 7 height 7
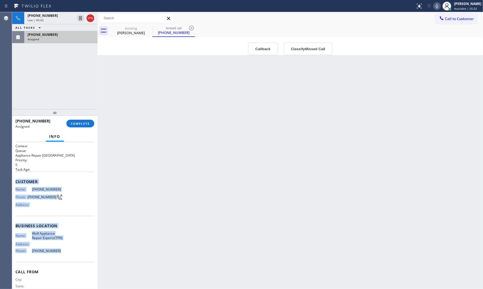
drag, startPoint x: 15, startPoint y: 181, endPoint x: 58, endPoint y: 257, distance: 87.3
click at [58, 257] on div "Context Queue: Appliance Repair High End Priority: 0 Task Age: Customer Name: […" at bounding box center [54, 215] width 85 height 147
copy div "Customer Name: [PHONE_NUMBER] Phone: [PHONE_NUMBER] Address: Business location …"
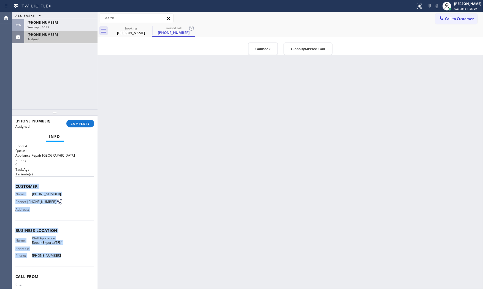
click at [41, 18] on icon at bounding box center [39, 15] width 7 height 7
click at [70, 38] on div "Assigned" at bounding box center [61, 39] width 67 height 4
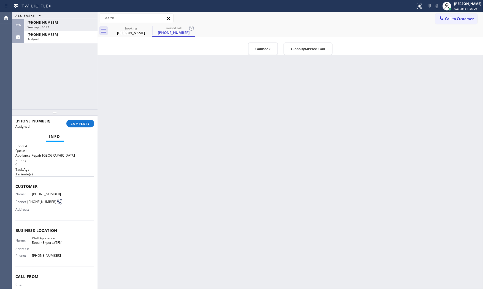
click at [86, 116] on div at bounding box center [54, 112] width 85 height 7
click at [87, 123] on span "COMPLETE" at bounding box center [80, 124] width 19 height 4
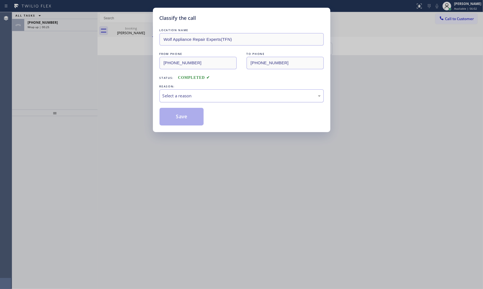
click at [221, 102] on div "Select a reason" at bounding box center [241, 95] width 164 height 13
click at [189, 114] on button "Save" at bounding box center [181, 117] width 44 height 18
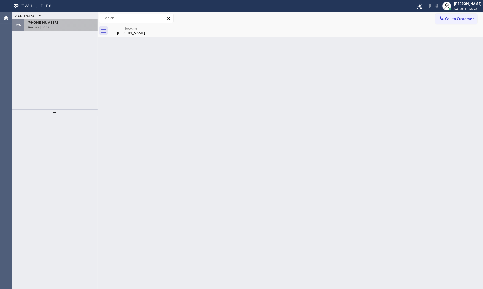
click at [43, 25] on span "Wrap up | 00:27" at bounding box center [39, 27] width 22 height 4
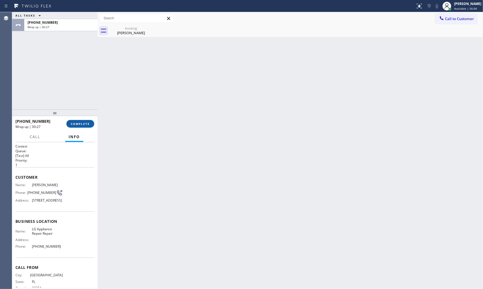
click at [85, 123] on span "COMPLETE" at bounding box center [80, 124] width 19 height 4
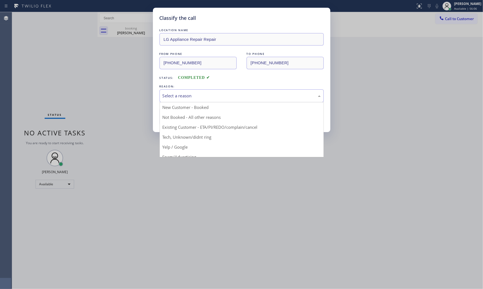
click at [167, 95] on div "Select a reason" at bounding box center [241, 96] width 158 height 6
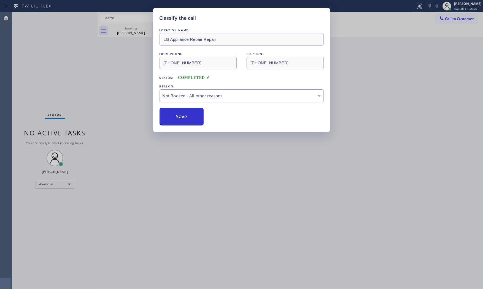
click at [173, 114] on button "Save" at bounding box center [181, 117] width 44 height 18
click at [174, 116] on button "Save" at bounding box center [181, 117] width 44 height 18
click at [173, 117] on button "Save" at bounding box center [181, 117] width 44 height 18
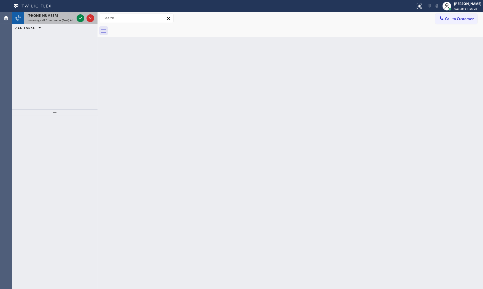
drag, startPoint x: 68, startPoint y: 26, endPoint x: 68, endPoint y: 18, distance: 8.0
click at [68, 25] on div "ALL TASKS ALL TASKS ACTIVE TASKS TASKS IN WRAP UP" at bounding box center [54, 27] width 85 height 7
click at [68, 18] on span "Incoming call from queue [Test] All" at bounding box center [51, 20] width 46 height 4
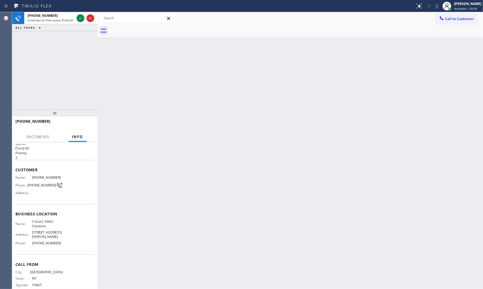
scroll to position [15, 0]
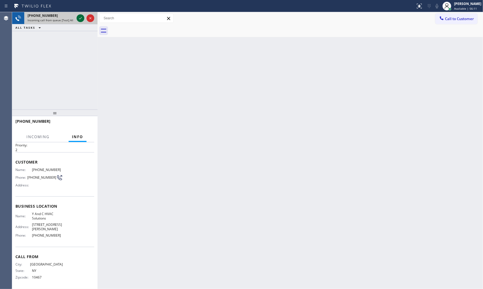
click at [80, 17] on icon at bounding box center [80, 18] width 7 height 7
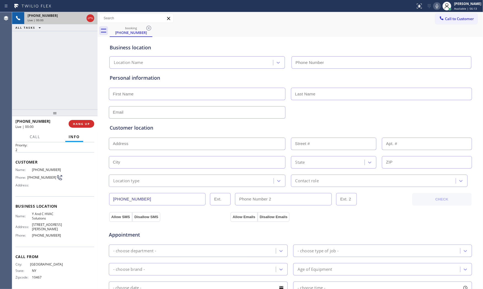
type input "[PHONE_NUMBER]"
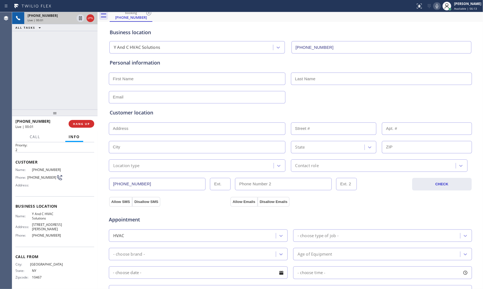
scroll to position [31, 0]
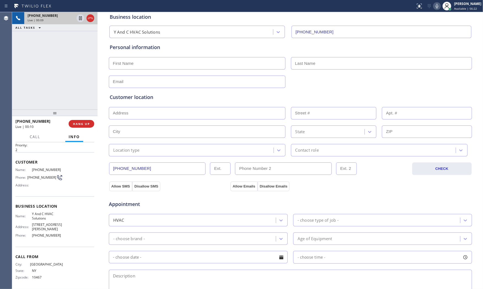
click at [437, 9] on icon at bounding box center [436, 6] width 7 height 7
click at [82, 120] on button "HANG UP" at bounding box center [82, 124] width 26 height 8
click at [83, 120] on button "HANG UP" at bounding box center [82, 124] width 26 height 8
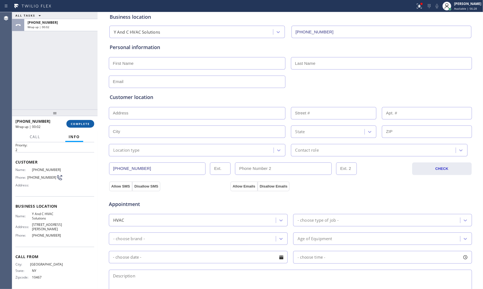
click at [88, 121] on button "COMPLETE" at bounding box center [80, 124] width 28 height 8
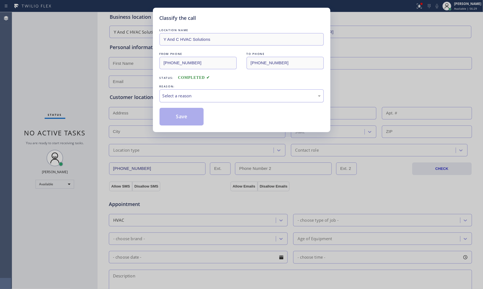
click at [204, 97] on div "Select a reason" at bounding box center [241, 96] width 158 height 6
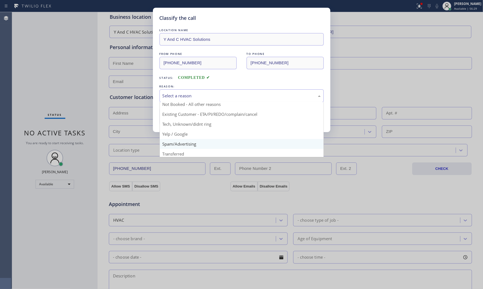
scroll to position [34, 0]
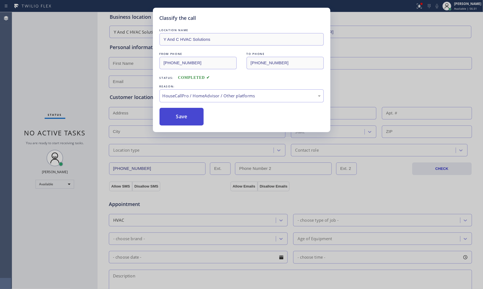
click at [186, 121] on button "Save" at bounding box center [181, 117] width 44 height 18
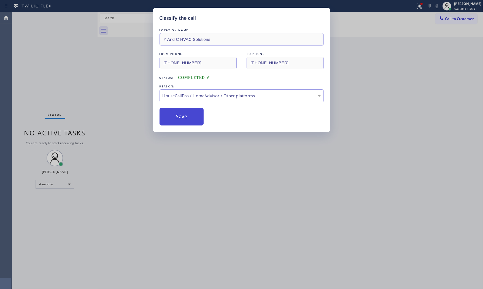
click at [186, 121] on button "Save" at bounding box center [181, 117] width 44 height 18
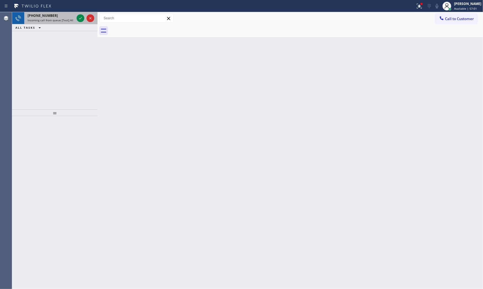
click at [72, 17] on div "[PHONE_NUMBER]" at bounding box center [51, 15] width 47 height 5
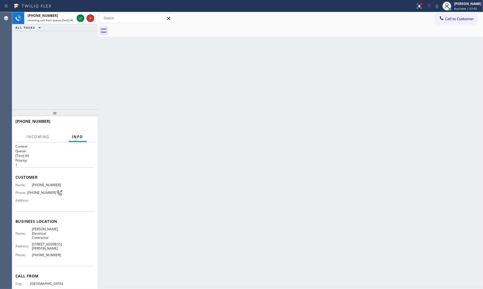
scroll to position [20, 0]
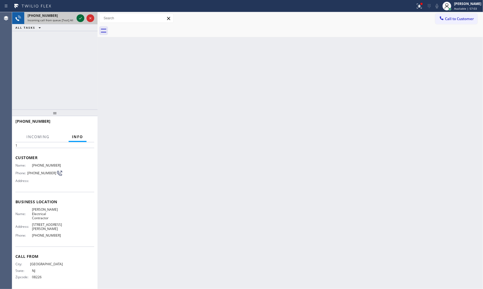
click at [79, 18] on icon at bounding box center [80, 18] width 7 height 7
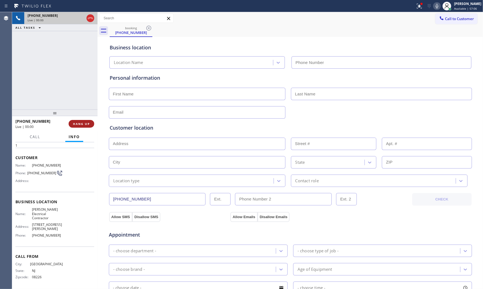
type input "[PHONE_NUMBER]"
click at [86, 124] on span "HANG UP" at bounding box center [81, 124] width 17 height 4
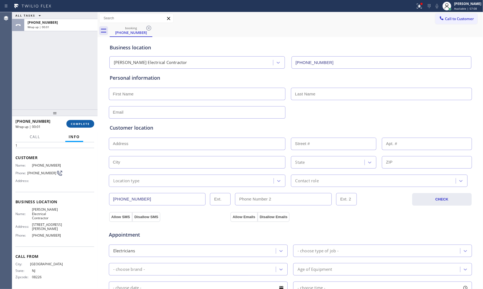
click at [86, 124] on span "COMPLETE" at bounding box center [80, 124] width 19 height 4
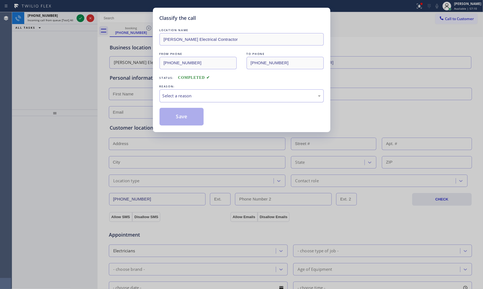
click at [195, 98] on div "Select a reason" at bounding box center [241, 96] width 158 height 6
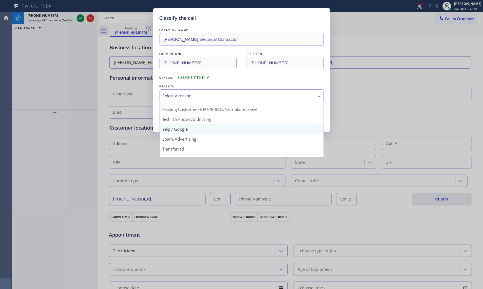
scroll to position [34, 0]
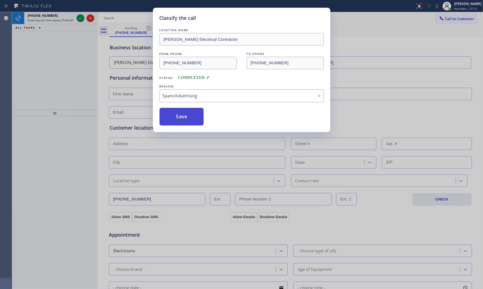
click at [180, 120] on button "Save" at bounding box center [181, 117] width 44 height 18
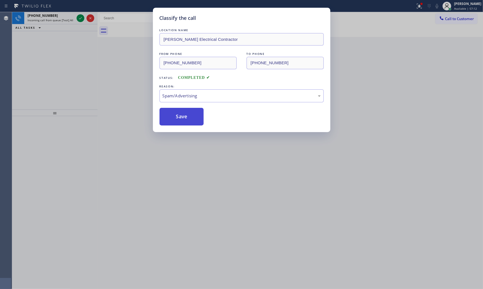
click at [180, 120] on button "Save" at bounding box center [181, 117] width 44 height 18
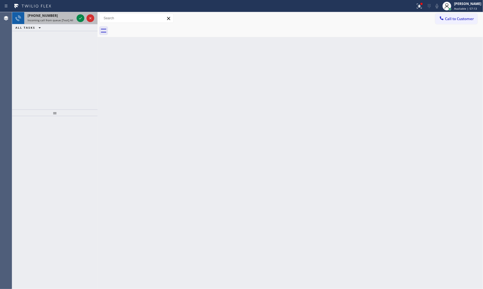
click at [59, 13] on div "[PHONE_NUMBER]" at bounding box center [51, 15] width 47 height 5
click at [78, 16] on icon at bounding box center [80, 18] width 7 height 7
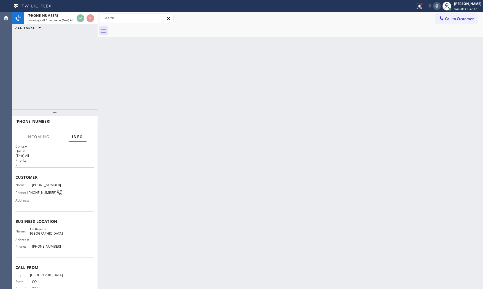
scroll to position [7, 0]
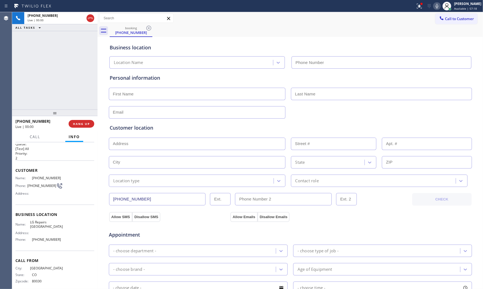
type input "[PHONE_NUMBER]"
click at [81, 124] on span "HANG UP" at bounding box center [81, 124] width 17 height 4
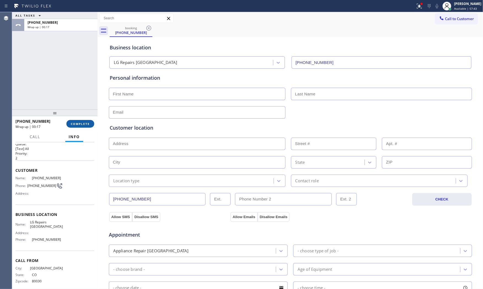
click at [81, 124] on span "COMPLETE" at bounding box center [80, 124] width 19 height 4
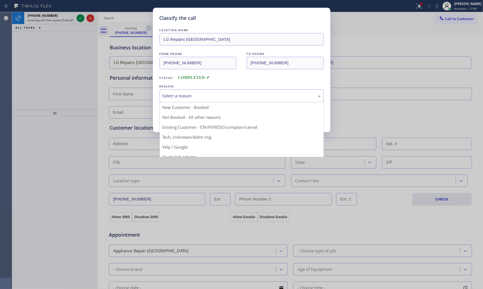
click at [173, 97] on div "Select a reason" at bounding box center [241, 96] width 158 height 6
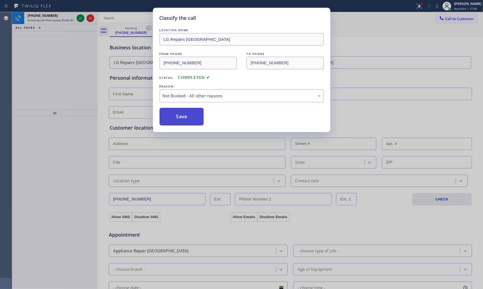
click at [182, 117] on button "Save" at bounding box center [181, 117] width 44 height 18
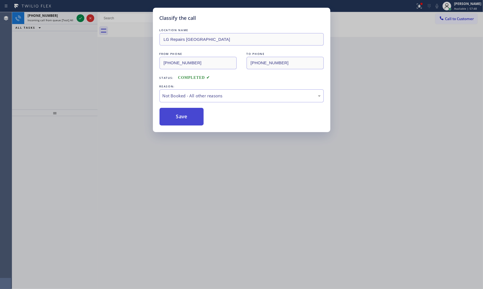
click at [182, 117] on button "Save" at bounding box center [181, 117] width 44 height 18
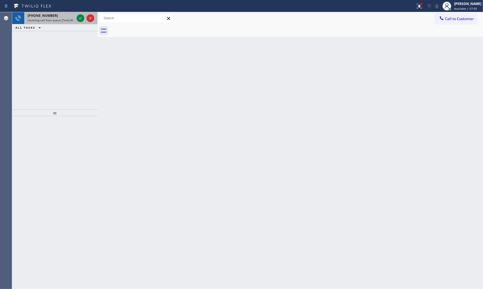
click at [64, 21] on span "Incoming call from queue [Test] All" at bounding box center [51, 20] width 46 height 4
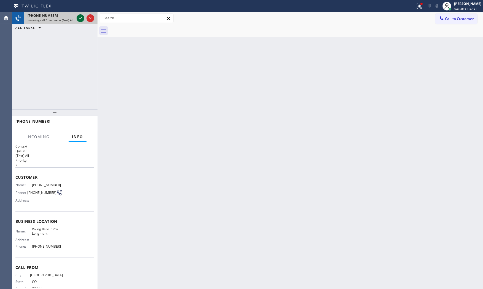
click at [77, 19] on icon at bounding box center [80, 18] width 7 height 7
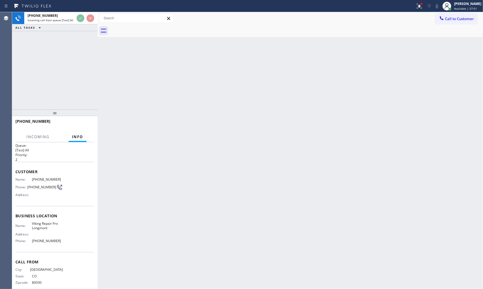
scroll to position [11, 0]
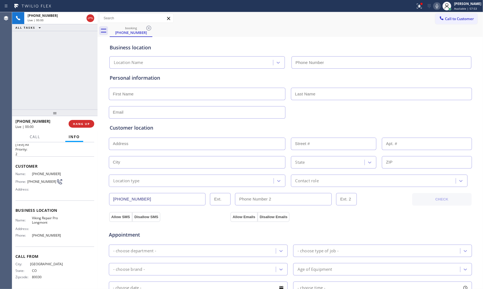
type input "[PHONE_NUMBER]"
click at [81, 121] on button "HANG UP" at bounding box center [82, 124] width 26 height 8
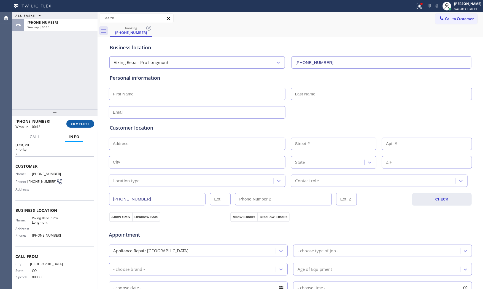
click at [76, 125] on button "COMPLETE" at bounding box center [80, 124] width 28 height 8
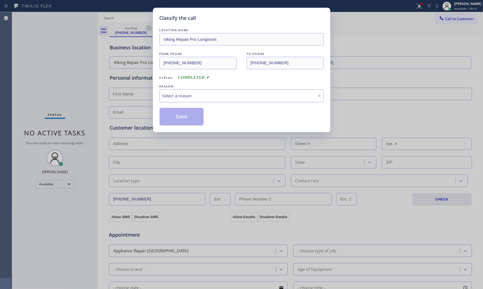
drag, startPoint x: 185, startPoint y: 107, endPoint x: 190, endPoint y: 96, distance: 12.2
click at [185, 105] on div "LOCATION NAME Viking Repair Pro Longmont FROM PHONE [PHONE_NUMBER] TO PHONE [PH…" at bounding box center [241, 76] width 164 height 98
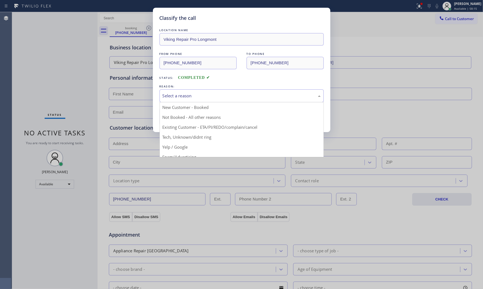
click at [190, 96] on div "Select a reason" at bounding box center [241, 96] width 158 height 6
click at [185, 114] on button "Save" at bounding box center [181, 117] width 44 height 18
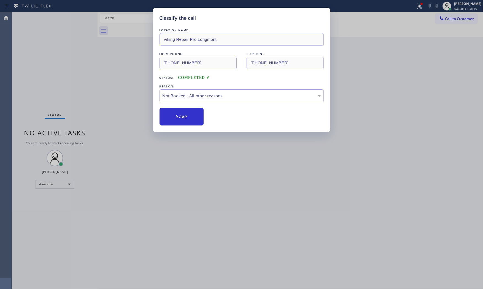
click at [185, 114] on button "Save" at bounding box center [181, 117] width 44 height 18
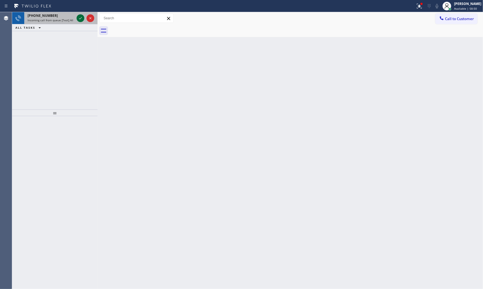
click at [78, 15] on icon at bounding box center [80, 18] width 7 height 7
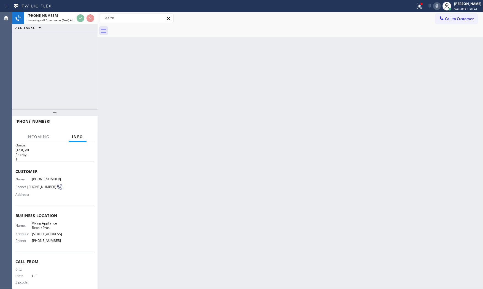
scroll to position [11, 0]
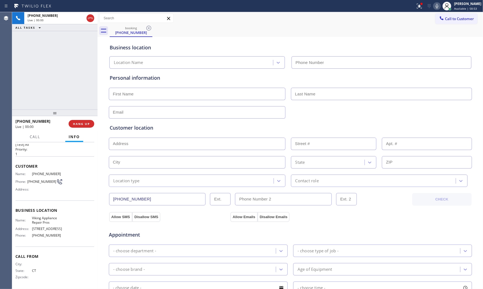
type input "[PHONE_NUMBER]"
click at [414, 10] on button at bounding box center [419, 6] width 12 height 12
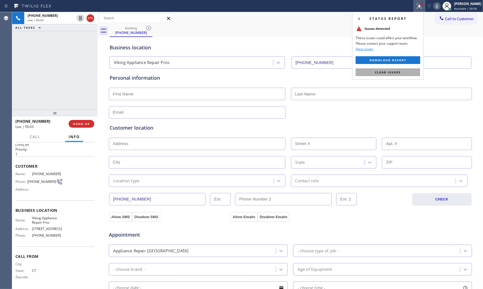
click at [392, 69] on button "Clear issues" at bounding box center [388, 72] width 64 height 8
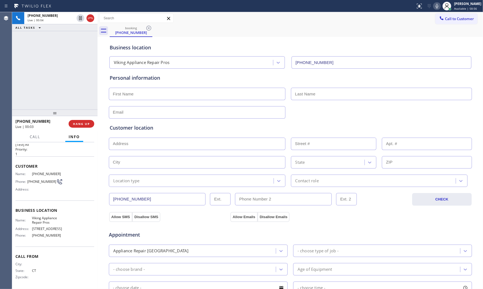
click at [435, 7] on icon at bounding box center [436, 6] width 7 height 7
click at [84, 125] on span "HANG UP" at bounding box center [81, 124] width 17 height 4
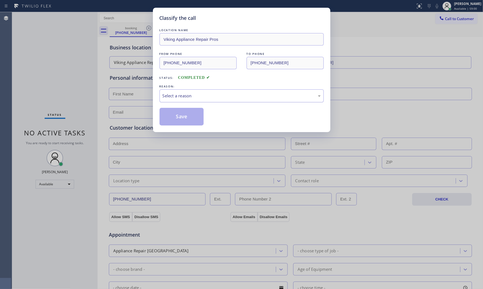
click at [199, 97] on div "Select a reason" at bounding box center [241, 96] width 158 height 6
click at [177, 117] on button "Save" at bounding box center [181, 117] width 44 height 18
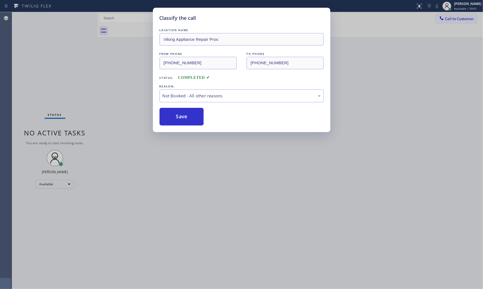
click at [177, 117] on button "Save" at bounding box center [181, 117] width 44 height 18
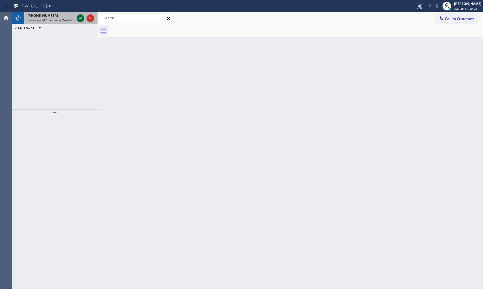
click at [78, 16] on icon at bounding box center [80, 18] width 7 height 7
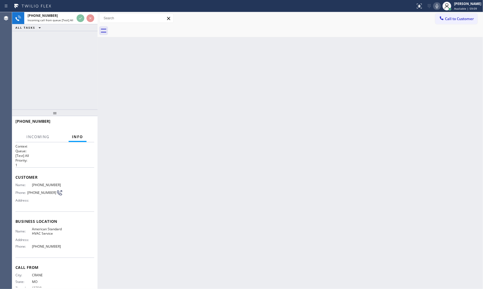
scroll to position [15, 0]
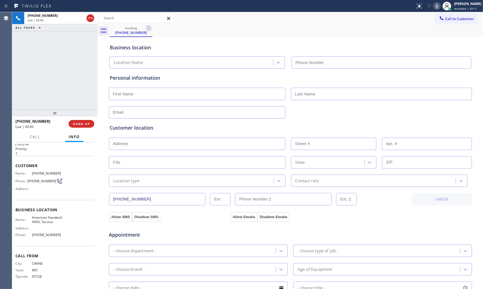
type input "[PHONE_NUMBER]"
click at [82, 124] on span "HANG UP" at bounding box center [81, 124] width 17 height 4
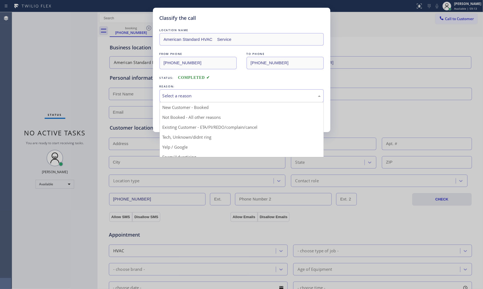
click at [196, 95] on div "Select a reason" at bounding box center [241, 96] width 158 height 6
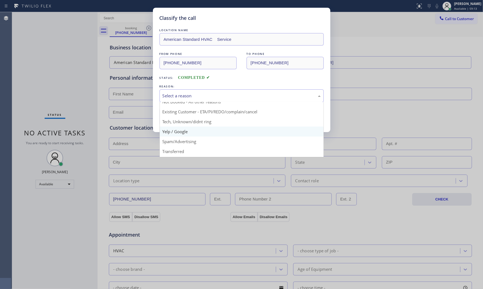
scroll to position [34, 0]
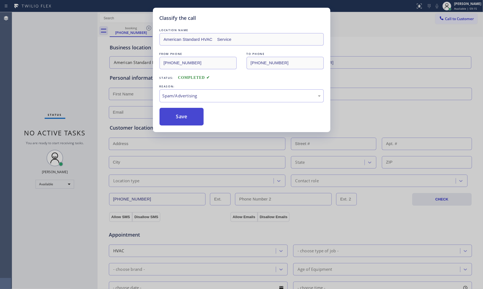
click at [190, 119] on button "Save" at bounding box center [181, 117] width 44 height 18
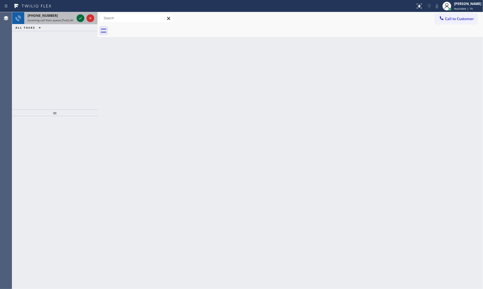
click at [80, 18] on icon at bounding box center [80, 18] width 7 height 7
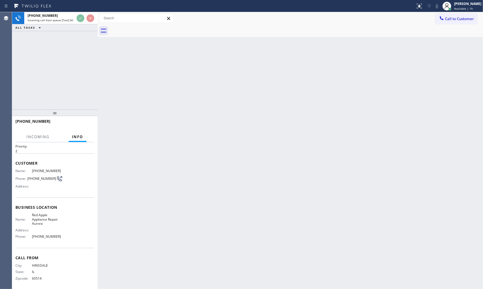
scroll to position [15, 0]
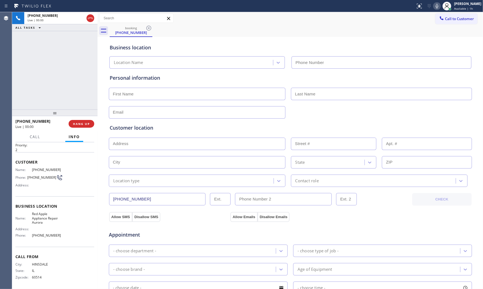
type input "[PHONE_NUMBER]"
click at [86, 122] on span "HANG UP" at bounding box center [81, 124] width 17 height 4
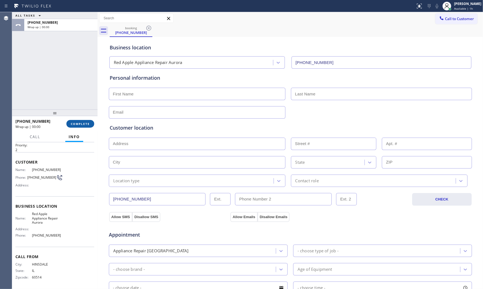
click at [86, 122] on span "COMPLETE" at bounding box center [80, 124] width 19 height 4
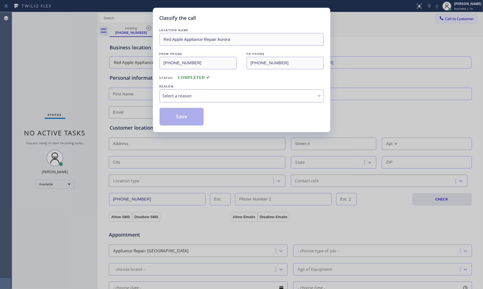
click at [207, 93] on div "Select a reason" at bounding box center [241, 96] width 158 height 6
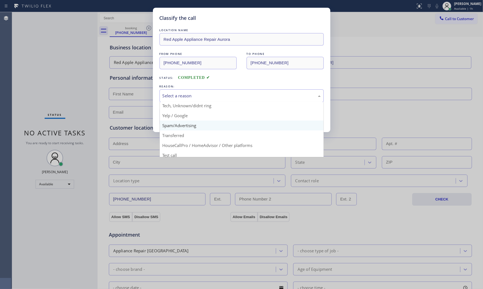
scroll to position [34, 0]
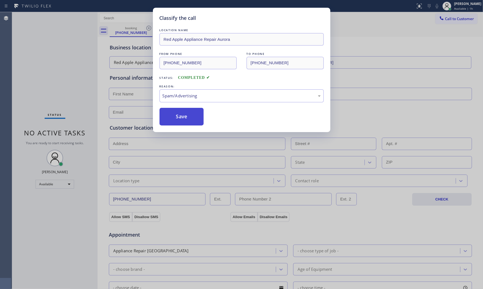
click at [182, 123] on button "Save" at bounding box center [181, 117] width 44 height 18
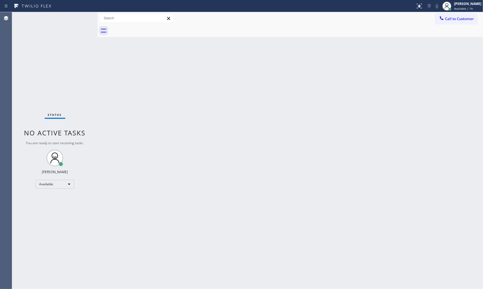
click at [78, 17] on div "Status No active tasks You are ready to start receiving tasks. [PERSON_NAME] Av…" at bounding box center [54, 150] width 85 height 276
click at [77, 17] on div "Status No active tasks You are ready to start receiving tasks. [PERSON_NAME] Av…" at bounding box center [54, 150] width 85 height 276
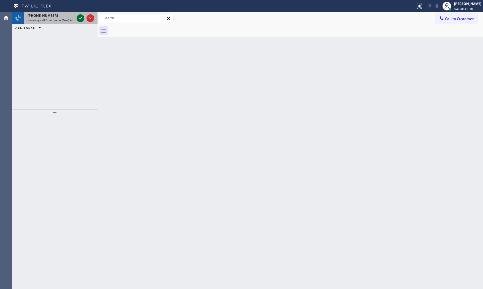
click at [77, 17] on div at bounding box center [81, 18] width 8 height 7
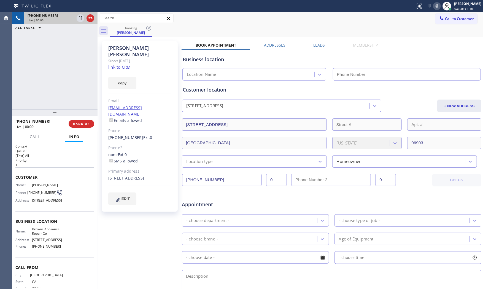
type input "[PHONE_NUMBER]"
click at [129, 70] on div "copy" at bounding box center [139, 79] width 63 height 19
click at [122, 70] on div "copy" at bounding box center [139, 79] width 63 height 19
click at [122, 64] on link "link to CRM" at bounding box center [119, 67] width 22 height 6
click at [86, 127] on button "HANG UP" at bounding box center [82, 124] width 26 height 8
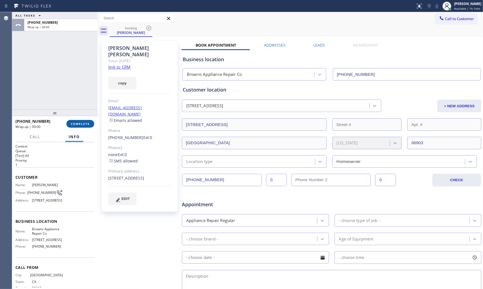
click at [86, 123] on span "COMPLETE" at bounding box center [80, 124] width 19 height 4
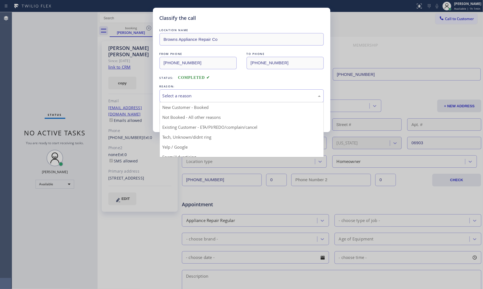
drag, startPoint x: 179, startPoint y: 92, endPoint x: 181, endPoint y: 97, distance: 6.1
click at [180, 95] on div "Select a reason" at bounding box center [241, 95] width 164 height 13
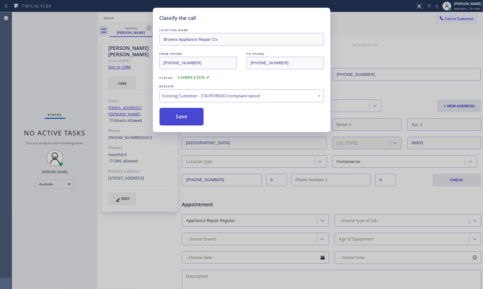
click at [191, 115] on button "Save" at bounding box center [181, 117] width 44 height 18
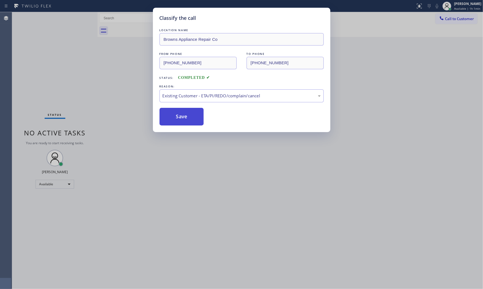
click at [191, 115] on button "Save" at bounding box center [181, 117] width 44 height 18
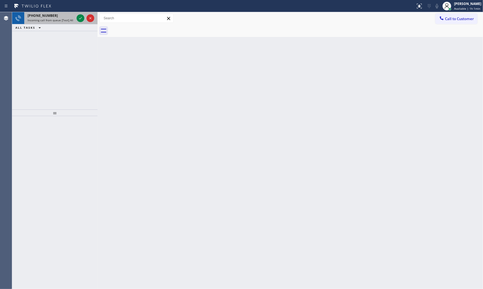
click at [61, 15] on div "[PHONE_NUMBER]" at bounding box center [51, 15] width 47 height 5
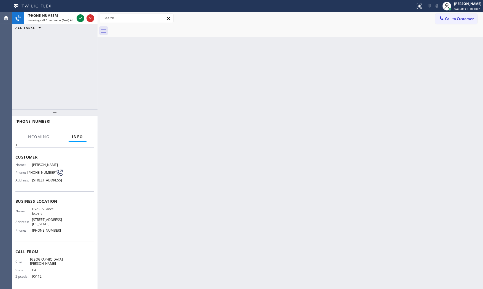
scroll to position [24, 0]
click at [77, 19] on icon at bounding box center [80, 18] width 7 height 7
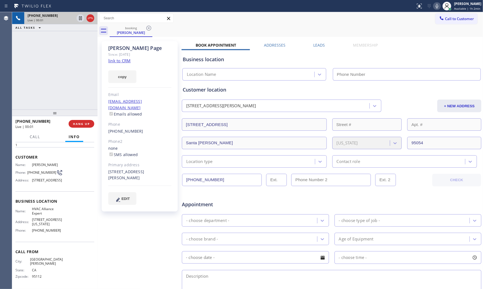
type input "[PHONE_NUMBER]"
click at [118, 62] on link "link to CRM" at bounding box center [119, 61] width 22 height 6
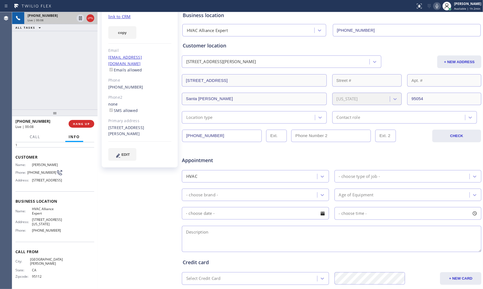
scroll to position [15, 0]
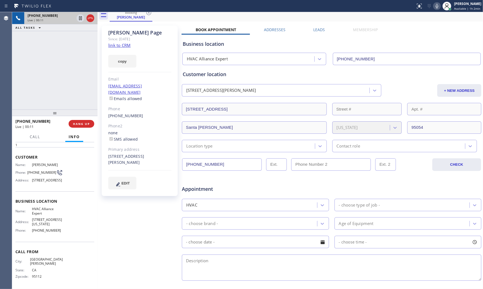
click at [113, 157] on div "[STREET_ADDRESS][PERSON_NAME]" at bounding box center [139, 159] width 63 height 13
copy div "95054"
click at [36, 182] on span "[STREET_ADDRESS]" at bounding box center [47, 180] width 31 height 4
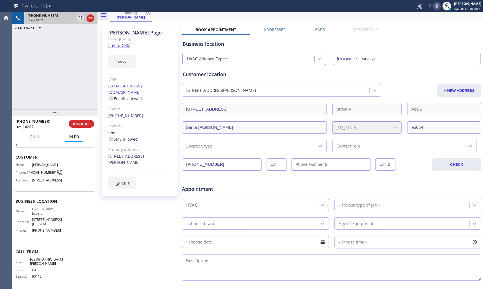
copy span "95054"
click at [433, 3] on icon at bounding box center [436, 6] width 7 height 7
click at [82, 18] on icon at bounding box center [80, 18] width 7 height 7
click at [436, 7] on icon at bounding box center [436, 6] width 7 height 7
click at [81, 20] on icon at bounding box center [80, 18] width 4 height 4
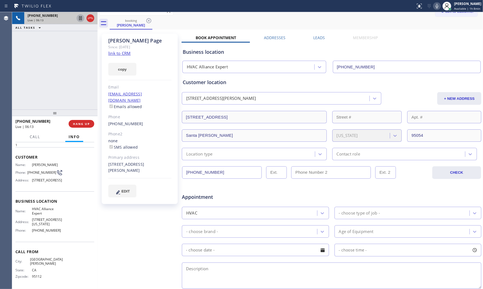
scroll to position [0, 0]
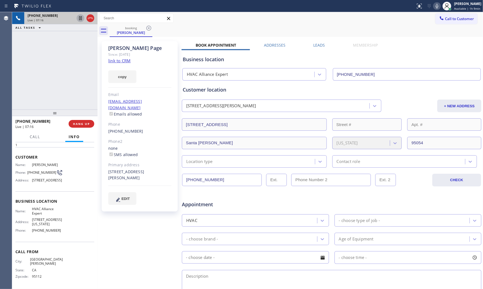
click at [435, 7] on icon at bounding box center [436, 6] width 7 height 7
click at [45, 196] on div "Business location Name: HVAC Alliance Expert Address: [STREET_ADDRESS][US_STATE…" at bounding box center [54, 216] width 79 height 50
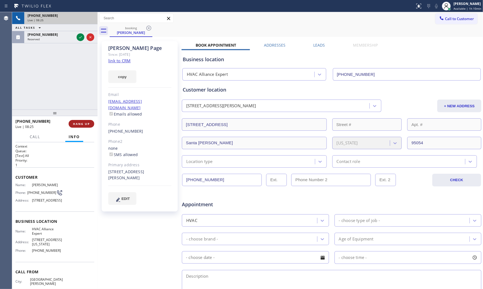
click at [87, 123] on span "HANG UP" at bounding box center [81, 124] width 17 height 4
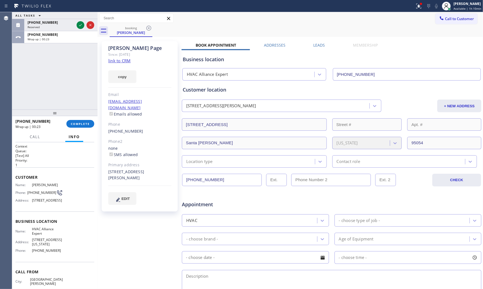
click at [40, 252] on span "[PHONE_NUMBER]" at bounding box center [47, 250] width 31 height 4
drag, startPoint x: 40, startPoint y: 257, endPoint x: 58, endPoint y: 230, distance: 33.5
click at [40, 252] on span "[PHONE_NUMBER]" at bounding box center [47, 250] width 31 height 4
copy span "[PHONE_NUMBER]"
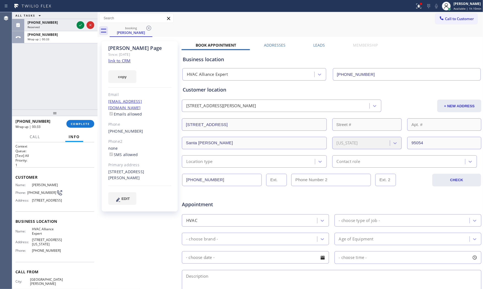
click at [21, 224] on div "Business location Name: HVAC Alliance Expert Address: [STREET_ADDRESS][US_STATE…" at bounding box center [54, 236] width 79 height 50
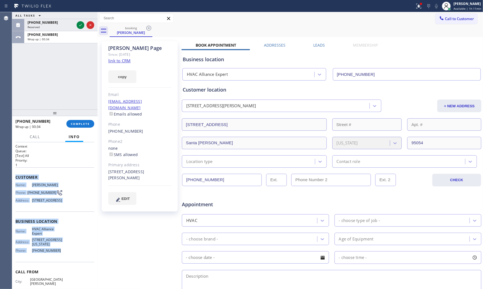
drag, startPoint x: 13, startPoint y: 177, endPoint x: 66, endPoint y: 259, distance: 97.5
click at [66, 259] on div "Context Queue: [Test] All Priority: 1 Customer Name: [PERSON_NAME] Phone: [PHON…" at bounding box center [54, 215] width 85 height 147
copy div "Customer Name: [PERSON_NAME] Phone: [PHONE_NUMBER] Address: [STREET_ADDRESS] Bu…"
click at [452, 20] on span "Call to Customer" at bounding box center [459, 18] width 29 height 5
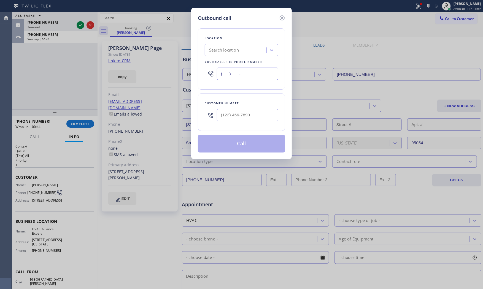
drag, startPoint x: 254, startPoint y: 75, endPoint x: 360, endPoint y: 70, distance: 106.1
click at [254, 75] on input "(___) ___-____" at bounding box center [247, 73] width 61 height 12
paste input "855) 999-4417"
type input "[PHONE_NUMBER]"
click at [234, 116] on input "(___) ___-____" at bounding box center [247, 115] width 61 height 12
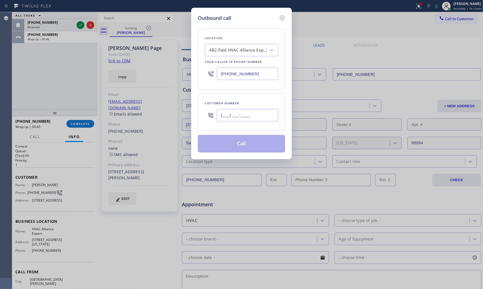
paste input "408) 838-1740"
type input "[PHONE_NUMBER]"
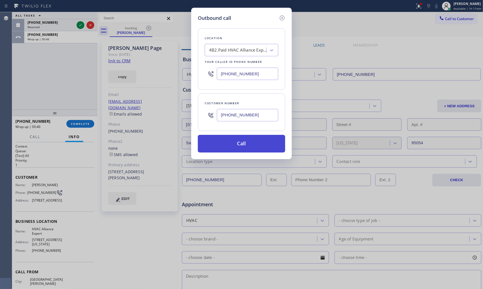
click at [242, 146] on button "Call" at bounding box center [241, 144] width 87 height 18
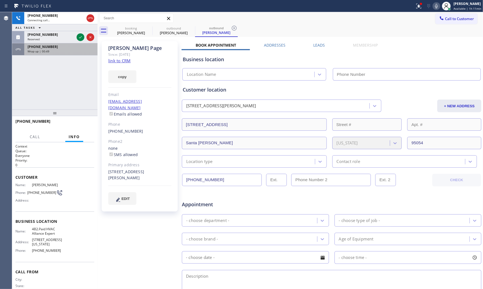
click at [44, 51] on span "Wrap up | 00:49" at bounding box center [39, 51] width 22 height 4
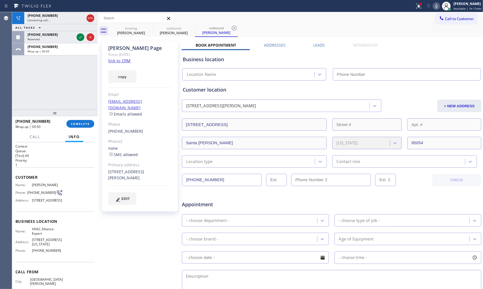
type input "[PHONE_NUMBER]"
click at [419, 6] on icon at bounding box center [418, 6] width 7 height 7
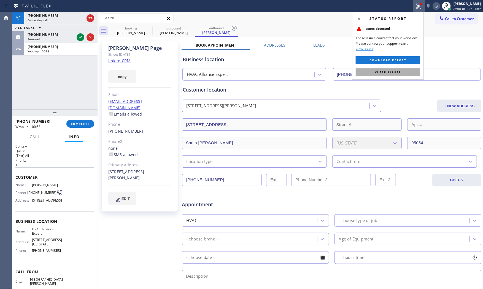
click at [409, 75] on button "Clear issues" at bounding box center [388, 72] width 64 height 8
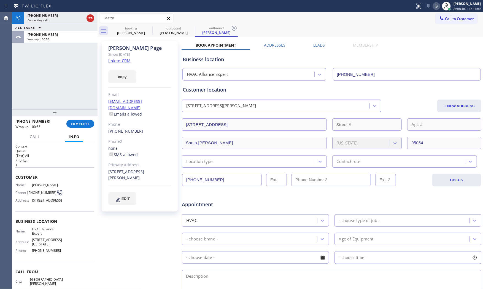
click at [436, 9] on icon at bounding box center [436, 6] width 7 height 7
click at [433, 7] on icon at bounding box center [436, 6] width 7 height 7
click at [58, 21] on div "Live | 00:52" at bounding box center [51, 20] width 47 height 4
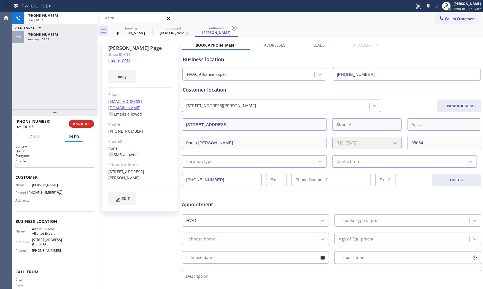
drag, startPoint x: 86, startPoint y: 125, endPoint x: 107, endPoint y: 100, distance: 32.9
click at [86, 125] on span "HANG UP" at bounding box center [81, 124] width 17 height 4
click at [113, 169] on div "[STREET_ADDRESS][PERSON_NAME]" at bounding box center [139, 175] width 63 height 13
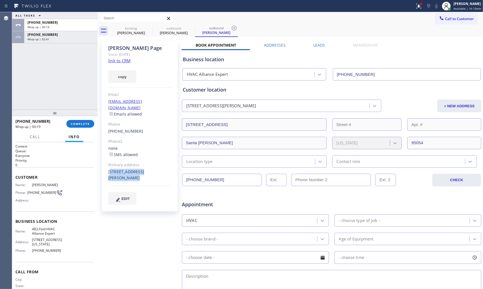
click at [113, 169] on div "[STREET_ADDRESS][PERSON_NAME]" at bounding box center [139, 175] width 63 height 13
copy div "[STREET_ADDRESS][PERSON_NAME]"
click at [36, 40] on span "Wrap up | 03:00" at bounding box center [39, 39] width 22 height 4
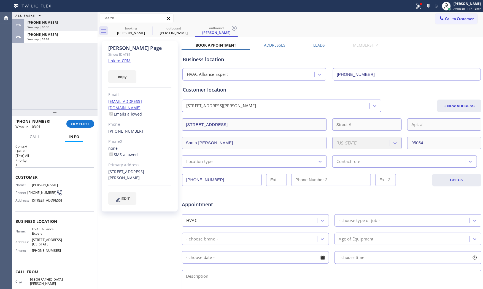
click at [40, 235] on span "HVAC Alliance Expert" at bounding box center [47, 231] width 31 height 9
click at [41, 235] on span "HVAC Alliance Expert" at bounding box center [47, 231] width 31 height 9
click at [43, 235] on span "HVAC Alliance Expert" at bounding box center [47, 231] width 31 height 9
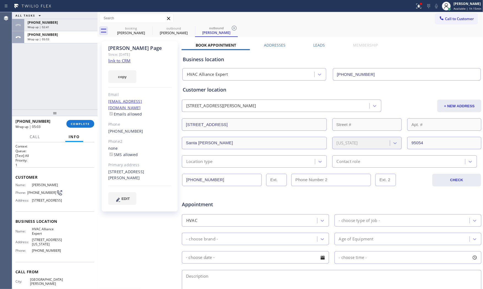
click at [77, 114] on div at bounding box center [54, 112] width 85 height 7
click at [78, 119] on div "[PHONE_NUMBER] Wrap up | 05:04 COMPLETE" at bounding box center [54, 123] width 79 height 14
click at [80, 124] on span "COMPLETE" at bounding box center [80, 124] width 19 height 4
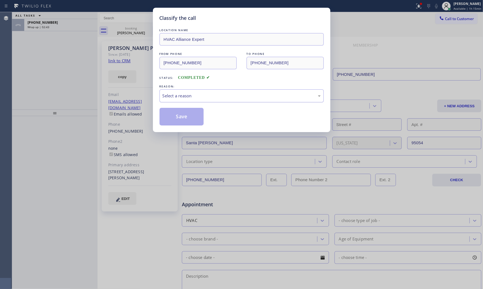
click at [196, 92] on div "Select a reason" at bounding box center [241, 95] width 164 height 13
click at [190, 110] on button "Save" at bounding box center [181, 117] width 44 height 18
click at [191, 110] on button "Save" at bounding box center [181, 117] width 44 height 18
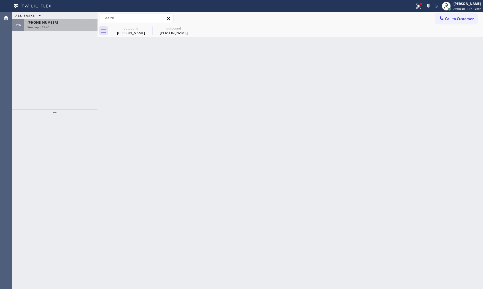
click at [53, 25] on div "Wrap up | 02:45" at bounding box center [61, 27] width 67 height 4
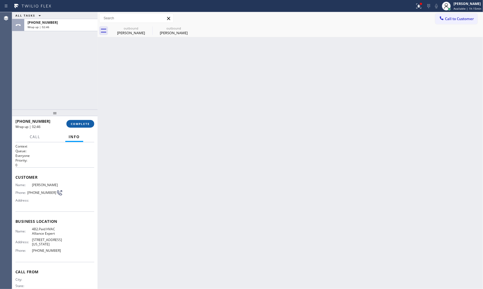
click at [83, 126] on button "COMPLETE" at bounding box center [80, 124] width 28 height 8
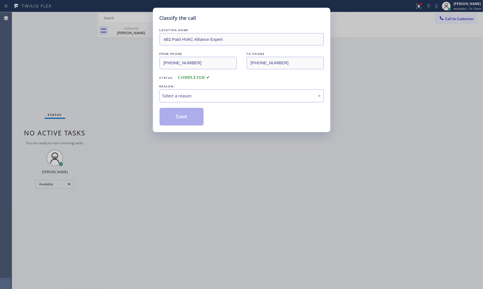
click at [186, 98] on div "Select a reason" at bounding box center [241, 96] width 158 height 6
click at [184, 116] on button "Save" at bounding box center [181, 117] width 44 height 18
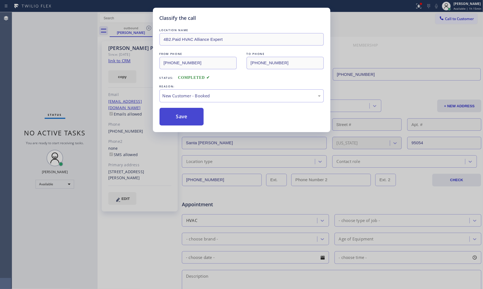
click at [184, 116] on button "Save" at bounding box center [181, 117] width 44 height 18
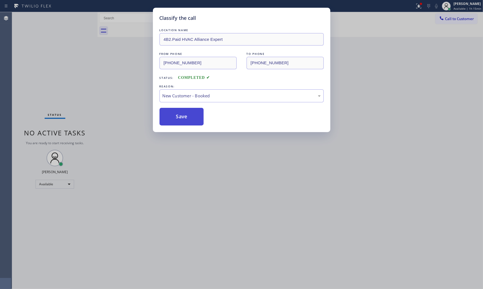
click at [184, 116] on button "Save" at bounding box center [181, 117] width 44 height 18
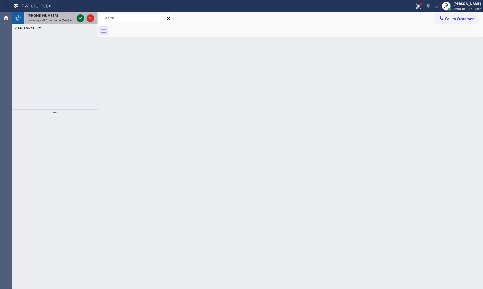
click at [78, 18] on icon at bounding box center [80, 18] width 7 height 7
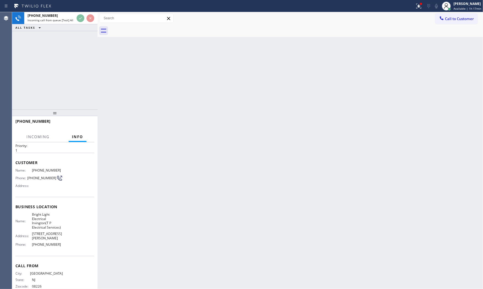
scroll to position [32, 0]
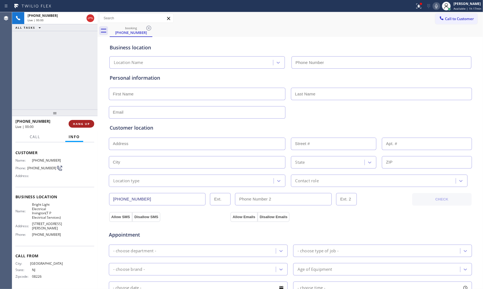
type input "[PHONE_NUMBER]"
click at [89, 123] on span "HANG UP" at bounding box center [81, 124] width 17 height 4
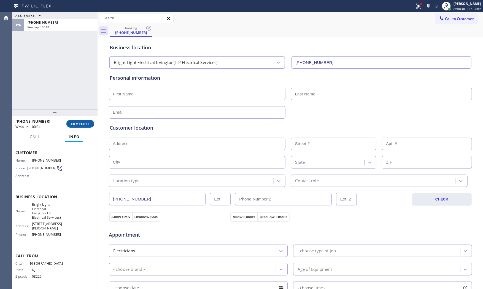
click at [90, 125] on button "COMPLETE" at bounding box center [80, 124] width 28 height 8
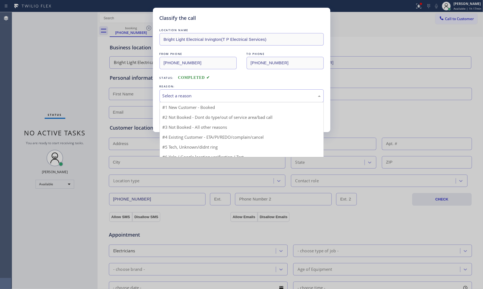
click at [213, 102] on div "Select a reason #1 New Customer - Booked #2 Not Booked - Dont do type/out of se…" at bounding box center [241, 95] width 164 height 13
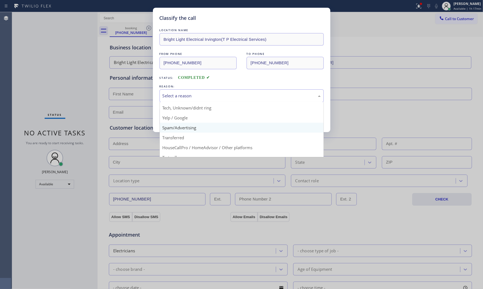
scroll to position [34, 0]
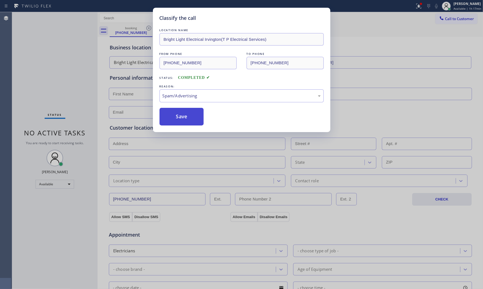
click at [188, 116] on button "Save" at bounding box center [181, 117] width 44 height 18
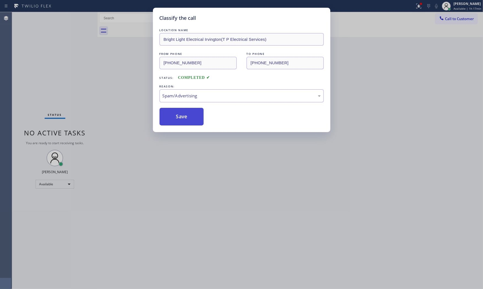
click at [188, 116] on button "Save" at bounding box center [181, 117] width 44 height 18
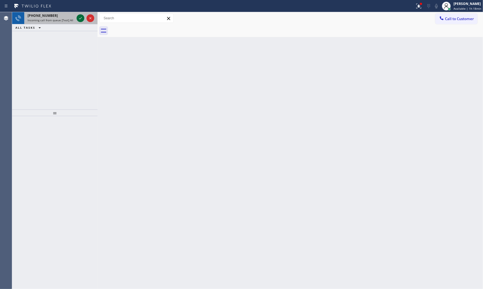
click at [78, 20] on icon at bounding box center [80, 18] width 7 height 7
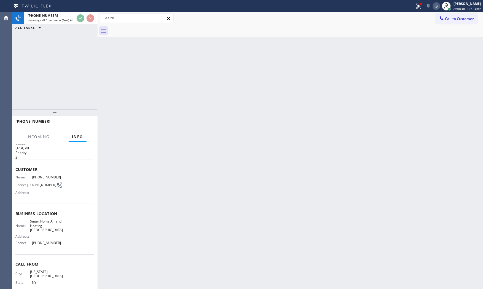
scroll to position [15, 0]
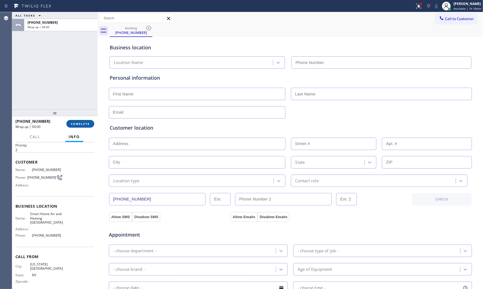
type input "[PHONE_NUMBER]"
click at [82, 123] on span "COMPLETE" at bounding box center [80, 124] width 19 height 4
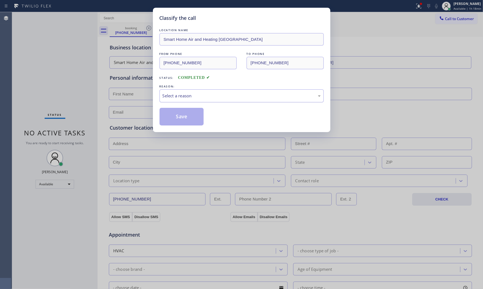
drag, startPoint x: 200, startPoint y: 99, endPoint x: 194, endPoint y: 101, distance: 5.7
click at [199, 92] on div "Select a reason" at bounding box center [241, 95] width 164 height 13
click at [179, 116] on button "Save" at bounding box center [181, 117] width 44 height 18
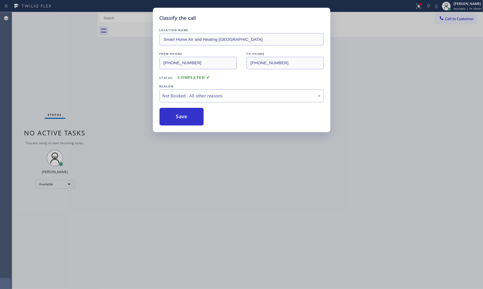
click at [179, 116] on button "Save" at bounding box center [181, 117] width 44 height 18
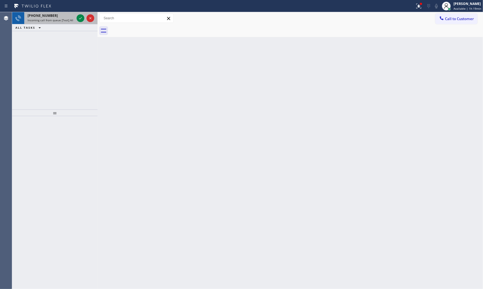
click at [75, 15] on div at bounding box center [85, 18] width 20 height 12
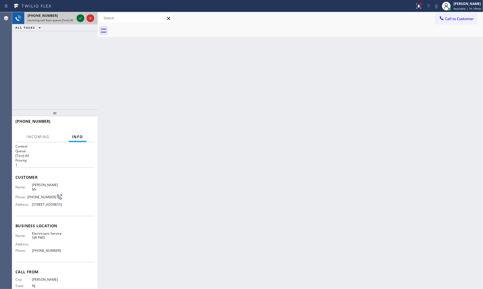
click at [79, 16] on icon at bounding box center [80, 18] width 7 height 7
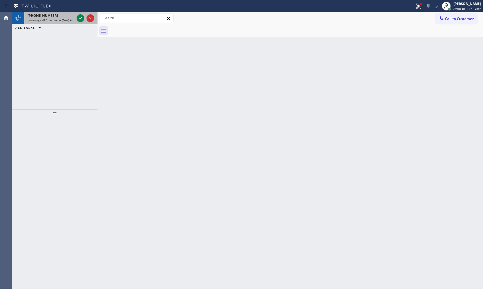
click at [55, 17] on div "[PHONE_NUMBER]" at bounding box center [51, 15] width 47 height 5
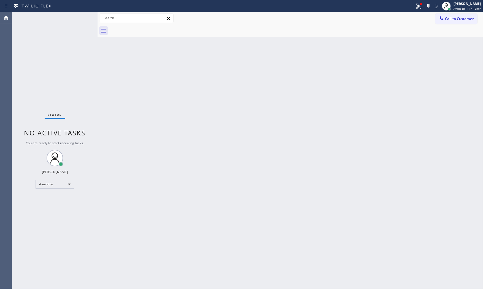
click at [77, 15] on div "Status No active tasks You are ready to start receiving tasks. [PERSON_NAME] Av…" at bounding box center [54, 150] width 85 height 276
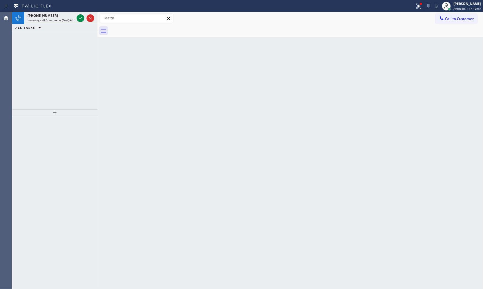
click at [77, 15] on icon at bounding box center [80, 18] width 7 height 7
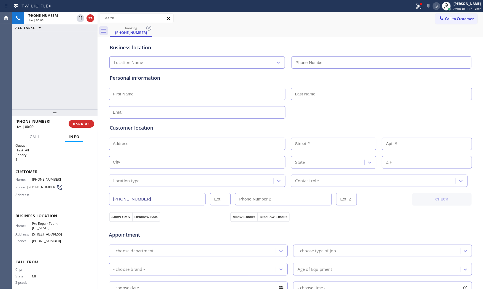
scroll to position [11, 0]
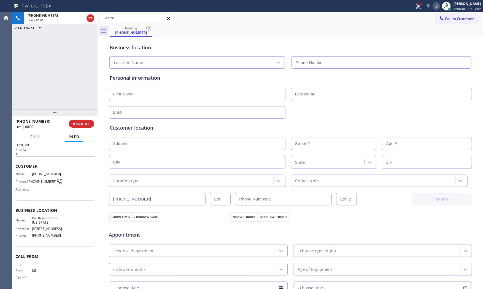
type input "[PHONE_NUMBER]"
click at [440, 6] on div at bounding box center [446, 6] width 12 height 12
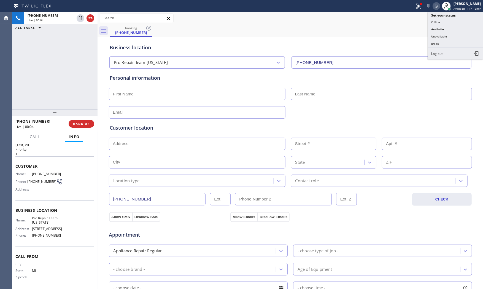
click at [437, 6] on icon at bounding box center [436, 6] width 7 height 7
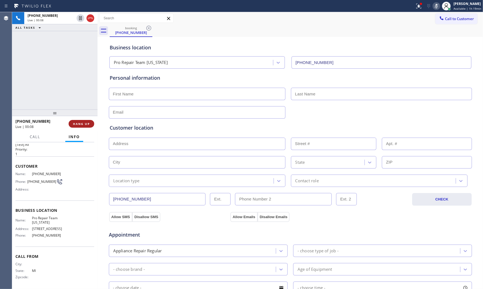
click at [72, 124] on button "HANG UP" at bounding box center [82, 124] width 26 height 8
click at [72, 118] on div "[PHONE_NUMBER] Wrap up | 00:00 COMPLETE" at bounding box center [54, 123] width 79 height 14
click at [76, 125] on span "COMPLETE" at bounding box center [80, 124] width 19 height 4
click at [80, 131] on button "Info" at bounding box center [74, 136] width 18 height 11
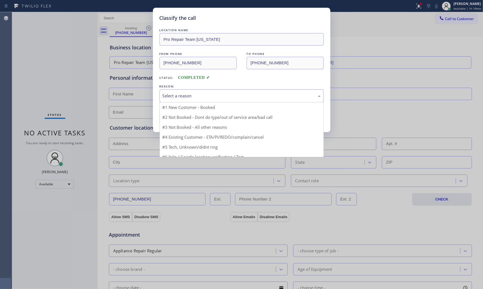
click at [200, 96] on div "Select a reason" at bounding box center [241, 96] width 158 height 6
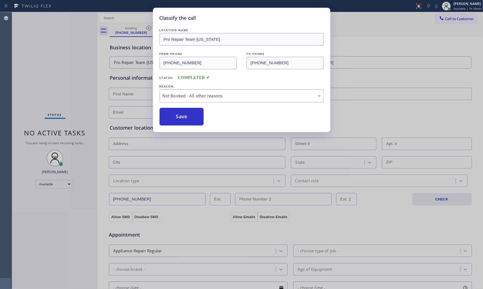
click at [181, 118] on button "Save" at bounding box center [181, 117] width 44 height 18
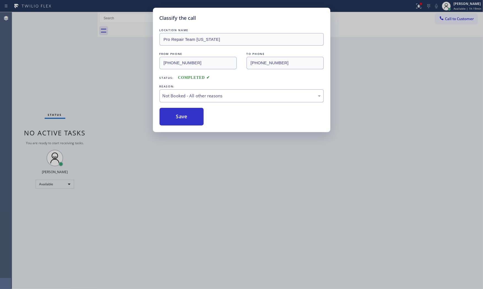
click at [181, 118] on button "Save" at bounding box center [181, 117] width 44 height 18
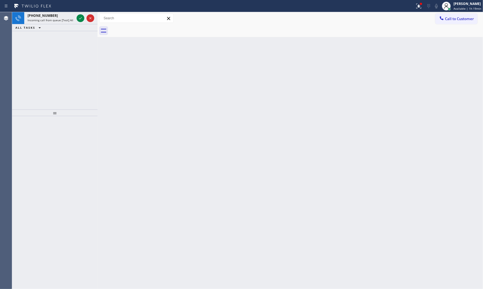
drag, startPoint x: 53, startPoint y: 28, endPoint x: 55, endPoint y: 25, distance: 3.4
click at [54, 26] on div "ALL TASKS ALL TASKS ACTIVE TASKS TASKS IN WRAP UP" at bounding box center [54, 27] width 85 height 7
click at [56, 21] on span "Incoming call from queue [Test] All" at bounding box center [51, 20] width 46 height 4
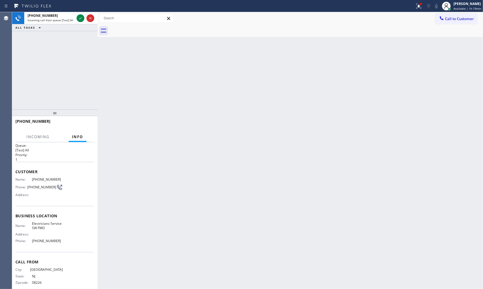
scroll to position [11, 0]
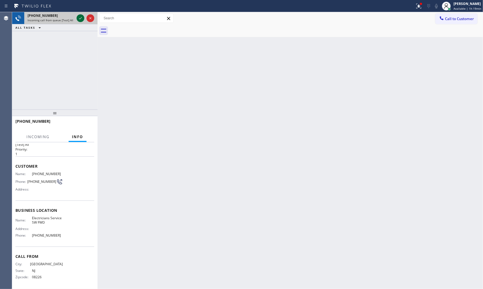
click at [77, 20] on icon at bounding box center [80, 18] width 7 height 7
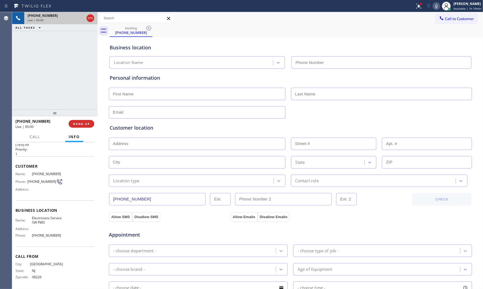
type input "[PHONE_NUMBER]"
click at [85, 121] on button "HANG UP" at bounding box center [82, 124] width 26 height 8
drag, startPoint x: 85, startPoint y: 121, endPoint x: 88, endPoint y: 122, distance: 3.0
click at [85, 121] on button "HANG UP" at bounding box center [82, 124] width 26 height 8
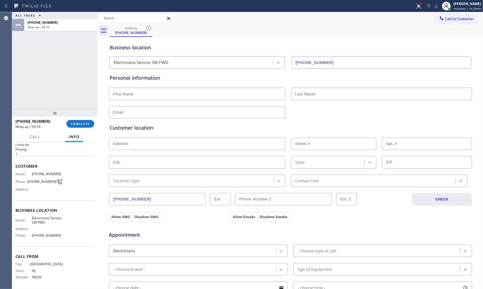
click at [21, 134] on div "Call Info" at bounding box center [54, 136] width 79 height 11
click at [77, 126] on button "COMPLETE" at bounding box center [80, 124] width 28 height 8
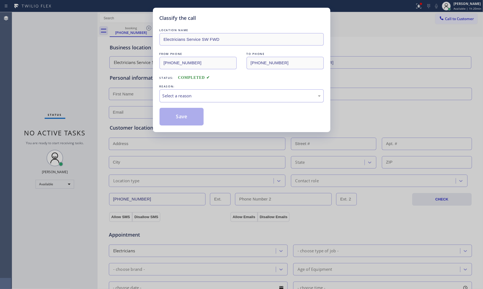
click at [233, 94] on div "Select a reason" at bounding box center [241, 96] width 158 height 6
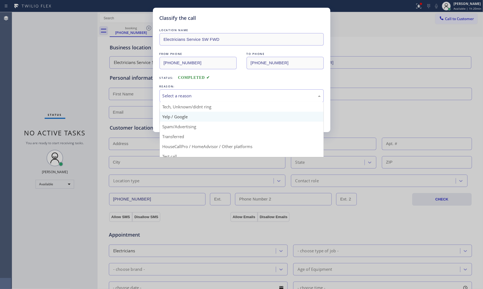
scroll to position [34, 0]
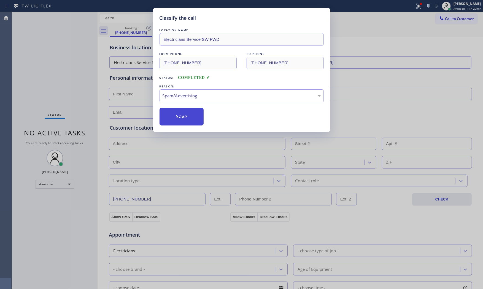
click at [185, 121] on button "Save" at bounding box center [181, 117] width 44 height 18
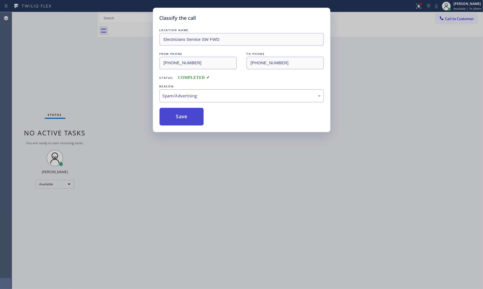
click at [185, 121] on button "Save" at bounding box center [181, 117] width 44 height 18
click at [186, 121] on button "Save" at bounding box center [181, 117] width 44 height 18
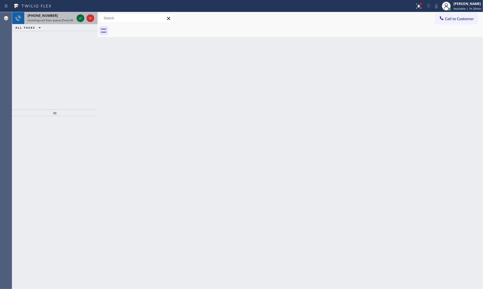
click at [78, 20] on icon at bounding box center [80, 18] width 7 height 7
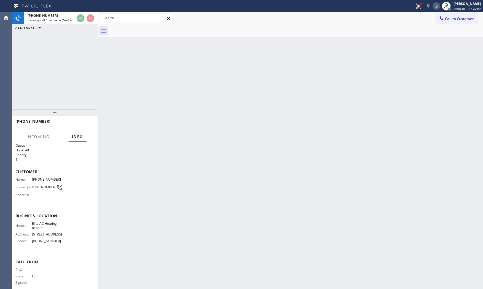
scroll to position [11, 0]
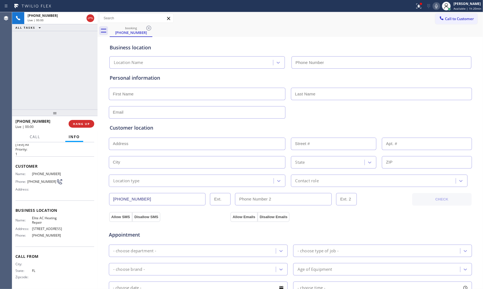
type input "[PHONE_NUMBER]"
click at [81, 120] on button "HANG UP" at bounding box center [82, 124] width 26 height 8
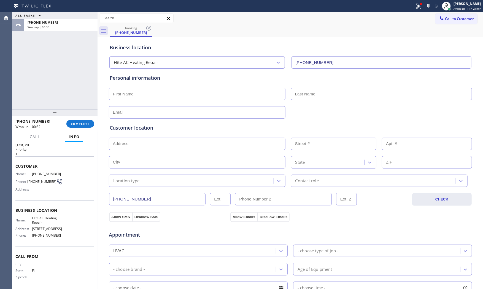
click at [82, 127] on div "[PHONE_NUMBER] Wrap up | 00:32 COMPLETE" at bounding box center [54, 123] width 79 height 14
click at [82, 124] on span "COMPLETE" at bounding box center [80, 124] width 19 height 4
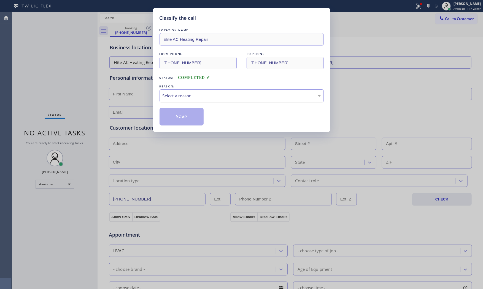
click at [195, 99] on div "Select a reason" at bounding box center [241, 95] width 164 height 13
click at [182, 113] on button "Save" at bounding box center [181, 117] width 44 height 18
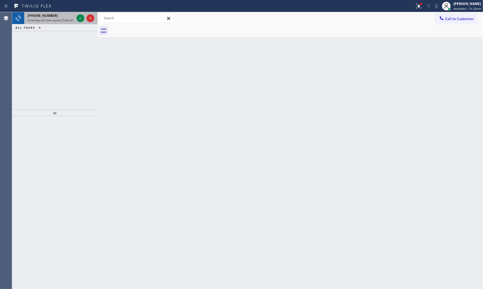
drag, startPoint x: 340, startPoint y: 48, endPoint x: 67, endPoint y: 17, distance: 275.5
click at [67, 17] on div "[PHONE_NUMBER]" at bounding box center [51, 15] width 47 height 5
click at [78, 19] on icon at bounding box center [80, 18] width 7 height 7
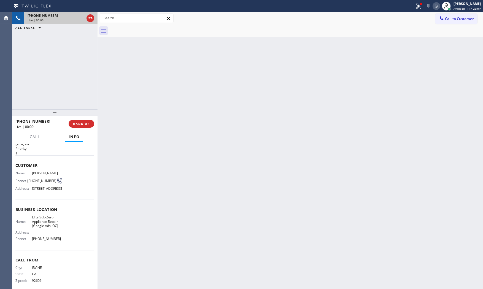
scroll to position [24, 0]
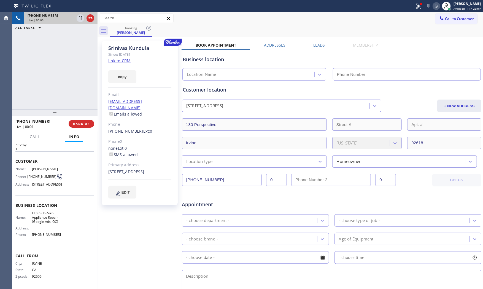
type input "[PHONE_NUMBER]"
click at [118, 64] on div "copy" at bounding box center [139, 73] width 63 height 19
click at [120, 63] on link "link to CRM" at bounding box center [119, 61] width 22 height 6
click at [413, 10] on button at bounding box center [419, 6] width 12 height 12
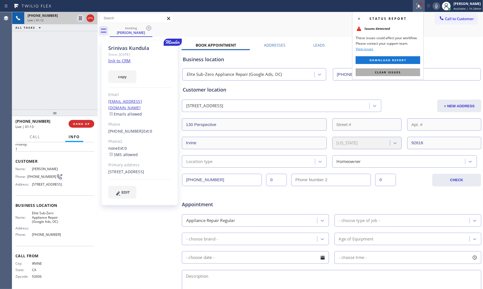
click at [406, 73] on button "Clear issues" at bounding box center [388, 72] width 64 height 8
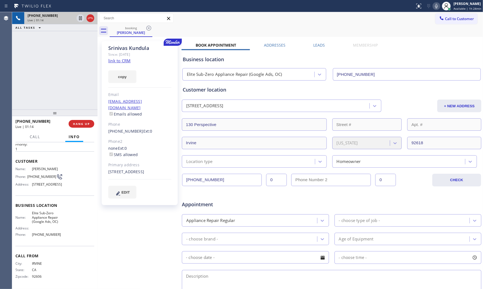
click at [434, 6] on icon at bounding box center [436, 6] width 7 height 7
click at [81, 20] on icon at bounding box center [80, 18] width 7 height 7
click at [436, 6] on icon at bounding box center [436, 6] width 3 height 4
click at [80, 17] on icon at bounding box center [80, 18] width 4 height 4
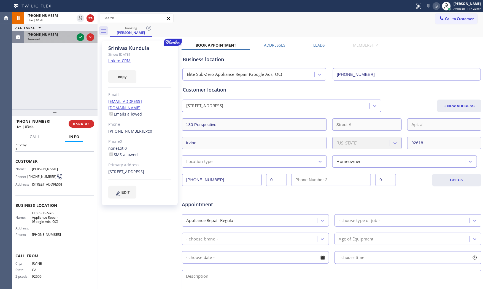
click at [55, 37] on div "Reserved" at bounding box center [51, 39] width 47 height 4
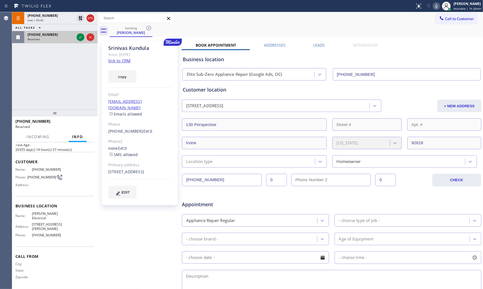
scroll to position [20, 0]
click at [79, 36] on icon at bounding box center [80, 37] width 7 height 7
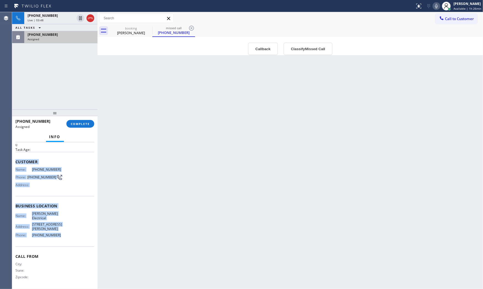
drag, startPoint x: 15, startPoint y: 161, endPoint x: 75, endPoint y: 229, distance: 91.0
click at [74, 234] on div "Context Queue: Electrical Priority: 0 Task Age: Customer Name: [PHONE_NUMBER] P…" at bounding box center [54, 215] width 85 height 147
copy div "Customer Name: [PHONE_NUMBER] Phone: [PHONE_NUMBER] Address: Business location …"
click at [89, 123] on span "COMPLETE" at bounding box center [80, 124] width 19 height 4
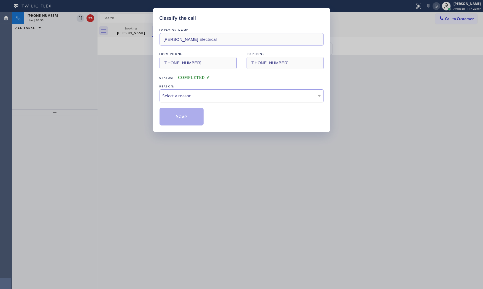
click at [196, 94] on div "Select a reason" at bounding box center [241, 96] width 158 height 6
click at [187, 117] on button "Save" at bounding box center [181, 117] width 44 height 18
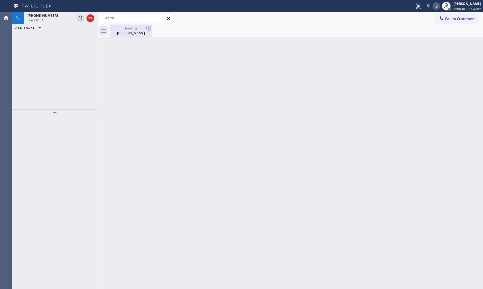
click at [121, 34] on div "[PERSON_NAME]" at bounding box center [131, 32] width 42 height 5
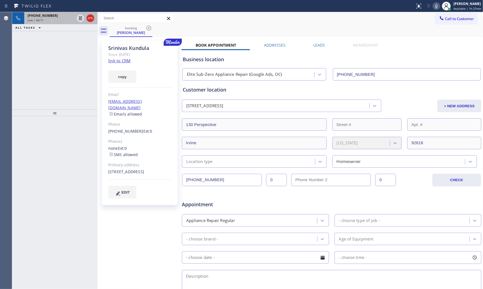
click at [56, 19] on div "Live | 04:11" at bounding box center [51, 20] width 47 height 4
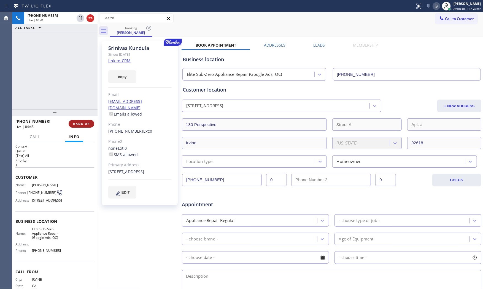
click at [82, 124] on span "HANG UP" at bounding box center [81, 124] width 17 height 4
click at [83, 18] on div "ALL TASKS ALL TASKS ACTIVE TASKS TASKS IN WRAP UP [PHONE_NUMBER] Wrap up | 00:11" at bounding box center [54, 21] width 85 height 19
click at [78, 115] on div at bounding box center [54, 112] width 85 height 7
click at [78, 118] on div "[PHONE_NUMBER] Wrap up | 00:12 COMPLETE" at bounding box center [54, 123] width 79 height 14
click at [78, 119] on div "[PHONE_NUMBER] Wrap up | 00:13 COMPLETE" at bounding box center [54, 123] width 79 height 14
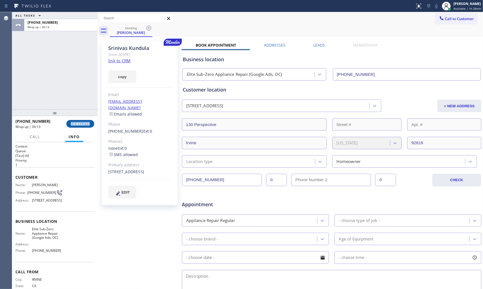
click at [80, 121] on button "COMPLETE" at bounding box center [80, 124] width 28 height 8
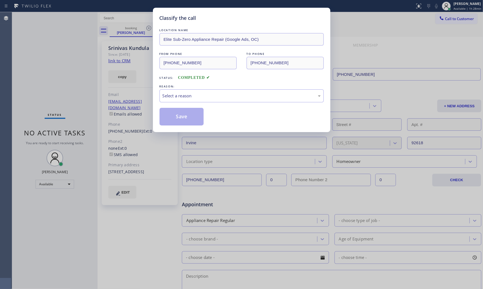
click at [207, 104] on div "LOCATION NAME Elite Sub-Zero Appliance Repair (Google Ads, OC) FROM PHONE [PHON…" at bounding box center [241, 76] width 164 height 98
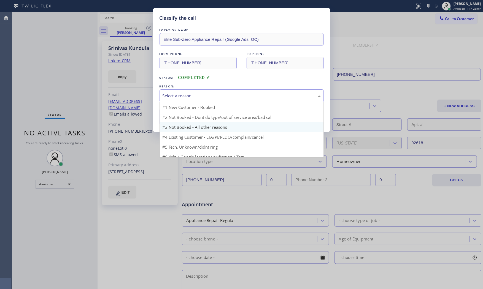
drag, startPoint x: 208, startPoint y: 97, endPoint x: 192, endPoint y: 112, distance: 22.4
click at [207, 100] on div "Select a reason" at bounding box center [241, 95] width 164 height 13
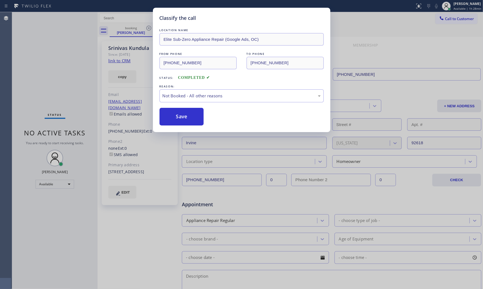
click at [192, 112] on button "Save" at bounding box center [181, 117] width 44 height 18
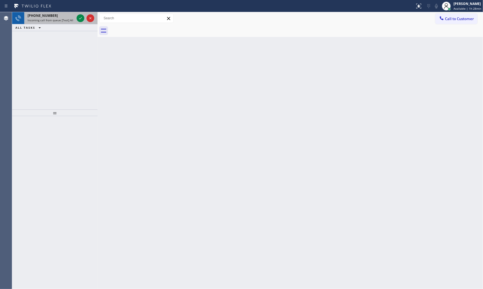
click at [55, 15] on div "[PHONE_NUMBER]" at bounding box center [51, 15] width 47 height 5
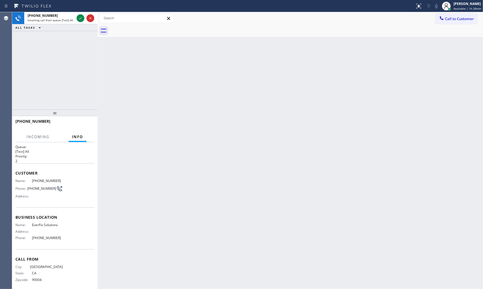
scroll to position [7, 0]
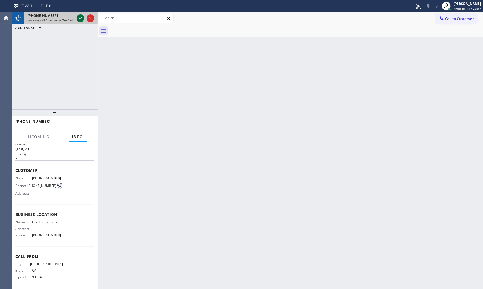
click at [78, 18] on icon at bounding box center [80, 18] width 7 height 7
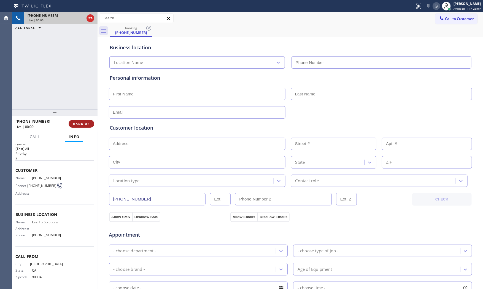
type input "[PHONE_NUMBER]"
click at [437, 6] on icon at bounding box center [436, 6] width 7 height 7
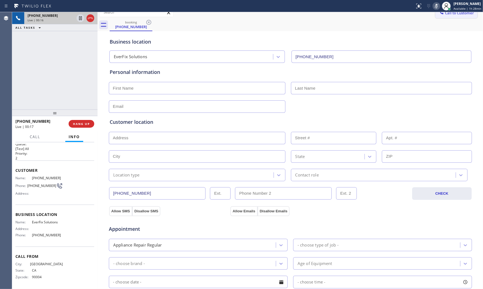
scroll to position [0, 0]
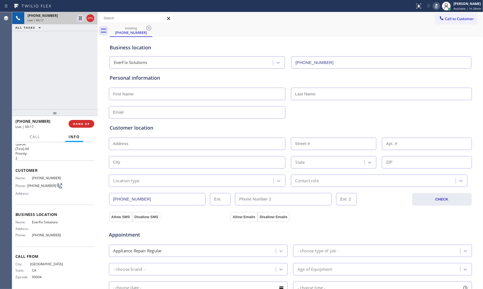
click at [435, 5] on icon at bounding box center [436, 6] width 3 height 4
click at [437, 6] on icon at bounding box center [436, 6] width 7 height 7
drag, startPoint x: 325, startPoint y: 253, endPoint x: 327, endPoint y: 250, distance: 3.1
click at [325, 253] on div "- choose type of job -" at bounding box center [317, 250] width 41 height 6
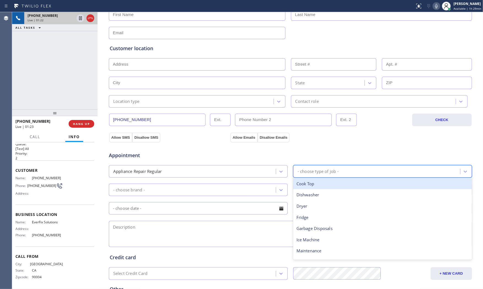
scroll to position [92, 0]
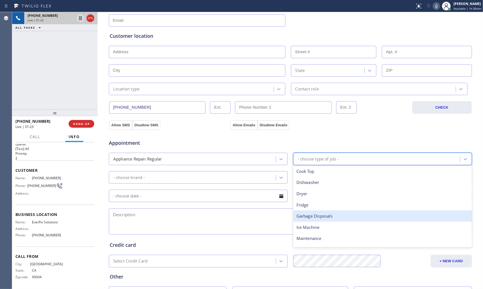
type input "f"
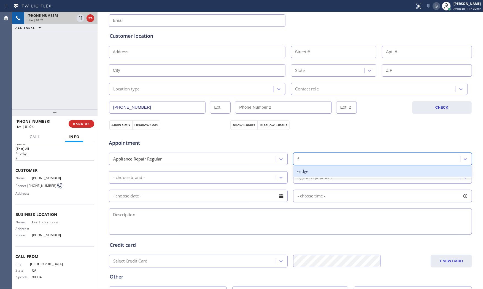
click at [313, 169] on div "Fridge" at bounding box center [382, 170] width 179 height 11
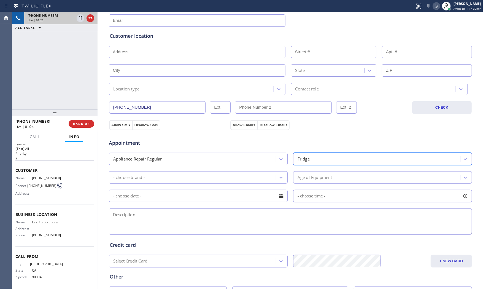
click at [220, 179] on div "- choose brand -" at bounding box center [192, 177] width 165 height 10
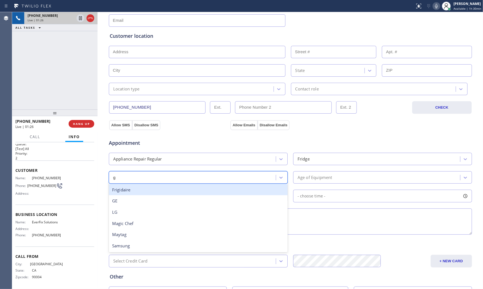
type input "g"
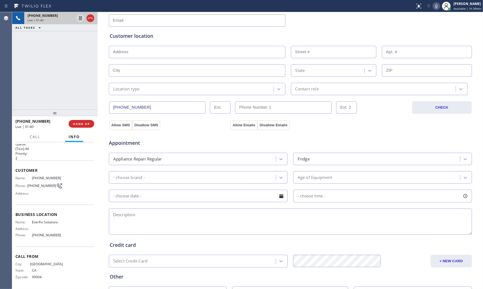
click at [436, 7] on icon at bounding box center [436, 6] width 7 height 7
click at [434, 7] on icon at bounding box center [436, 6] width 7 height 7
click at [79, 17] on icon at bounding box center [80, 18] width 3 height 4
click at [45, 18] on span "[PHONE_NUMBER]" at bounding box center [43, 15] width 30 height 5
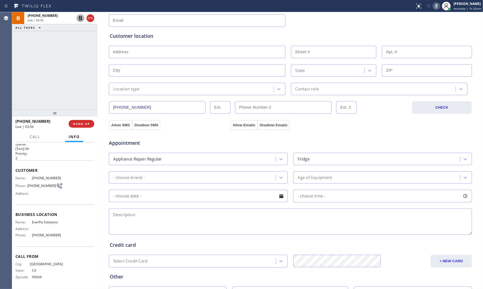
click at [433, 7] on icon at bounding box center [436, 6] width 7 height 7
click at [83, 17] on icon at bounding box center [80, 18] width 7 height 7
click at [354, 16] on div at bounding box center [290, 19] width 364 height 13
click at [437, 9] on icon at bounding box center [436, 6] width 7 height 7
click at [435, 4] on icon at bounding box center [436, 6] width 3 height 4
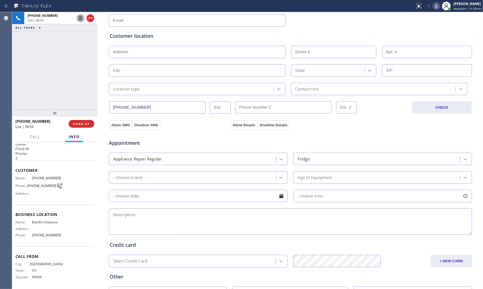
scroll to position [0, 0]
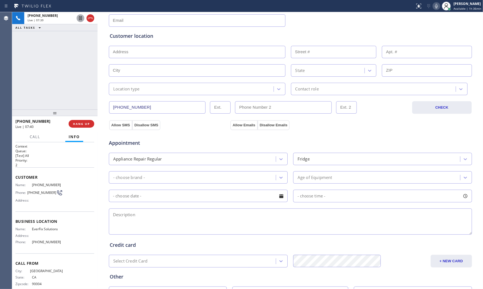
click at [48, 138] on div "Call Info" at bounding box center [54, 136] width 79 height 11
click at [40, 118] on span "[PHONE_NUMBER]" at bounding box center [32, 120] width 35 height 5
click at [75, 124] on span "HANG UP" at bounding box center [81, 124] width 17 height 4
click at [186, 76] on input "text" at bounding box center [197, 70] width 177 height 12
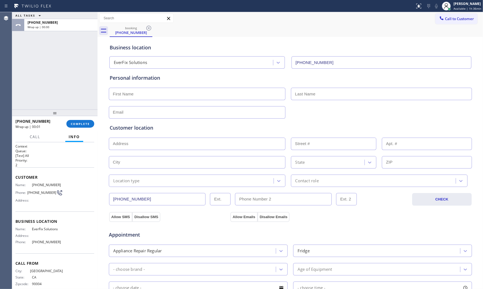
click at [447, 117] on div "Customer location >> ADD NEW ADDRESS << + NEW ADDRESS State Location type Conta…" at bounding box center [289, 151] width 363 height 70
click at [148, 100] on div "Personal information" at bounding box center [290, 96] width 361 height 44
click at [148, 95] on input "text" at bounding box center [197, 94] width 177 height 12
paste input "Jehsus"
type input "Jehsus"
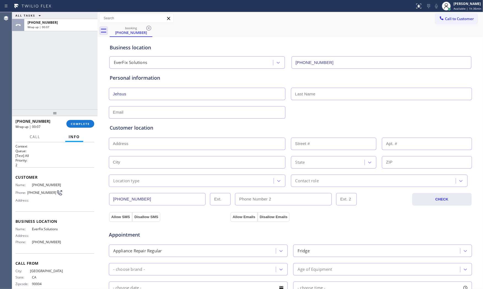
click at [331, 95] on input "text" at bounding box center [381, 94] width 181 height 12
paste input "[PERSON_NAME]"
type input "[PERSON_NAME]"
click at [127, 116] on input "text" at bounding box center [197, 112] width 177 height 12
paste input "[EMAIL_ADDRESS][DOMAIN_NAME]"
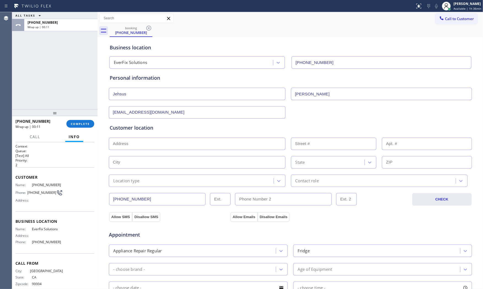
type input "[EMAIL_ADDRESS][DOMAIN_NAME]"
click at [358, 108] on div "[EMAIL_ADDRESS][DOMAIN_NAME]" at bounding box center [290, 111] width 364 height 13
click at [130, 148] on input "text" at bounding box center [197, 143] width 177 height 12
paste input "[STREET_ADDRESS][PERSON_NAME]"
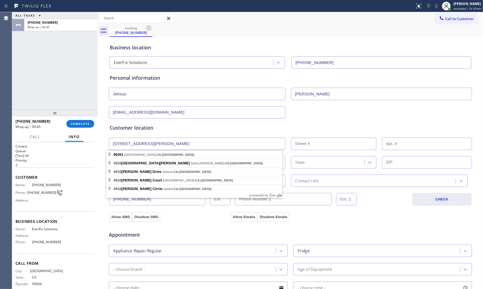
click at [205, 145] on input "[STREET_ADDRESS][PERSON_NAME]" at bounding box center [197, 143] width 177 height 12
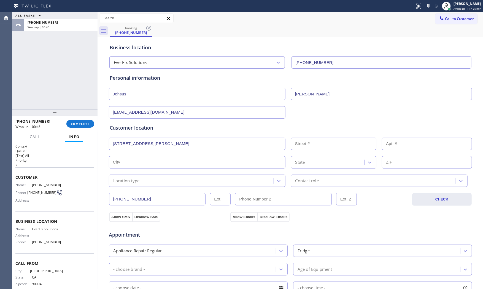
click at [97, 215] on div at bounding box center [97, 150] width 0 height 276
click at [224, 140] on input "[STREET_ADDRESS][PERSON_NAME]" at bounding box center [197, 143] width 177 height 12
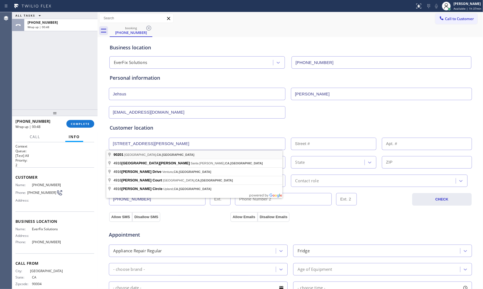
type input "[GEOGRAPHIC_DATA]"
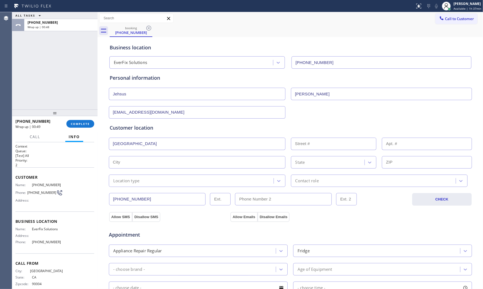
type input "[GEOGRAPHIC_DATA]"
type input "90201"
click at [156, 146] on input "text" at bounding box center [197, 143] width 177 height 12
paste input "[STREET_ADDRESS][PERSON_NAME]"
type input "N [PERSON_NAME]"
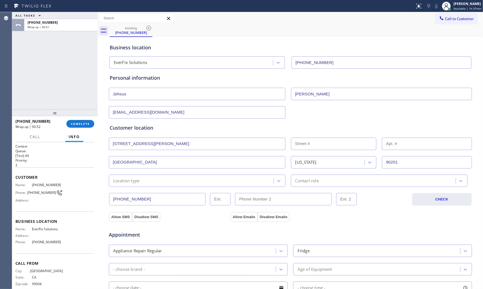
type input "Santa [PERSON_NAME]"
type input "93454"
click at [116, 144] on input "N [PERSON_NAME]" at bounding box center [197, 143] width 177 height 12
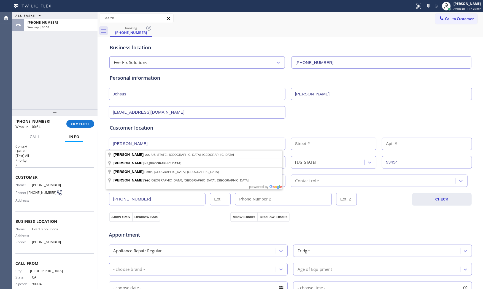
type input "[PERSON_NAME]"
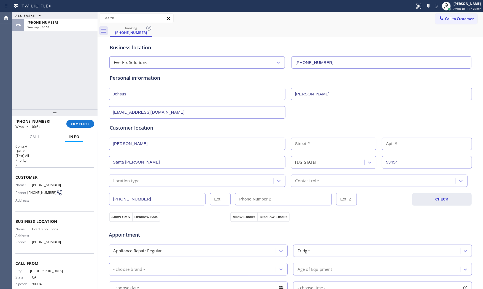
click at [185, 131] on div "Customer location" at bounding box center [290, 127] width 361 height 7
click at [424, 145] on input "text" at bounding box center [427, 143] width 90 height 12
type input "1/2"
click at [210, 180] on div "Location type" at bounding box center [191, 181] width 163 height 10
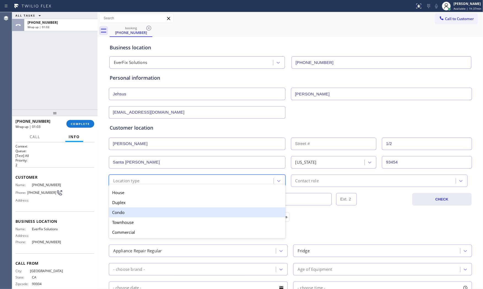
click at [164, 211] on div "Condo" at bounding box center [197, 212] width 177 height 10
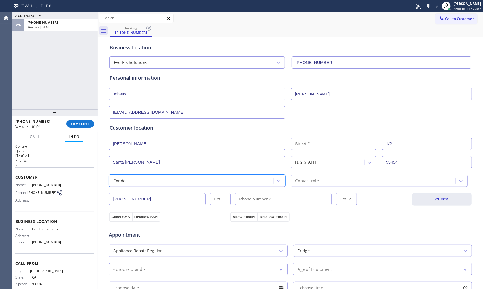
click at [323, 189] on div "[PHONE_NUMBER] CHECK" at bounding box center [289, 196] width 363 height 19
click at [321, 184] on div "Contact role" at bounding box center [379, 180] width 177 height 12
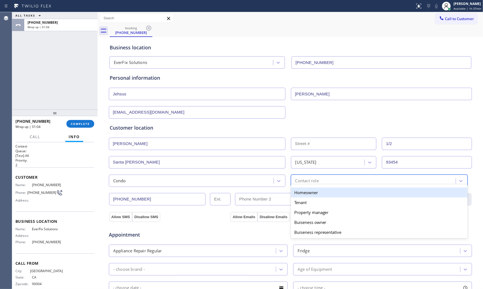
drag, startPoint x: 304, startPoint y: 196, endPoint x: 204, endPoint y: 216, distance: 101.9
click at [303, 196] on div "Homeowner" at bounding box center [379, 192] width 177 height 10
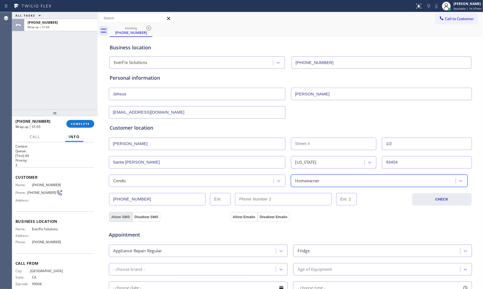
click at [120, 218] on button "Allow SMS" at bounding box center [120, 217] width 23 height 10
click at [241, 216] on button "Allow Emails" at bounding box center [243, 217] width 27 height 10
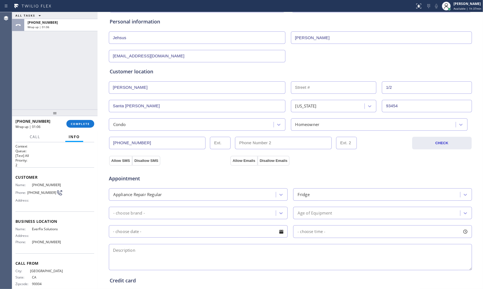
scroll to position [61, 0]
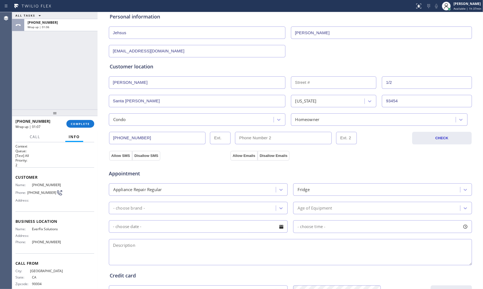
click at [175, 204] on div "- choose brand -" at bounding box center [192, 208] width 165 height 10
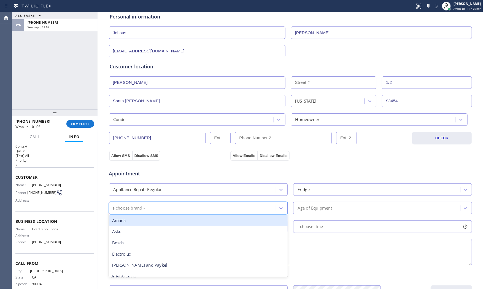
type input "ma"
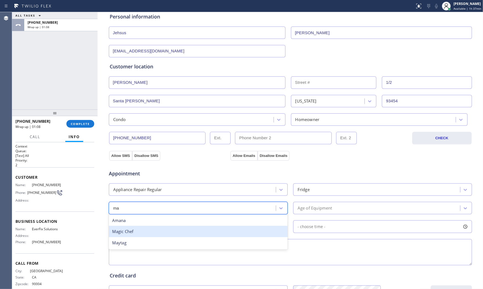
click at [157, 230] on div "Magic Chef" at bounding box center [198, 231] width 179 height 11
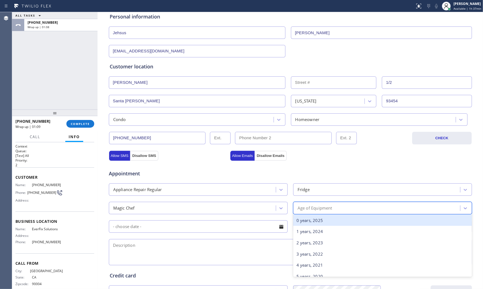
click at [322, 211] on div "Age of Equipment" at bounding box center [314, 208] width 35 height 6
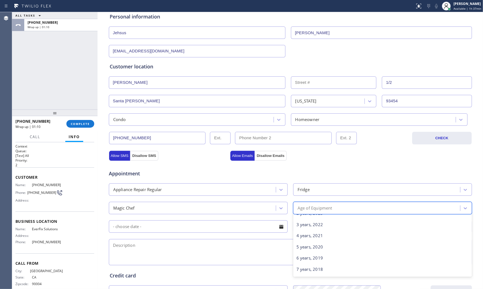
scroll to position [31, 0]
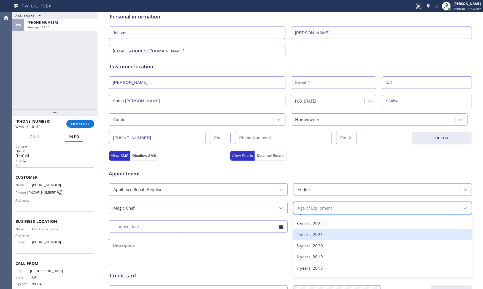
click at [305, 233] on div "4 years, 2021" at bounding box center [382, 234] width 179 height 11
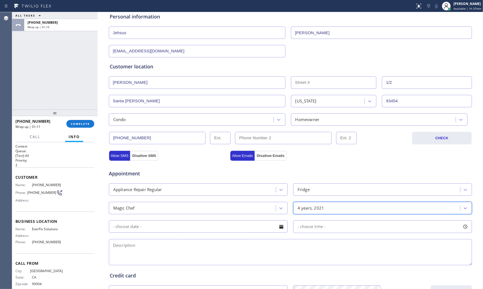
click at [198, 227] on input "text" at bounding box center [198, 226] width 179 height 12
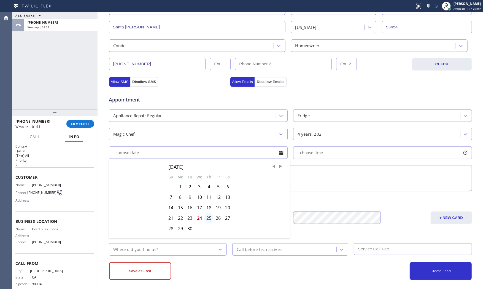
scroll to position [138, 0]
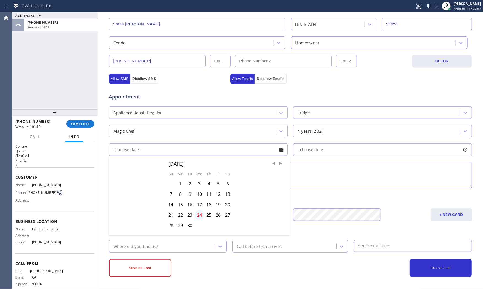
click at [197, 216] on div "24" at bounding box center [199, 215] width 10 height 10
type input "[DATE]"
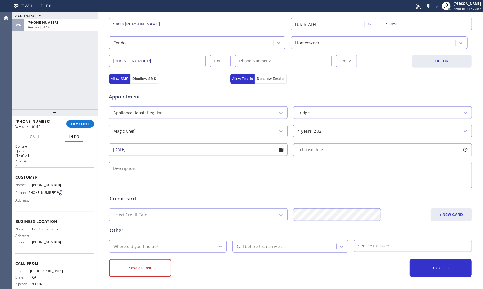
click at [329, 154] on div "- choose time -" at bounding box center [382, 149] width 179 height 13
drag, startPoint x: 298, startPoint y: 183, endPoint x: 348, endPoint y: 183, distance: 49.8
click at [348, 183] on div at bounding box center [351, 183] width 7 height 12
drag, startPoint x: 349, startPoint y: 184, endPoint x: 373, endPoint y: 184, distance: 24.2
click at [374, 184] on div at bounding box center [377, 183] width 7 height 12
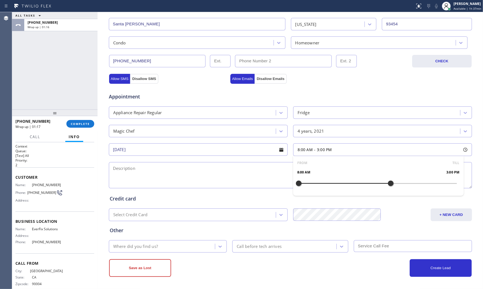
drag, startPoint x: 373, startPoint y: 184, endPoint x: 386, endPoint y: 183, distance: 13.6
click at [387, 183] on div at bounding box center [390, 183] width 7 height 12
drag, startPoint x: 313, startPoint y: 184, endPoint x: 318, endPoint y: 180, distance: 6.6
click at [349, 184] on div at bounding box center [351, 183] width 7 height 12
click at [265, 172] on textarea at bounding box center [290, 175] width 363 height 26
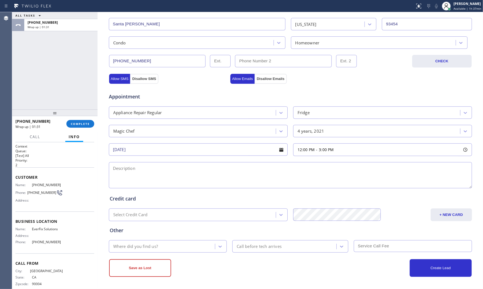
click at [48, 229] on span "EverFix Solutions" at bounding box center [47, 229] width 31 height 4
copy span "EverFix Solutions"
click at [161, 169] on textarea at bounding box center [290, 175] width 363 height 26
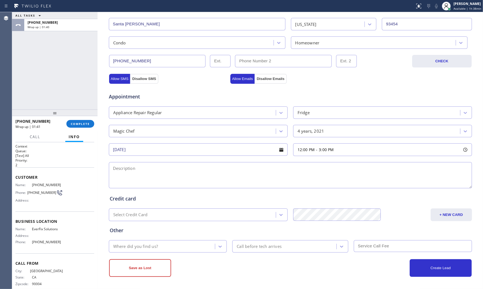
paste textarea "12-3 $80 Magic Chef | fridgeFS | hear clicking noise the think the compresor an…"
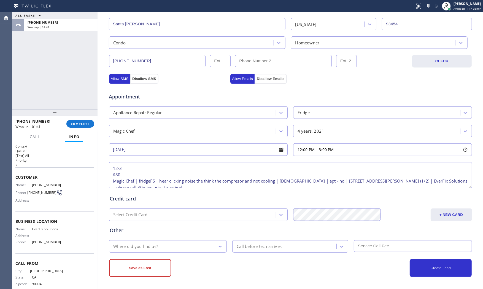
scroll to position [9, 0]
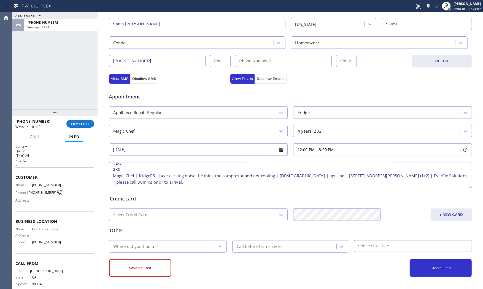
type textarea "12-3 $80 Magic Chef | fridgeFS | hear clicking noise the think the compresor an…"
click at [160, 244] on div "Where did you find us?" at bounding box center [162, 246] width 105 height 10
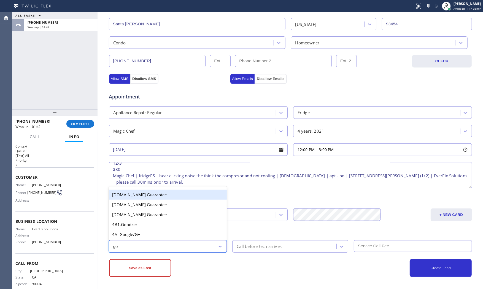
type input "goo"
click at [148, 234] on div "4A. Google/G+" at bounding box center [168, 234] width 118 height 10
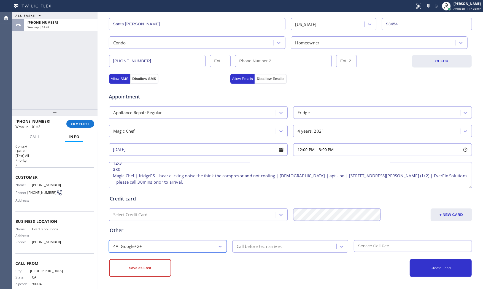
click at [260, 250] on div "Call before tech arrives" at bounding box center [285, 246] width 102 height 10
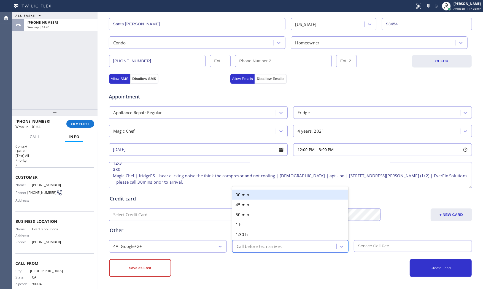
click at [257, 197] on div "30 min" at bounding box center [290, 194] width 116 height 10
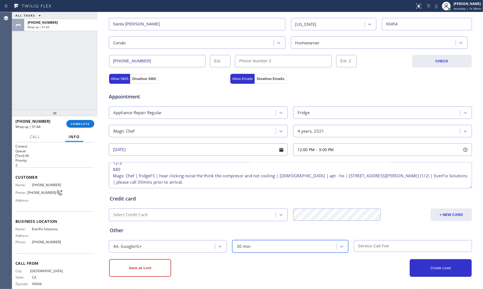
click at [383, 239] on div "4A. Google/G+ option 30 min, selected. 6 results available. Select is focused ,…" at bounding box center [290, 245] width 364 height 13
click at [381, 246] on input "text" at bounding box center [413, 246] width 118 height 12
type input "80"
click at [348, 267] on div "Create Lead" at bounding box center [380, 268] width 181 height 18
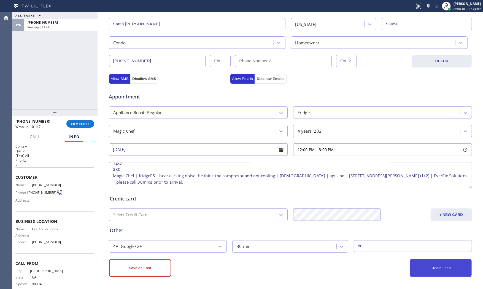
click at [417, 271] on button "Create Lead" at bounding box center [440, 268] width 62 height 18
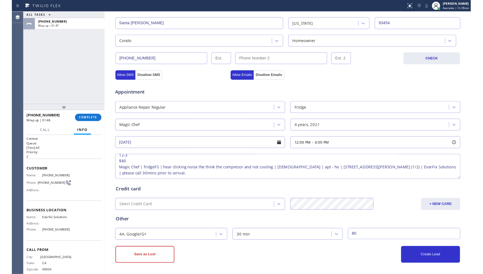
scroll to position [65, 0]
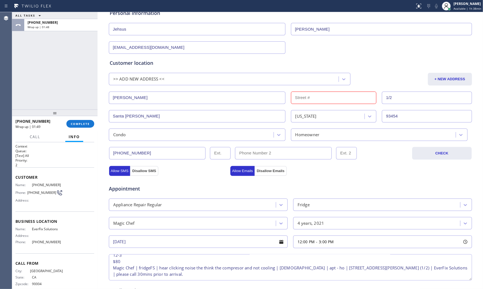
click at [318, 101] on input "text" at bounding box center [334, 97] width 86 height 12
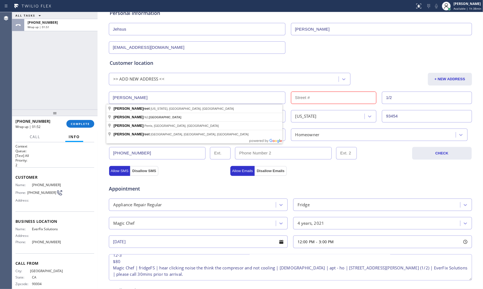
click at [225, 96] on input "[PERSON_NAME]" at bounding box center [197, 97] width 177 height 12
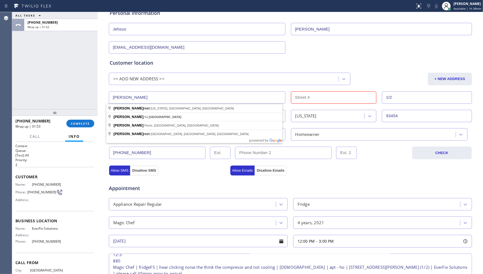
paste input "12-3 $80 Magic Chef | fridgeFS | hear clicking noise the think the compresor an…"
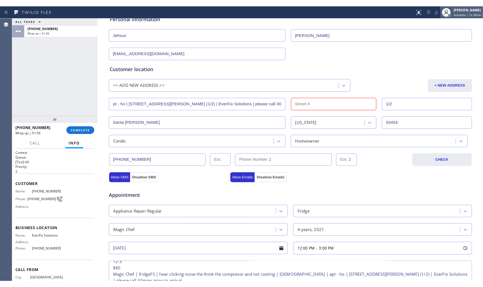
scroll to position [0, 0]
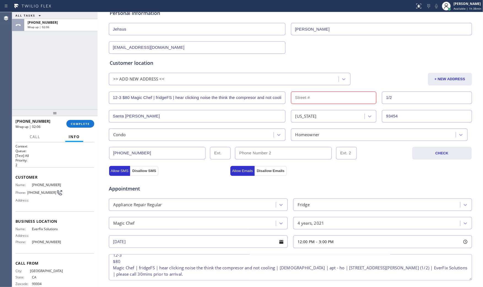
click at [160, 99] on input "12-3 $80 Magic Chef | fridgeFS | hear clicking noise the think the compresor an…" at bounding box center [197, 97] width 177 height 12
paste input "[STREET_ADDRESS][PERSON_NAME]"
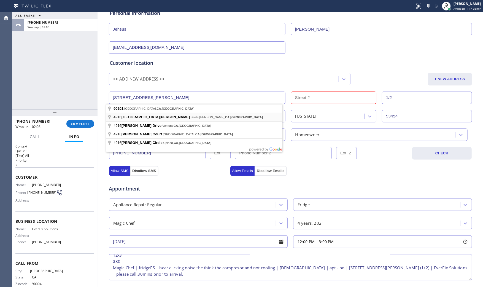
type input "N [PERSON_NAME]"
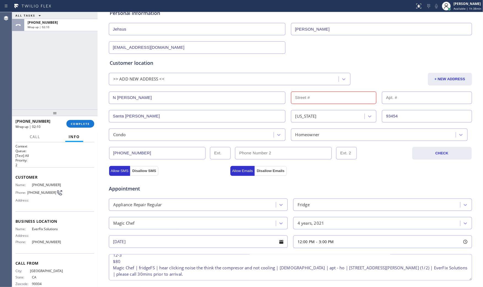
click at [181, 97] on input "N [PERSON_NAME]" at bounding box center [197, 97] width 177 height 12
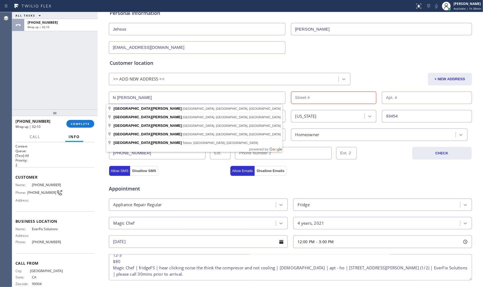
click at [181, 97] on input "N [PERSON_NAME]" at bounding box center [197, 97] width 177 height 12
paste input "[STREET_ADDRESS][PERSON_NAME]"
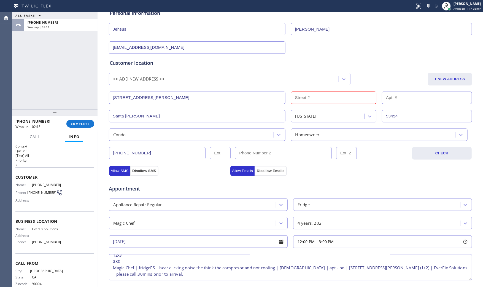
type input "[PERSON_NAME] Dr"
type input "Ventura"
type input "93003"
click at [160, 98] on input "[PERSON_NAME] Dr" at bounding box center [197, 97] width 177 height 12
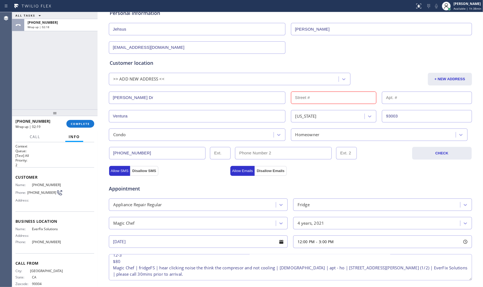
click at [159, 98] on input "[PERSON_NAME] Dr" at bounding box center [197, 97] width 177 height 12
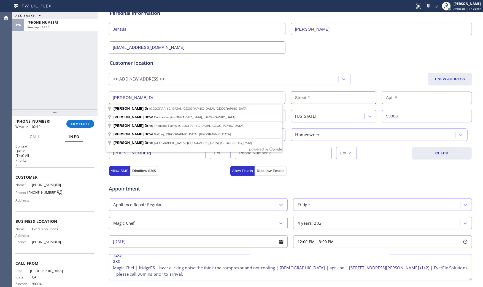
paste input "[STREET_ADDRESS][PERSON_NAME]"
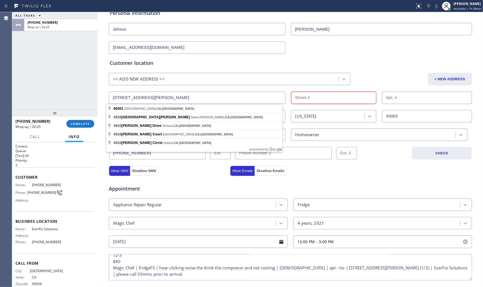
click at [144, 97] on input "[STREET_ADDRESS][PERSON_NAME]" at bounding box center [197, 97] width 177 height 12
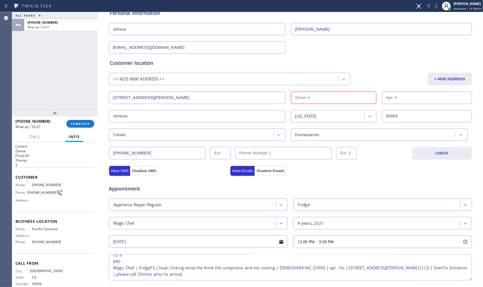
type input "[STREET_ADDRESS][PERSON_NAME]"
type input "4916"
type input "Cudahy"
type input "90201"
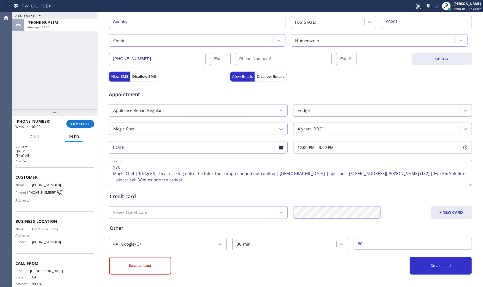
scroll to position [11, 0]
click at [418, 265] on button "Create Lead" at bounding box center [440, 266] width 62 height 18
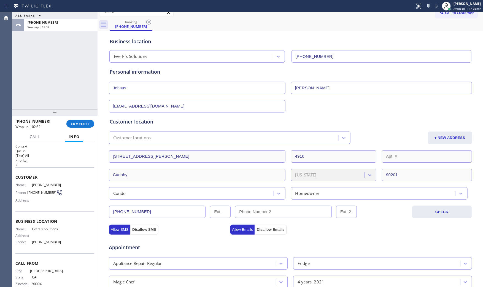
scroll to position [0, 0]
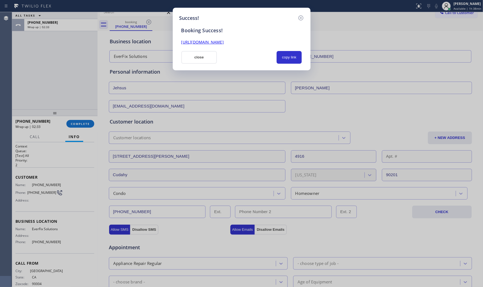
drag, startPoint x: 293, startPoint y: 57, endPoint x: 235, endPoint y: 62, distance: 58.0
click at [292, 57] on button "copy link" at bounding box center [288, 57] width 25 height 13
click at [204, 61] on button "close" at bounding box center [199, 57] width 36 height 13
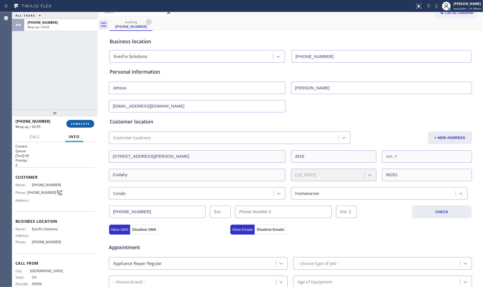
click at [72, 124] on span "COMPLETE" at bounding box center [80, 124] width 19 height 4
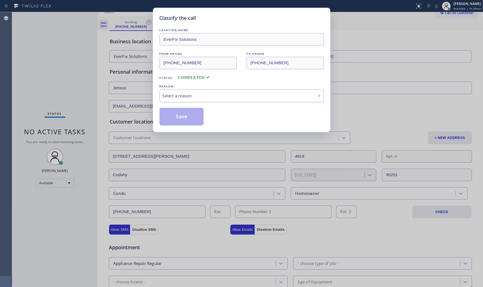
click at [216, 93] on div "Select a reason" at bounding box center [241, 96] width 158 height 6
click at [191, 116] on button "Save" at bounding box center [181, 117] width 44 height 18
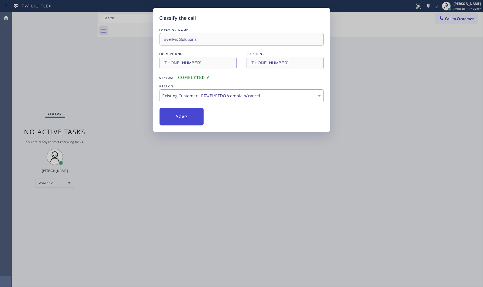
click at [191, 116] on button "Save" at bounding box center [181, 117] width 44 height 18
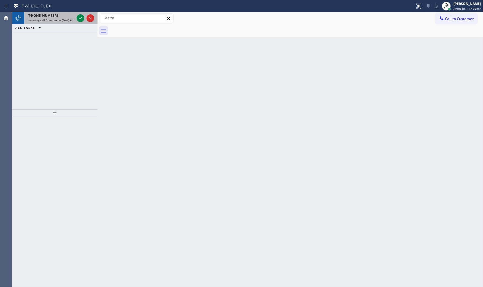
click at [60, 13] on div "[PHONE_NUMBER]" at bounding box center [51, 15] width 47 height 5
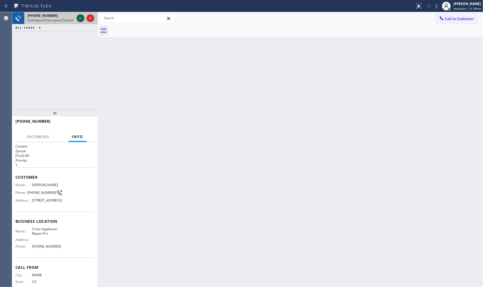
click at [81, 18] on icon at bounding box center [80, 18] width 3 height 2
click at [88, 121] on button "HANG UP" at bounding box center [82, 124] width 26 height 8
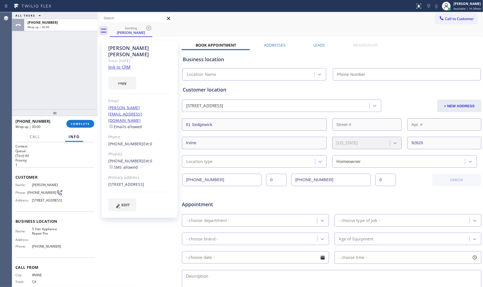
type input "[PHONE_NUMBER]"
click at [80, 120] on button "COMPLETE" at bounding box center [80, 124] width 28 height 8
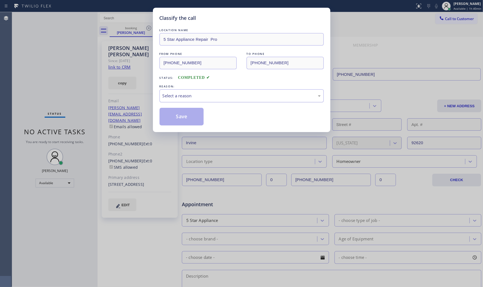
click at [204, 94] on div "Select a reason" at bounding box center [241, 96] width 158 height 6
click at [187, 114] on button "Save" at bounding box center [181, 117] width 44 height 18
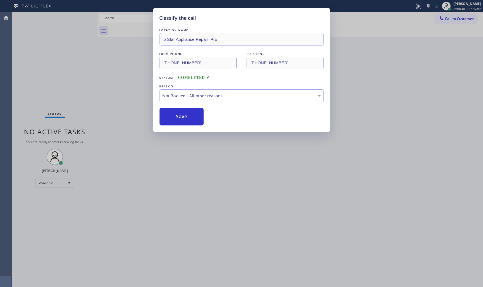
click at [187, 114] on button "Save" at bounding box center [181, 117] width 44 height 18
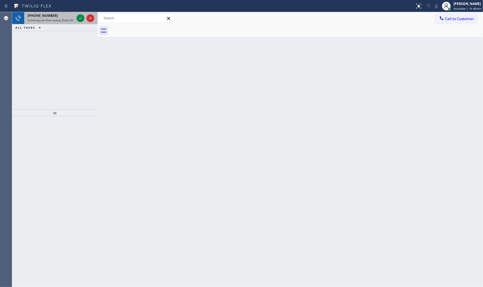
click at [58, 20] on span "Incoming call from queue [Test] All" at bounding box center [51, 20] width 46 height 4
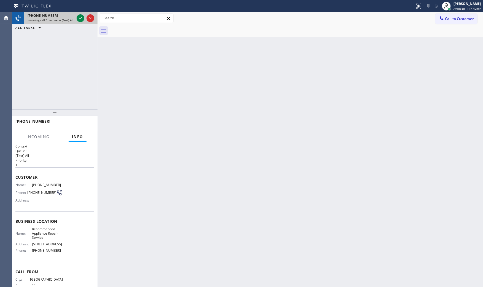
click at [76, 17] on div at bounding box center [85, 18] width 20 height 12
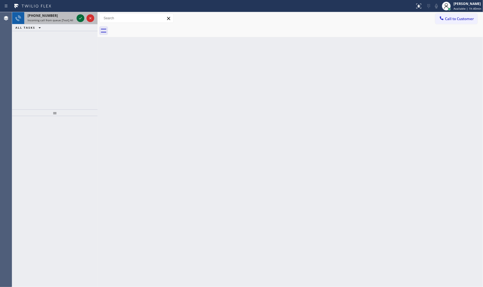
drag, startPoint x: 83, startPoint y: 19, endPoint x: 80, endPoint y: 20, distance: 3.4
click at [81, 20] on icon at bounding box center [80, 18] width 7 height 7
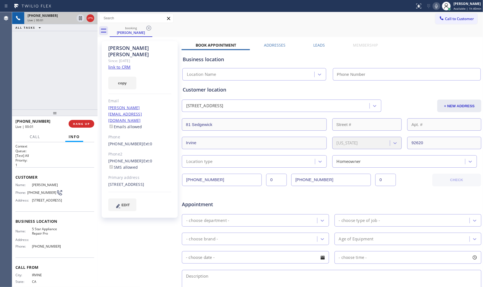
type input "[PHONE_NUMBER]"
click at [122, 64] on link "link to CRM" at bounding box center [119, 67] width 22 height 6
click at [434, 7] on icon at bounding box center [436, 6] width 7 height 7
click at [79, 20] on icon at bounding box center [80, 18] width 7 height 7
click at [60, 18] on div "Live | 01:40" at bounding box center [51, 20] width 47 height 4
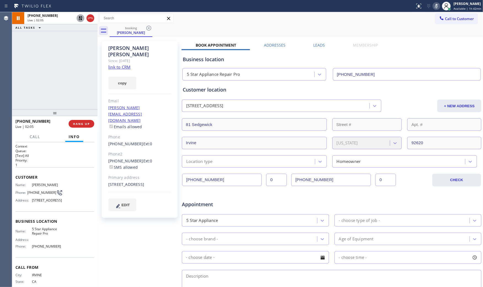
click at [437, 9] on icon at bounding box center [436, 6] width 7 height 7
click at [80, 21] on button at bounding box center [81, 18] width 8 height 8
click at [372, 9] on div at bounding box center [207, 6] width 410 height 9
click at [85, 126] on button "HANG UP" at bounding box center [82, 124] width 26 height 8
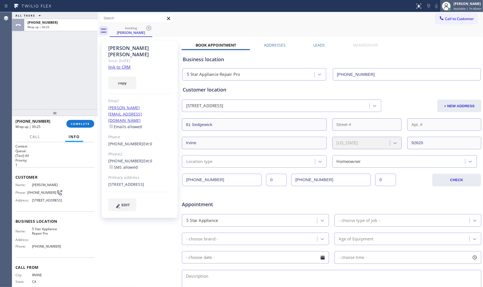
click at [447, 1] on div at bounding box center [446, 6] width 12 height 12
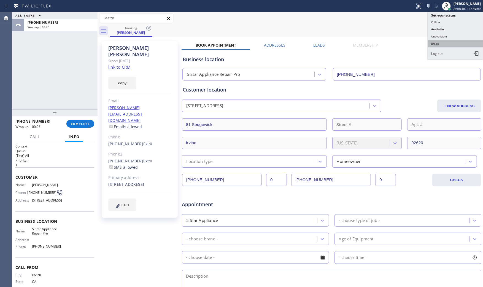
click at [438, 40] on button "Break" at bounding box center [455, 43] width 55 height 7
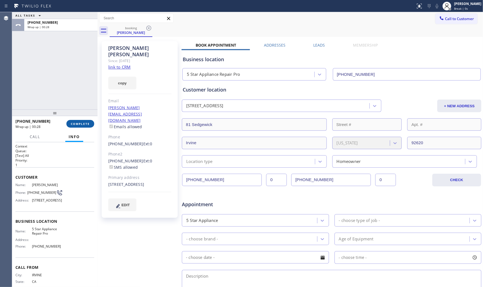
click at [82, 123] on span "COMPLETE" at bounding box center [80, 124] width 19 height 4
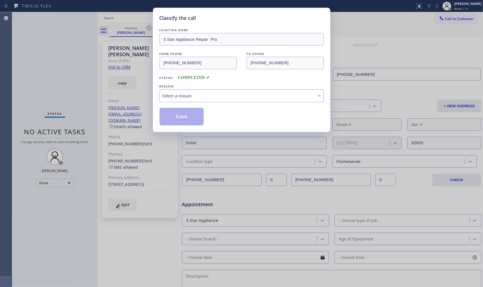
click at [212, 105] on div "LOCATION NAME 5 Star Appliance Repair Pro FROM PHONE [PHONE_NUMBER] TO PHONE [P…" at bounding box center [241, 76] width 164 height 98
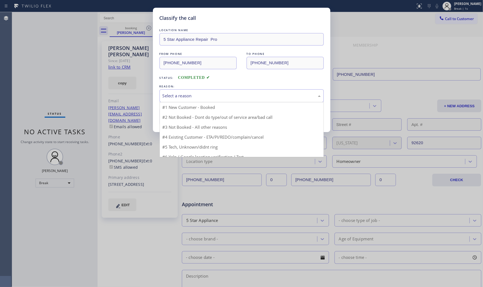
click at [212, 94] on div "Select a reason" at bounding box center [241, 96] width 158 height 6
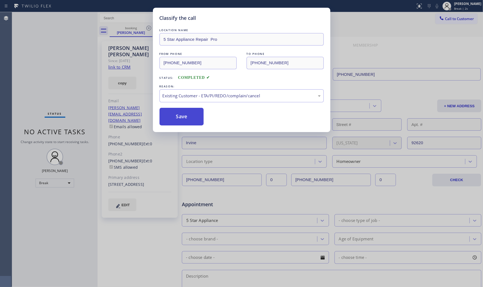
click at [186, 120] on button "Save" at bounding box center [181, 117] width 44 height 18
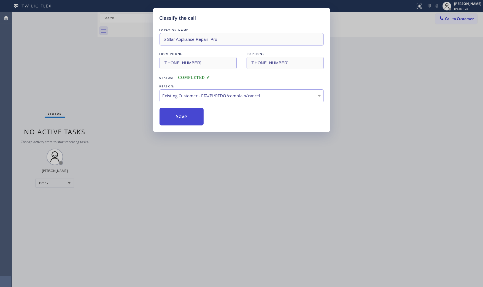
click at [186, 120] on button "Save" at bounding box center [181, 117] width 44 height 18
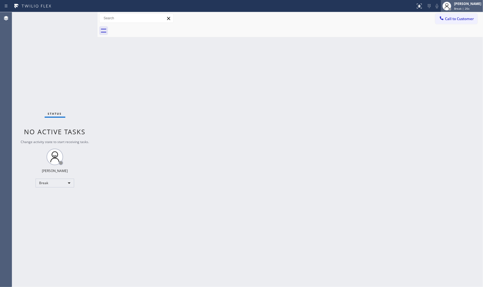
click at [459, 7] on span "Break | 26s" at bounding box center [461, 9] width 15 height 4
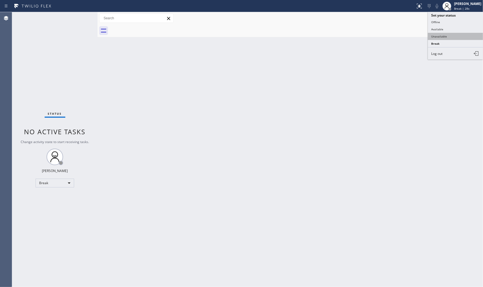
click at [444, 35] on button "Unavailable" at bounding box center [455, 36] width 55 height 7
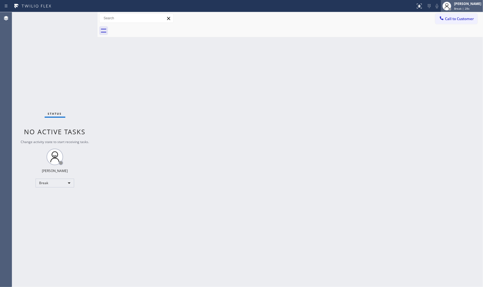
click at [454, 9] on span "Break | 28s" at bounding box center [461, 9] width 15 height 4
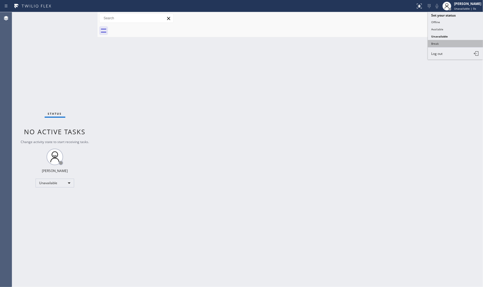
click at [448, 40] on button "Break" at bounding box center [455, 43] width 55 height 7
